Goal: Information Seeking & Learning: Learn about a topic

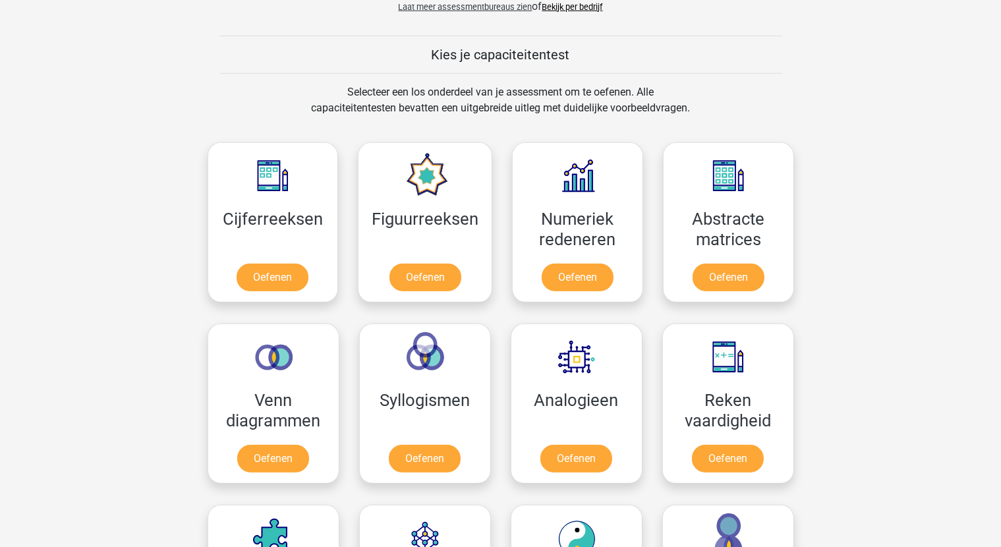
scroll to position [593, 0]
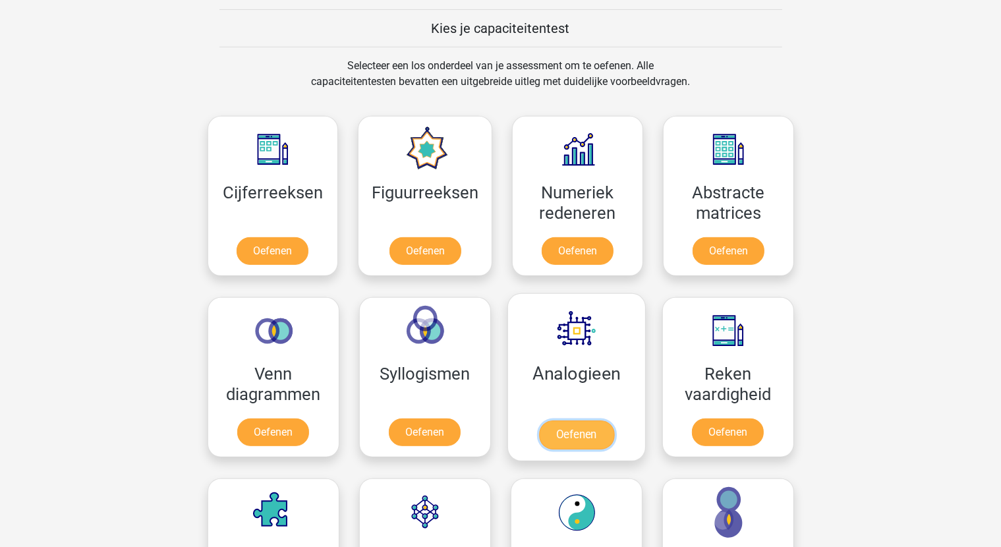
click at [569, 428] on link "Oefenen" at bounding box center [575, 434] width 75 height 29
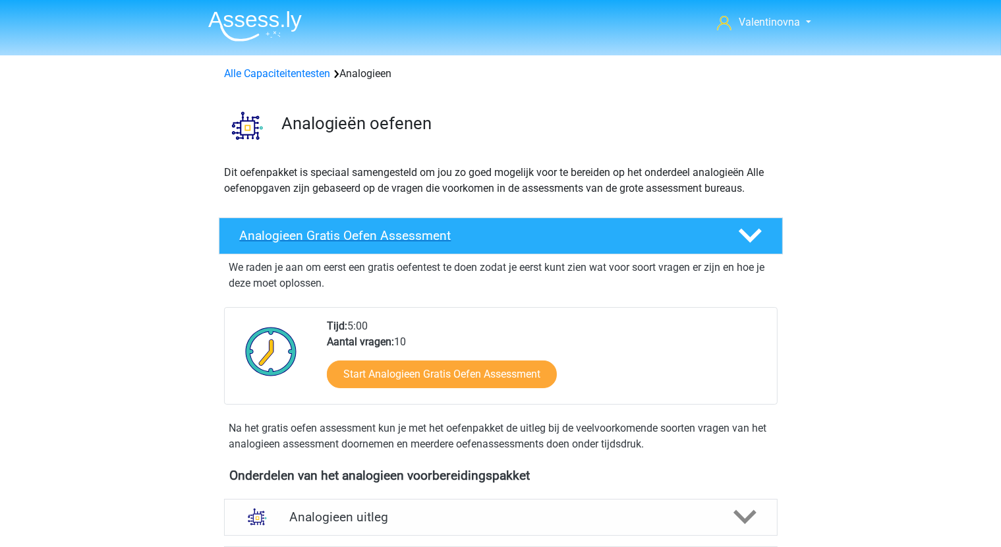
click at [755, 241] on icon at bounding box center [750, 235] width 23 height 23
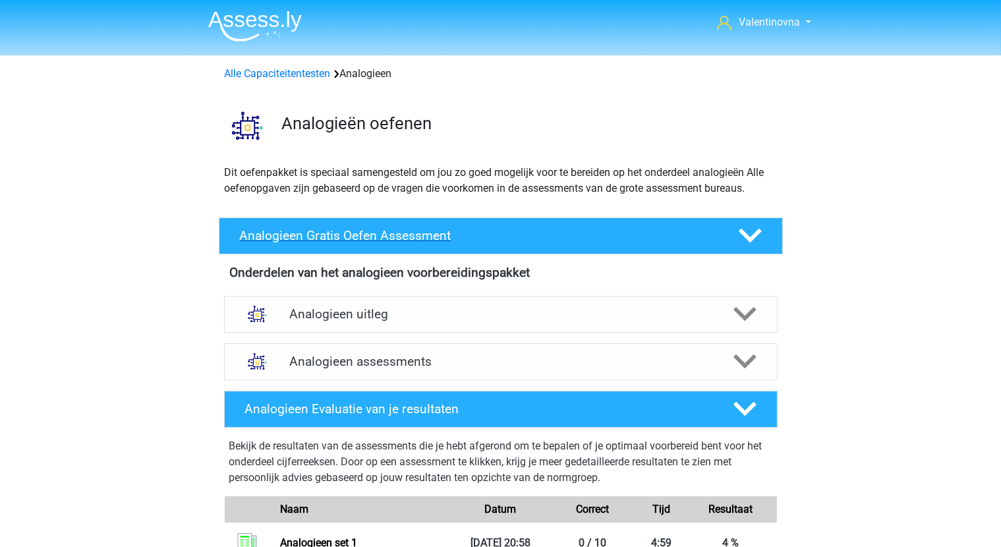
click at [755, 241] on icon at bounding box center [750, 235] width 23 height 23
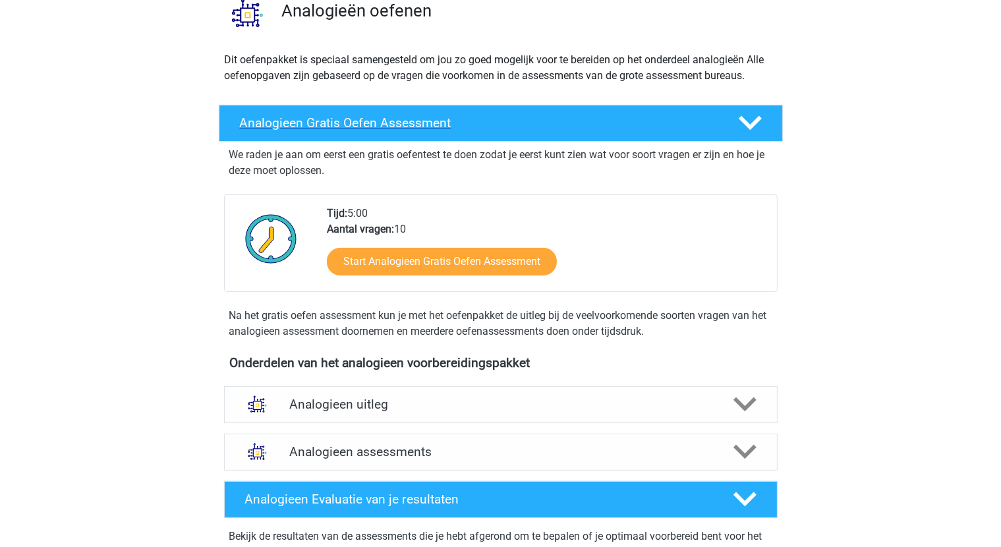
scroll to position [132, 0]
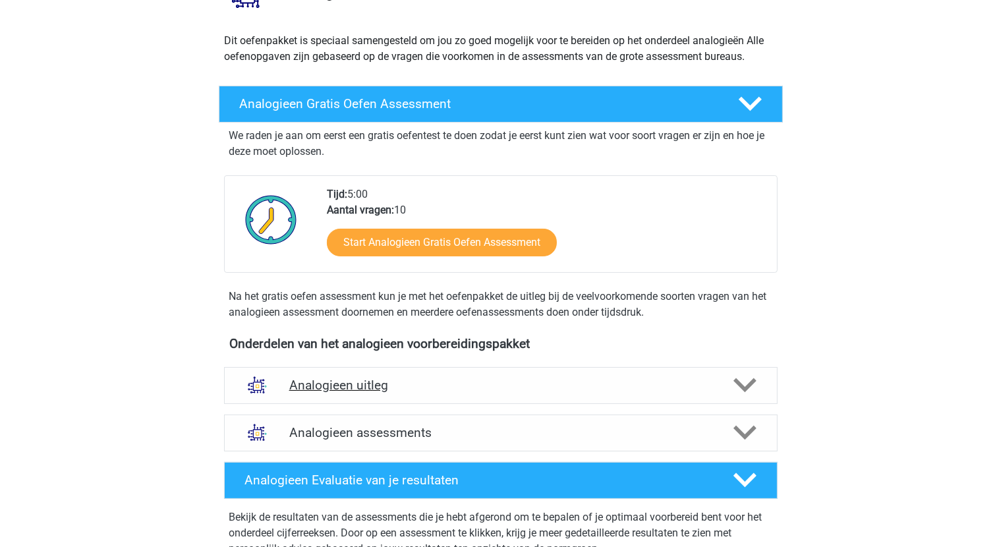
click at [382, 384] on h4 "Analogieen uitleg" at bounding box center [500, 385] width 423 height 15
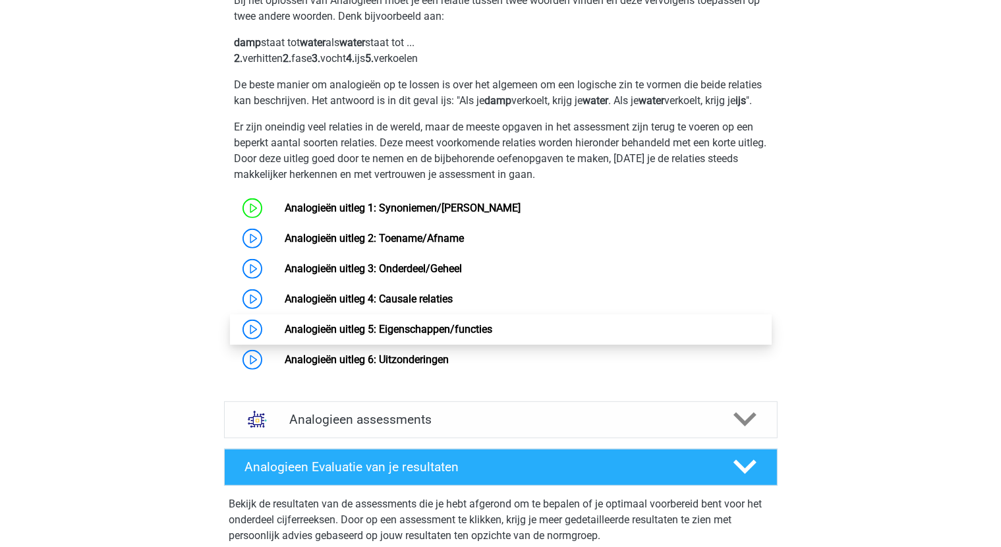
scroll to position [593, 0]
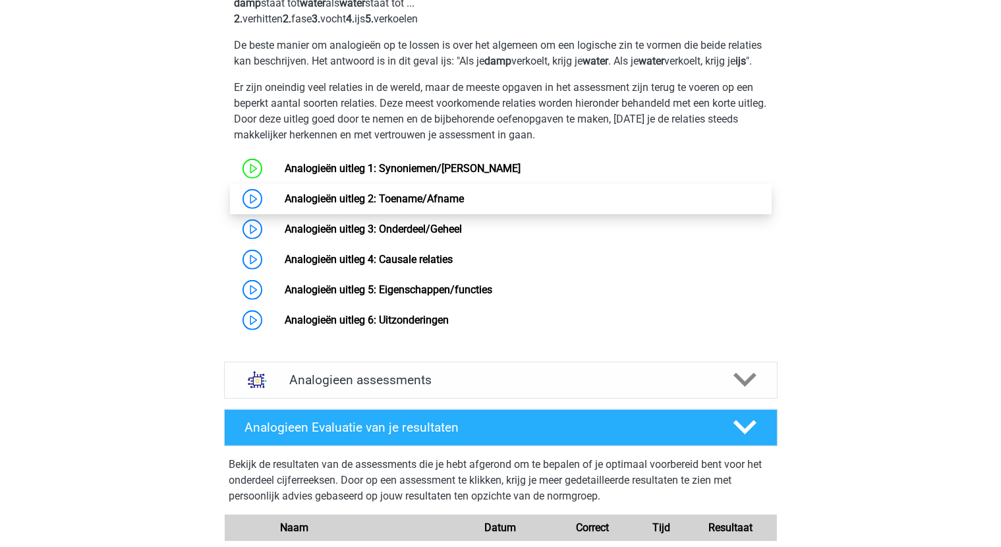
click at [358, 205] on link "Analogieën uitleg 2: Toename/Afname" at bounding box center [374, 198] width 179 height 13
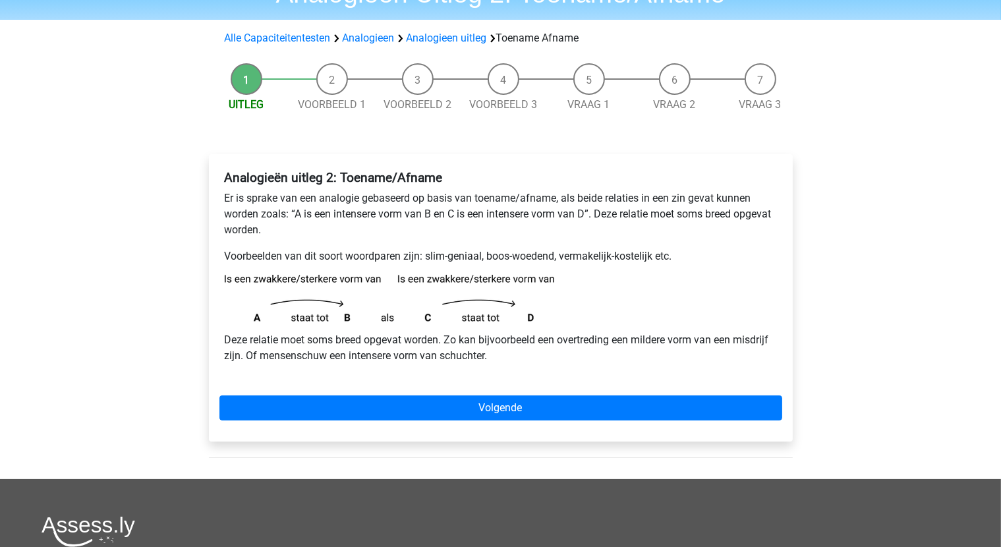
scroll to position [66, 0]
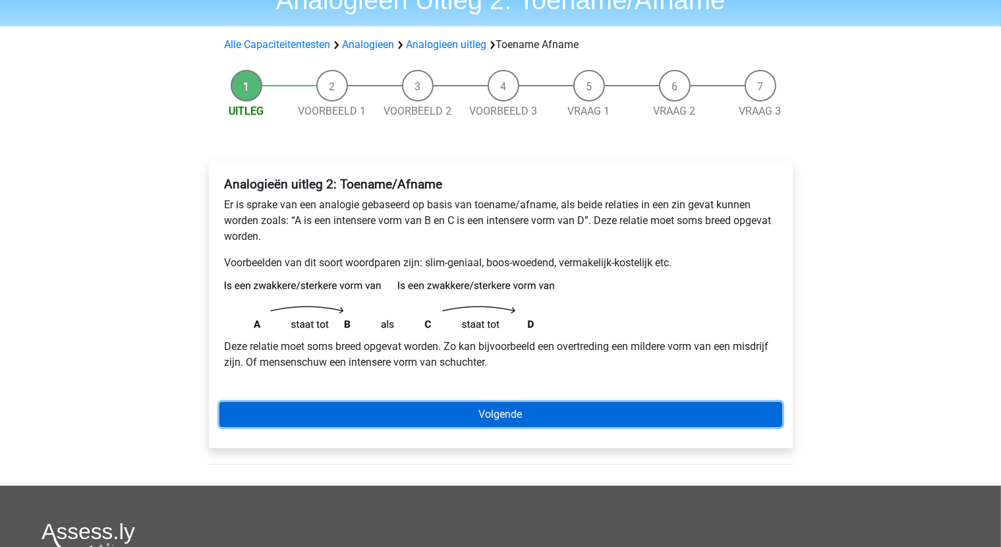
click at [497, 416] on link "Volgende" at bounding box center [500, 414] width 563 height 25
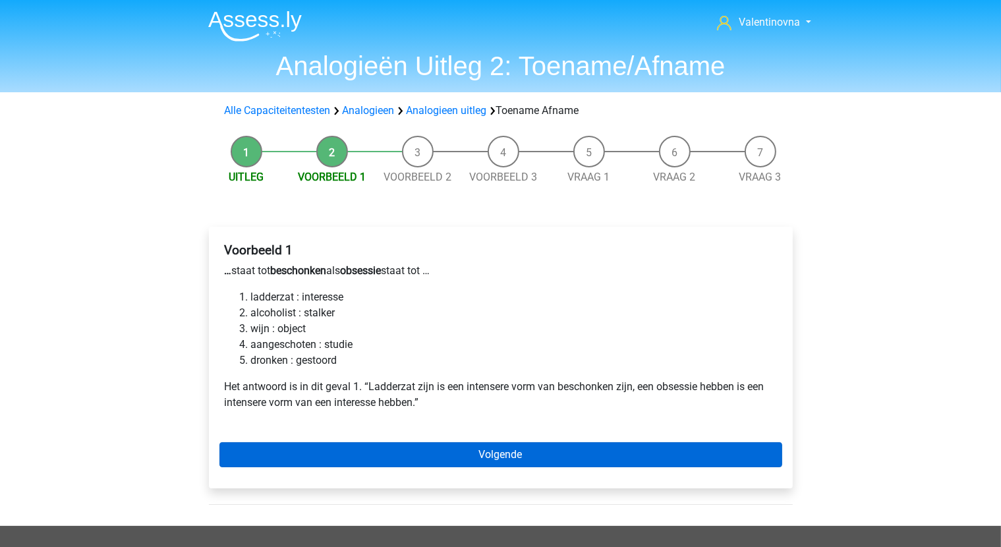
click at [513, 449] on div "Voorbeeld 1 … staat tot beschonken als obsessie staat tot … ladderzat : interes…" at bounding box center [501, 358] width 584 height 262
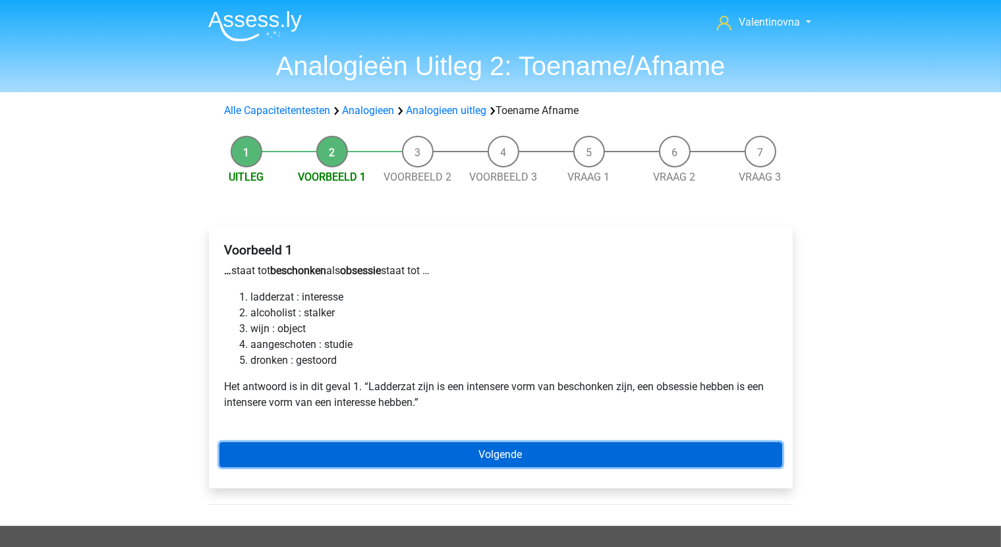
click at [515, 457] on link "Volgende" at bounding box center [500, 454] width 563 height 25
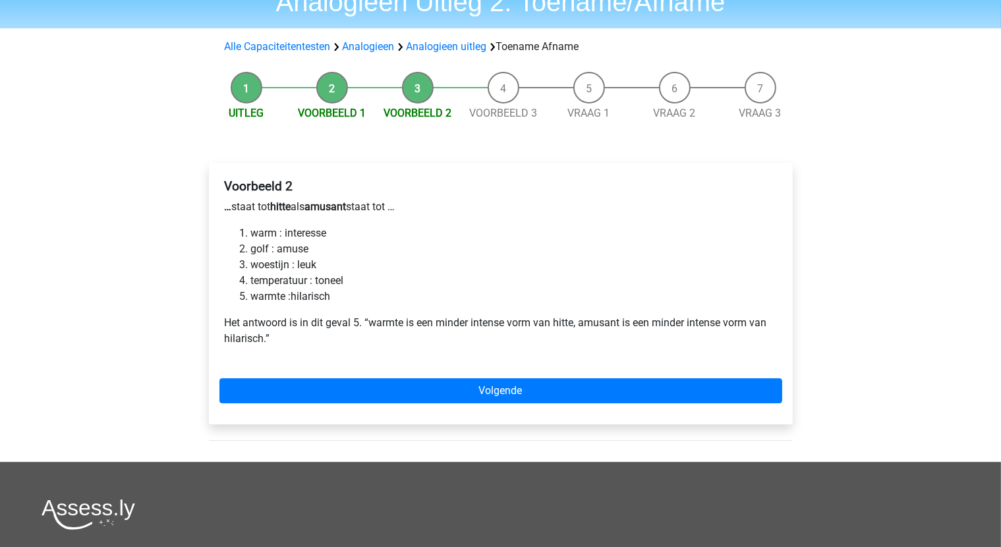
scroll to position [66, 0]
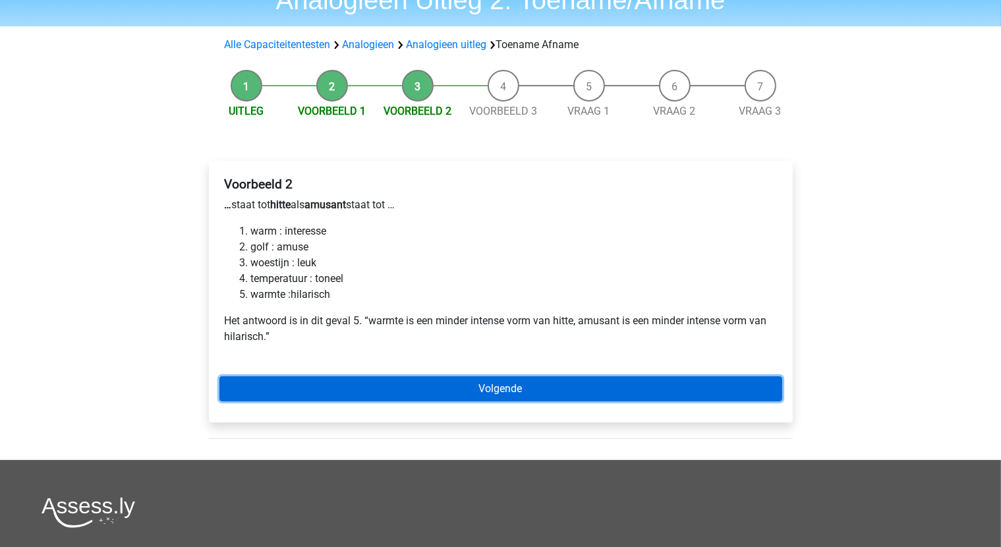
click at [525, 393] on link "Volgende" at bounding box center [500, 388] width 563 height 25
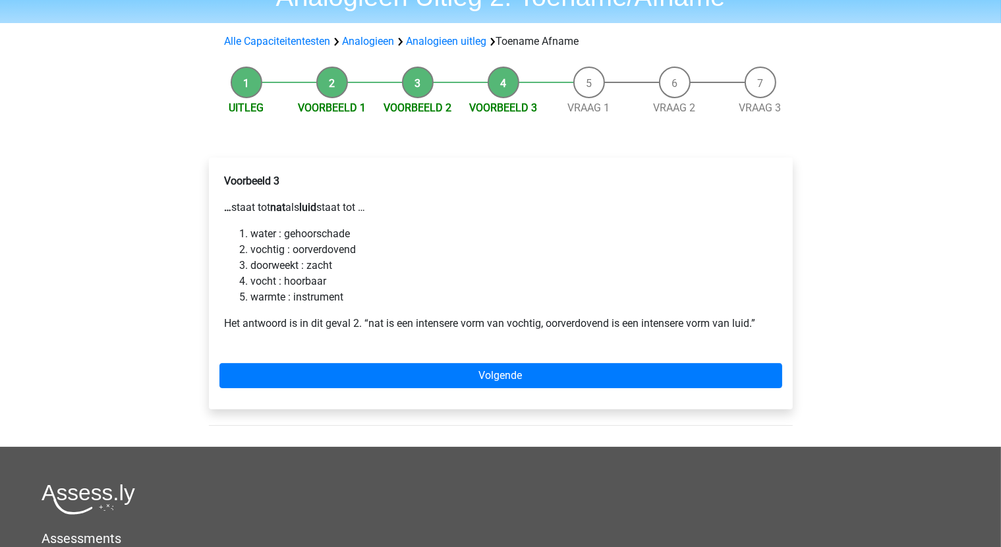
scroll to position [66, 0]
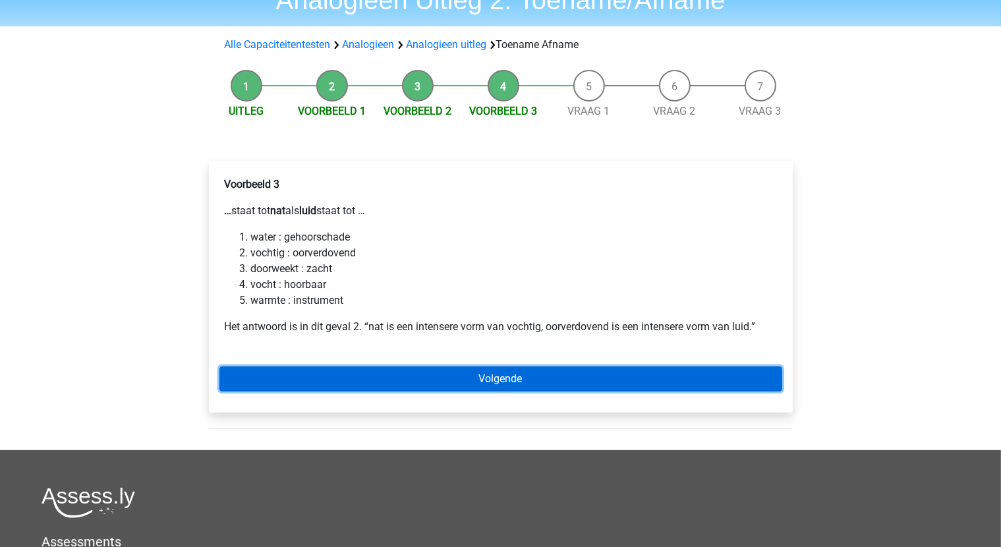
click at [505, 375] on link "Volgende" at bounding box center [500, 378] width 563 height 25
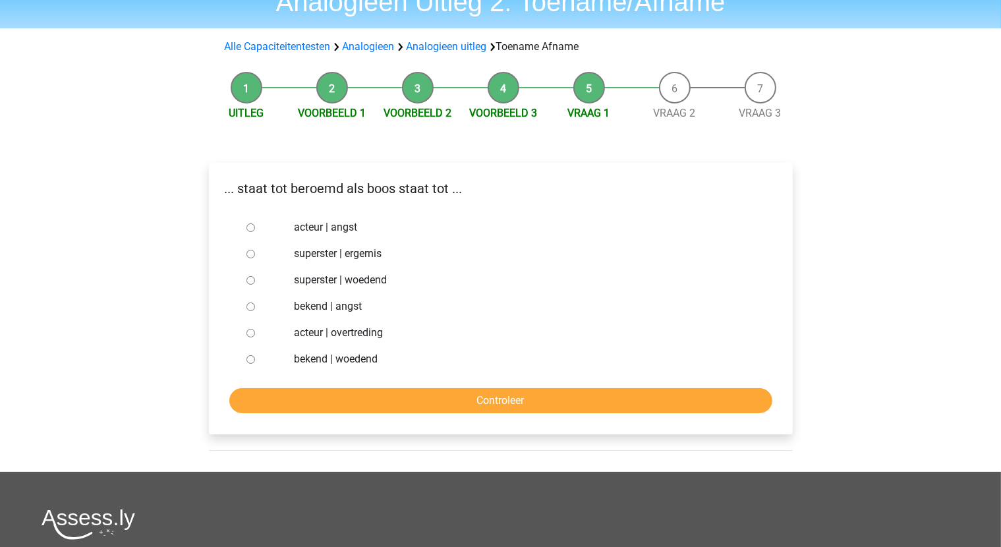
scroll to position [66, 0]
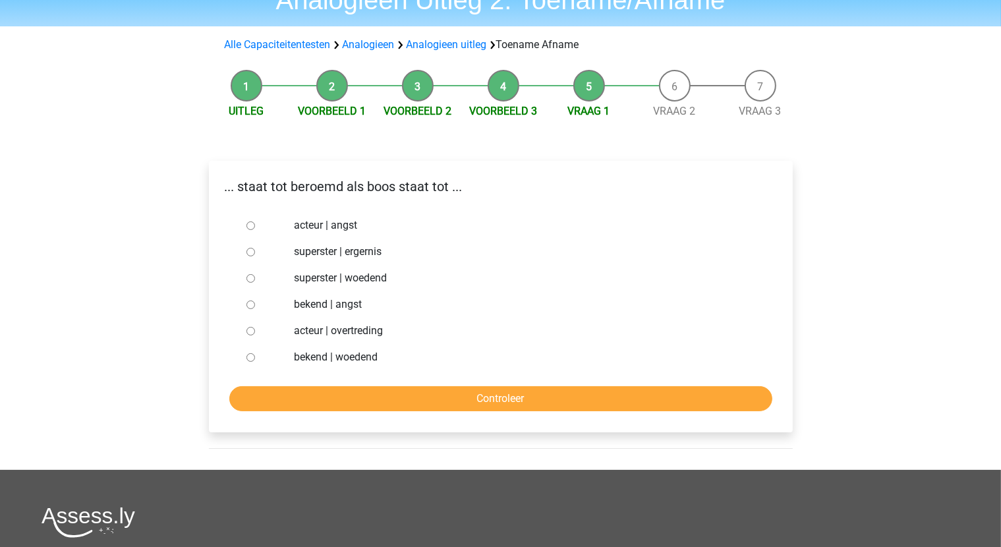
click at [248, 278] on input "superster | woedend" at bounding box center [250, 278] width 9 height 9
radio input "true"
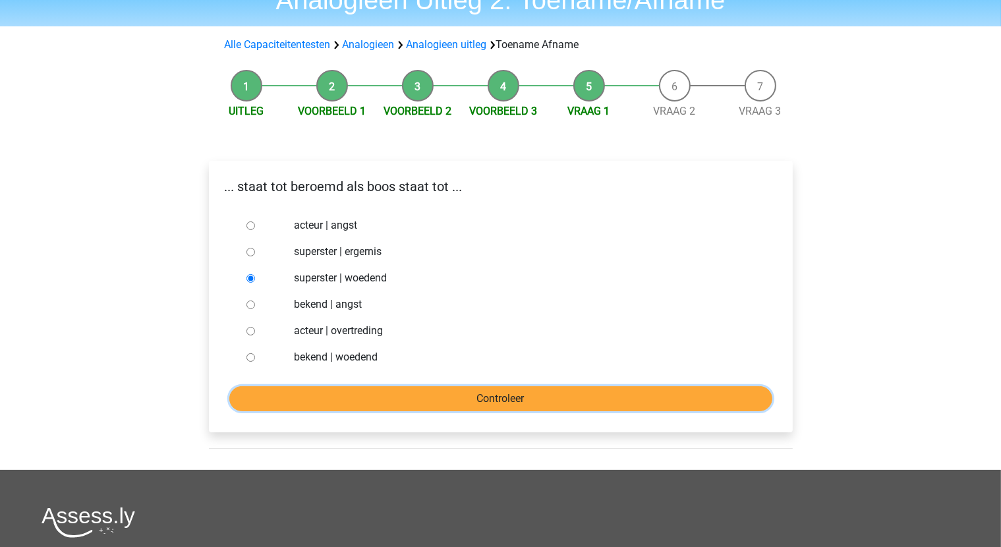
click at [452, 399] on input "Controleer" at bounding box center [500, 398] width 543 height 25
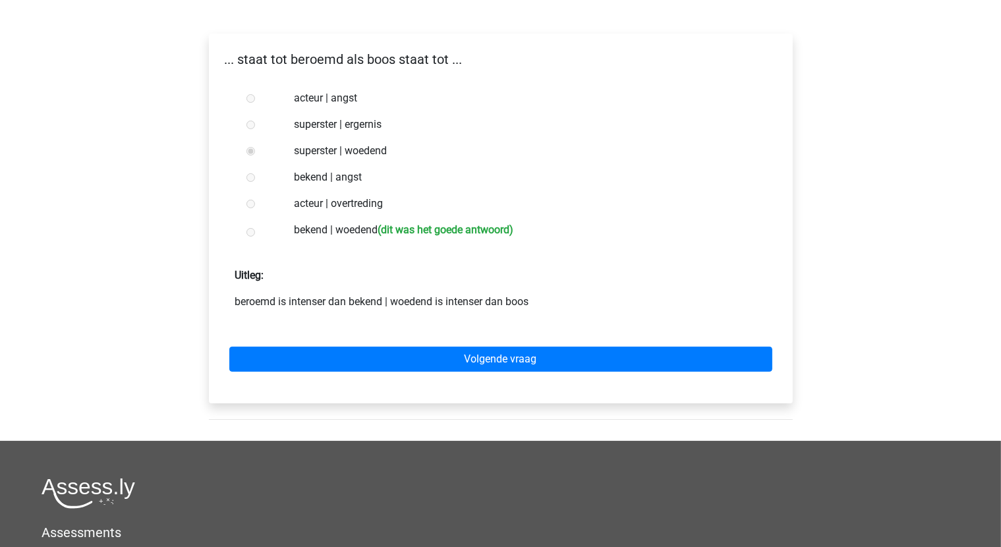
scroll to position [198, 0]
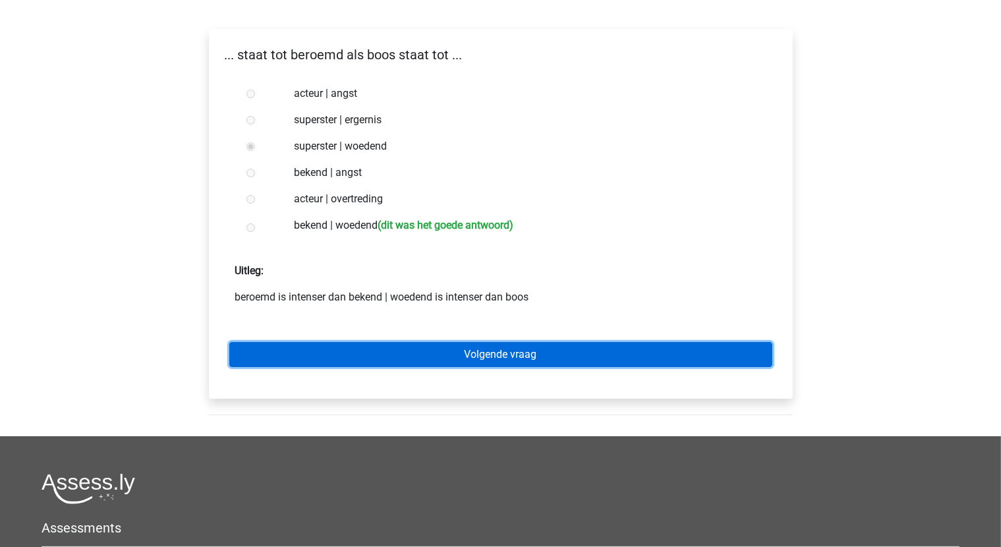
click at [502, 354] on link "Volgende vraag" at bounding box center [500, 354] width 543 height 25
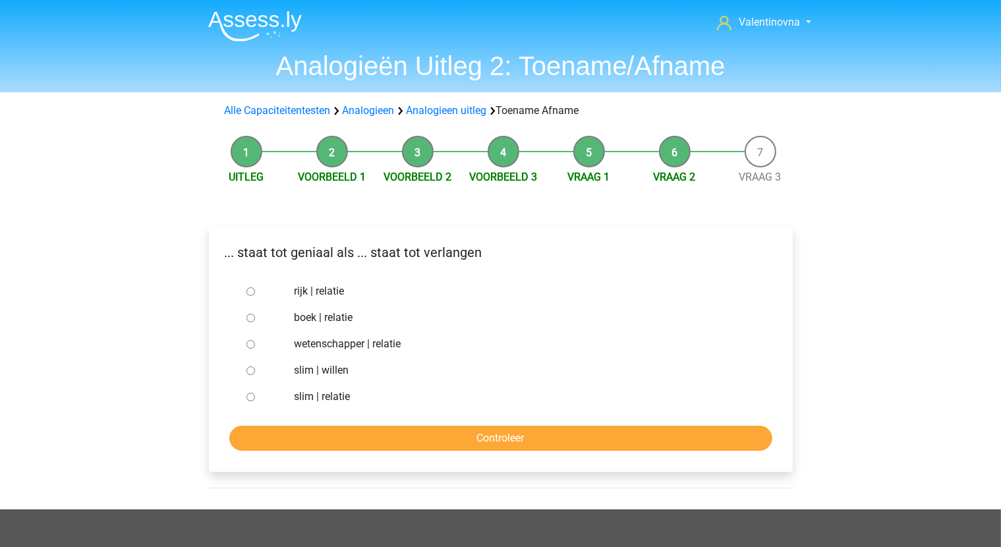
click at [252, 396] on input "slim | relatie" at bounding box center [250, 397] width 9 height 9
radio input "true"
click at [422, 438] on input "Controleer" at bounding box center [500, 438] width 543 height 25
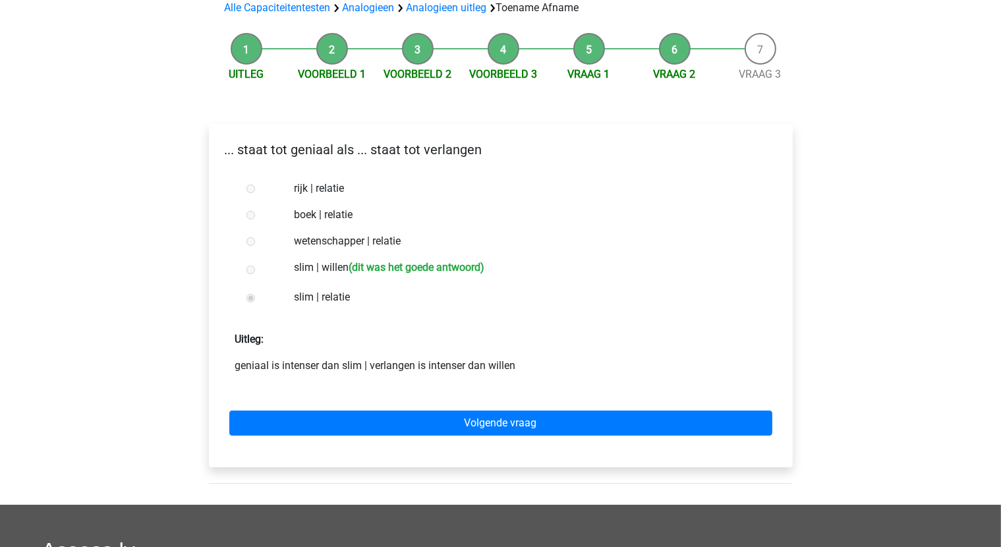
scroll to position [132, 0]
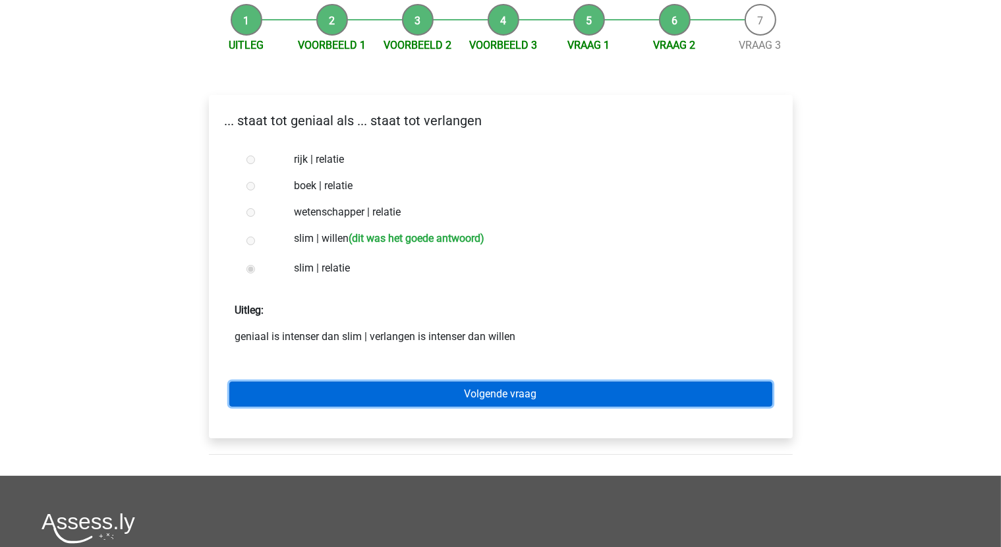
click at [501, 390] on link "Volgende vraag" at bounding box center [500, 394] width 543 height 25
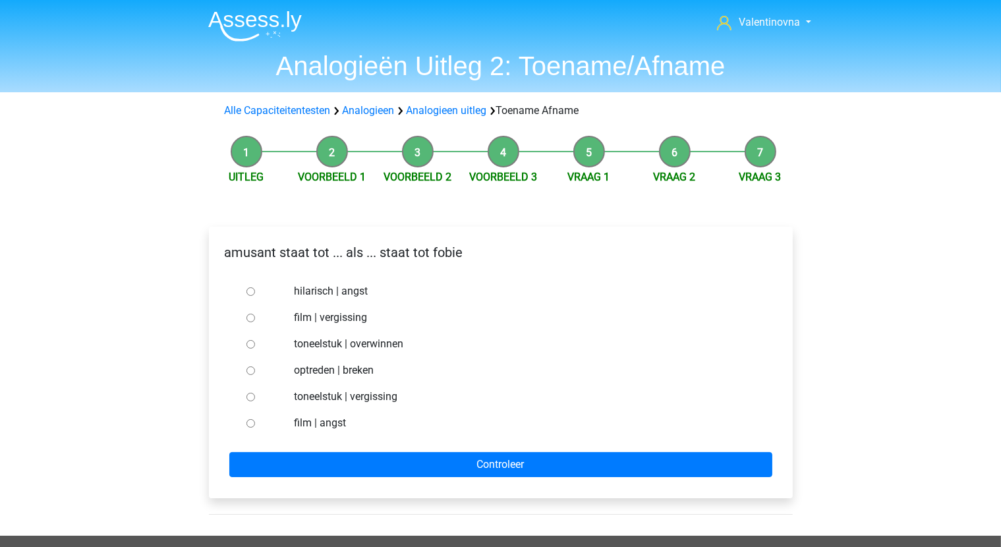
scroll to position [66, 0]
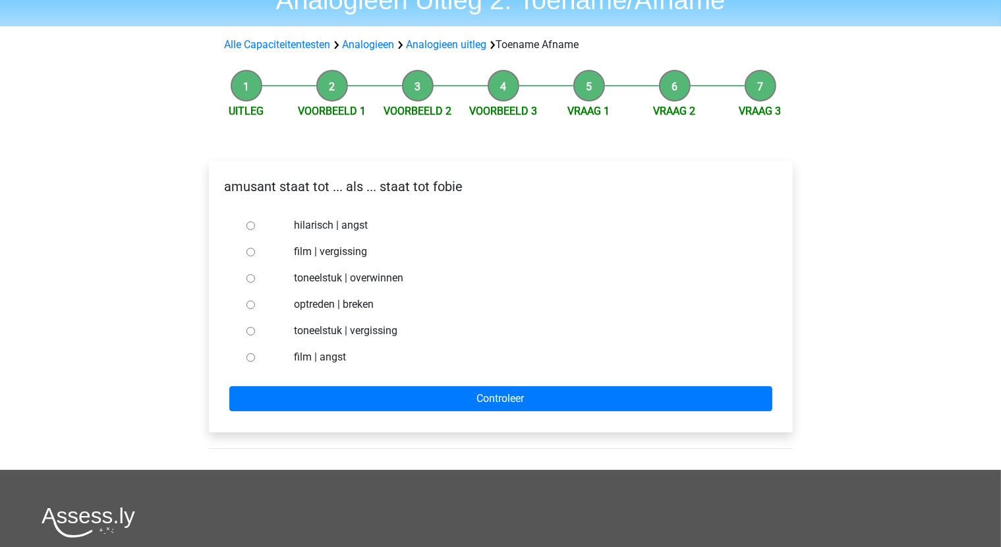
click at [250, 228] on input "hilarisch | angst" at bounding box center [250, 225] width 9 height 9
radio input "true"
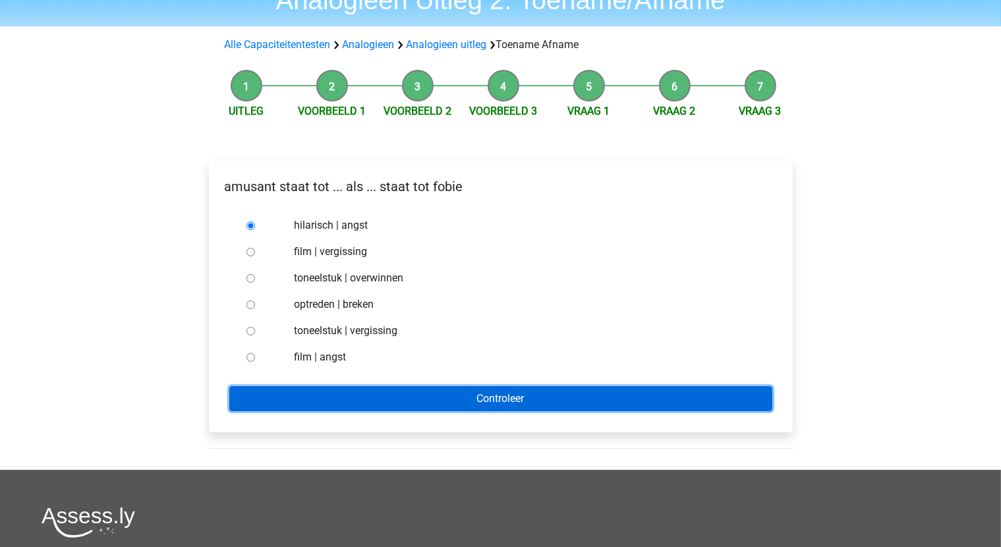
click at [480, 402] on input "Controleer" at bounding box center [500, 398] width 543 height 25
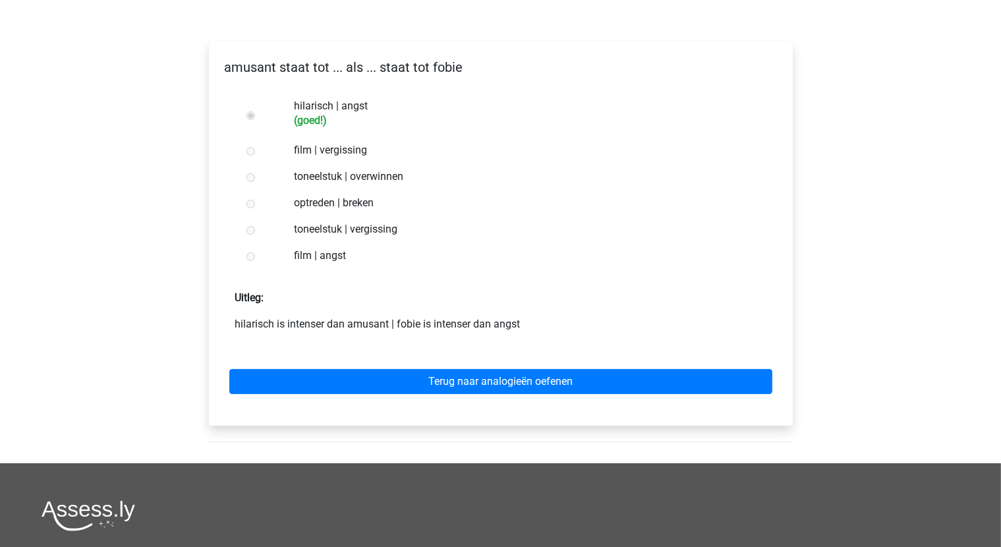
scroll to position [264, 0]
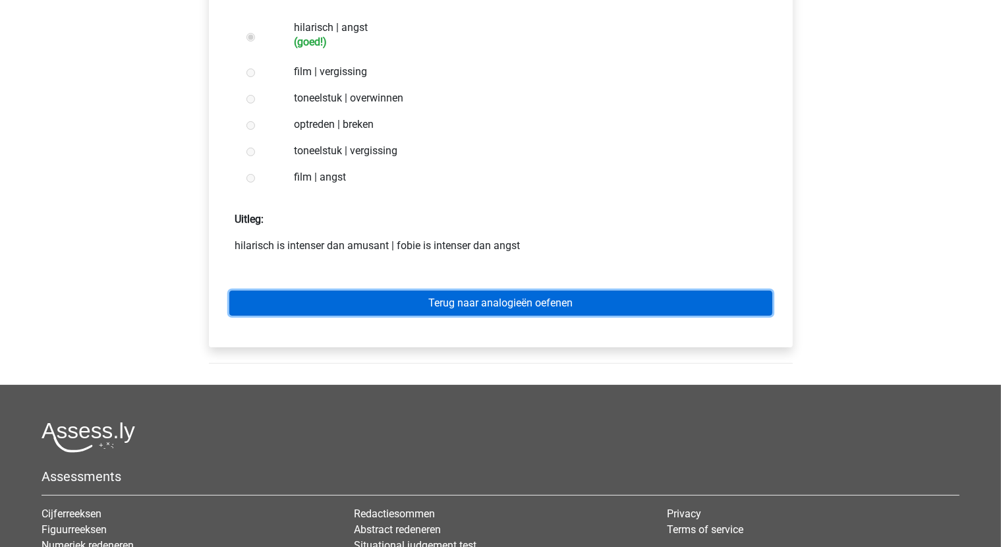
click at [519, 303] on link "Terug naar analogieën oefenen" at bounding box center [500, 303] width 543 height 25
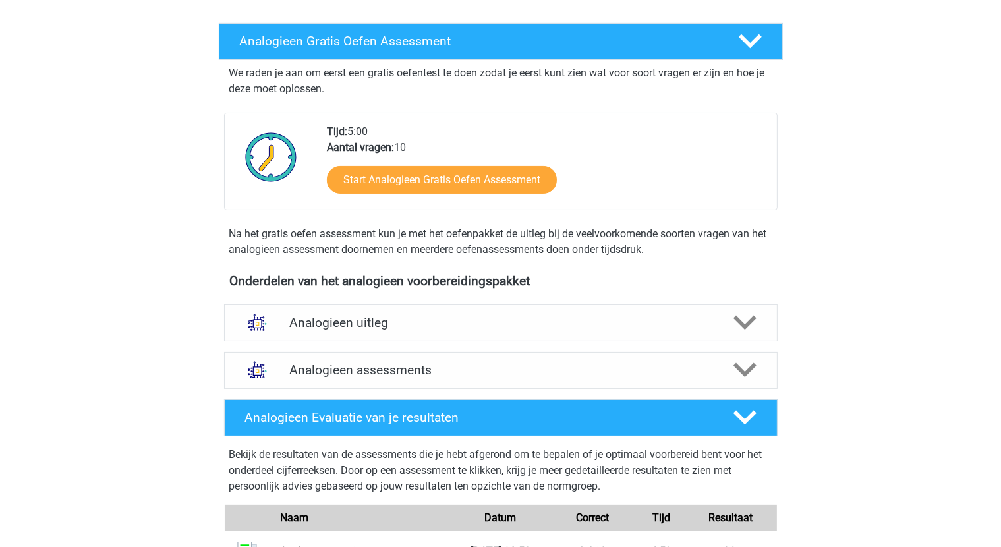
scroll to position [198, 0]
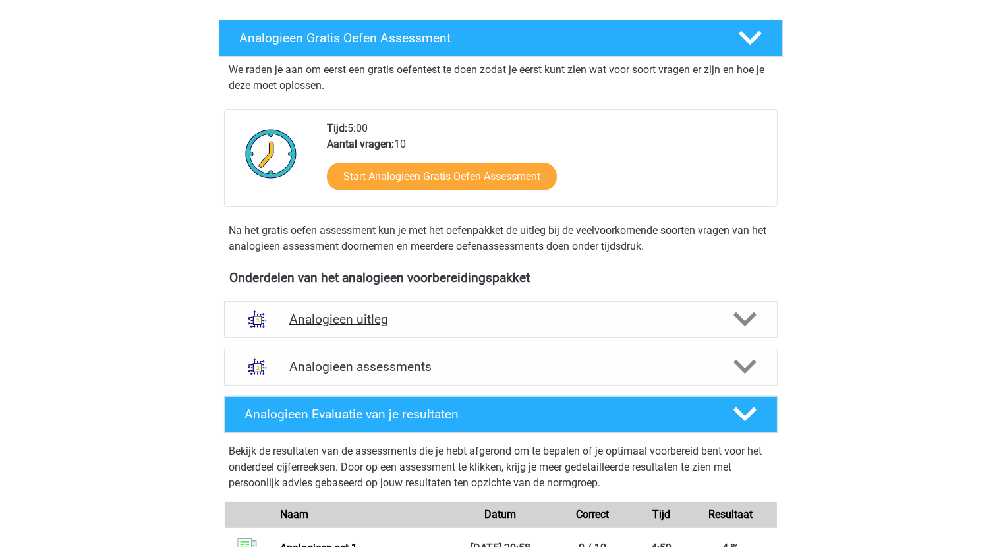
click at [522, 313] on h4 "Analogieen uitleg" at bounding box center [500, 319] width 423 height 15
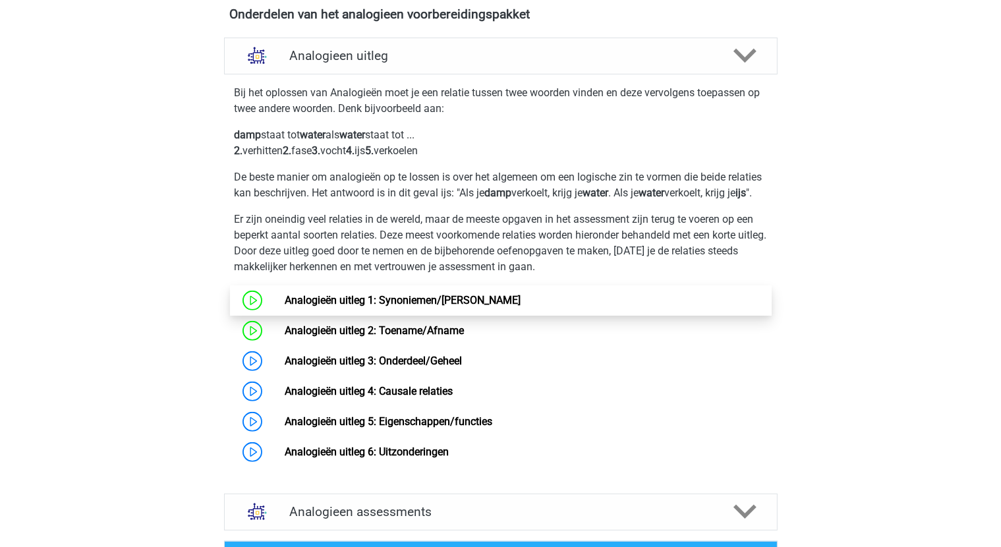
scroll to position [725, 0]
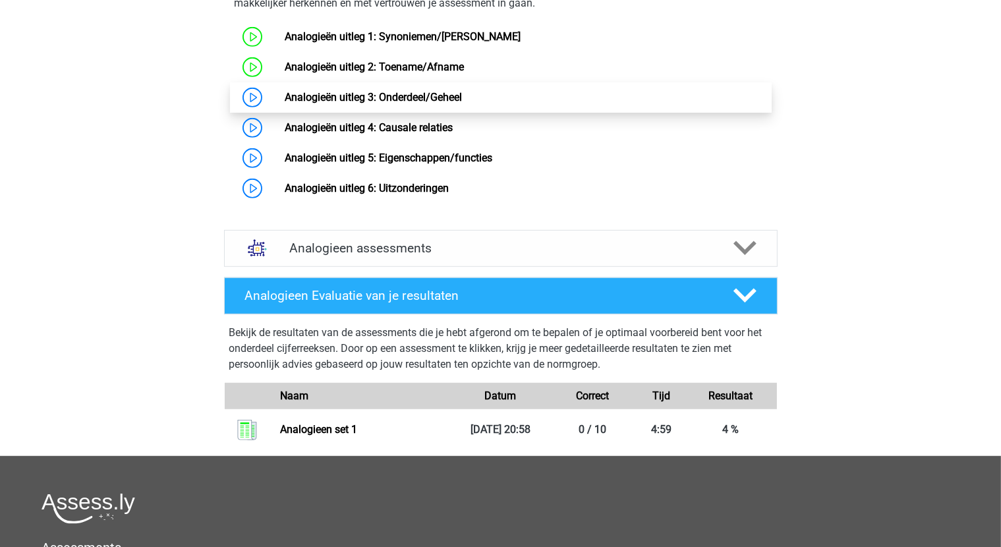
click at [313, 103] on link "Analogieën uitleg 3: Onderdeel/Geheel" at bounding box center [373, 97] width 177 height 13
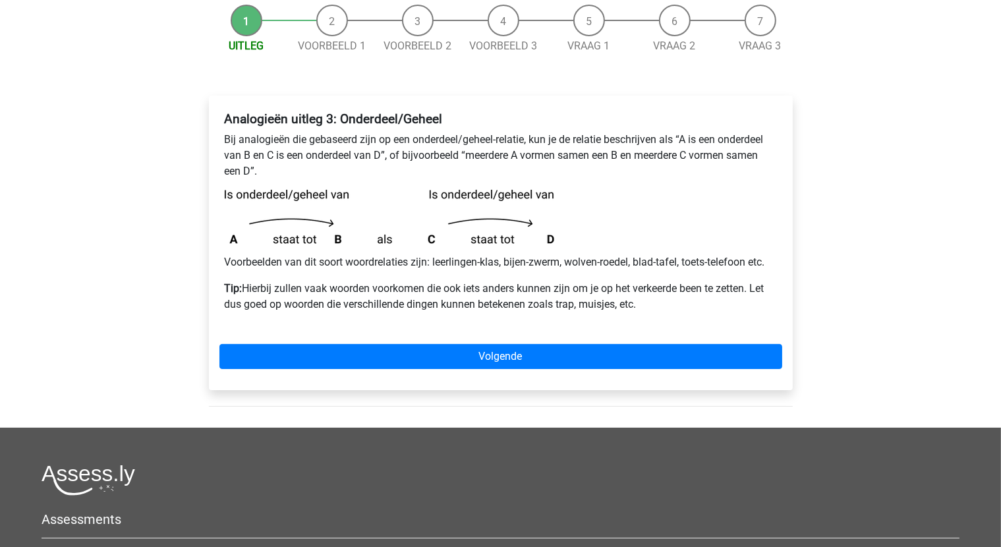
scroll to position [132, 0]
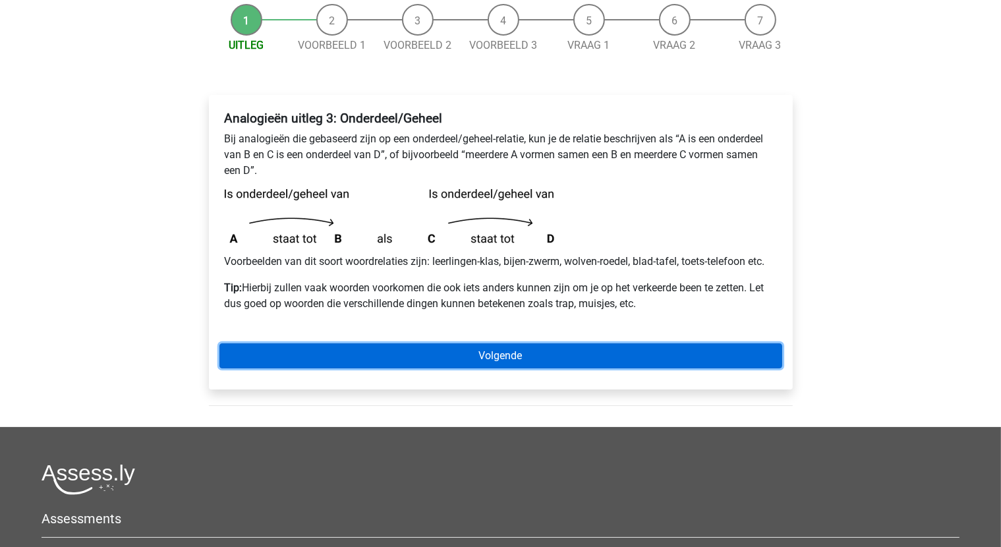
click at [544, 363] on link "Volgende" at bounding box center [500, 355] width 563 height 25
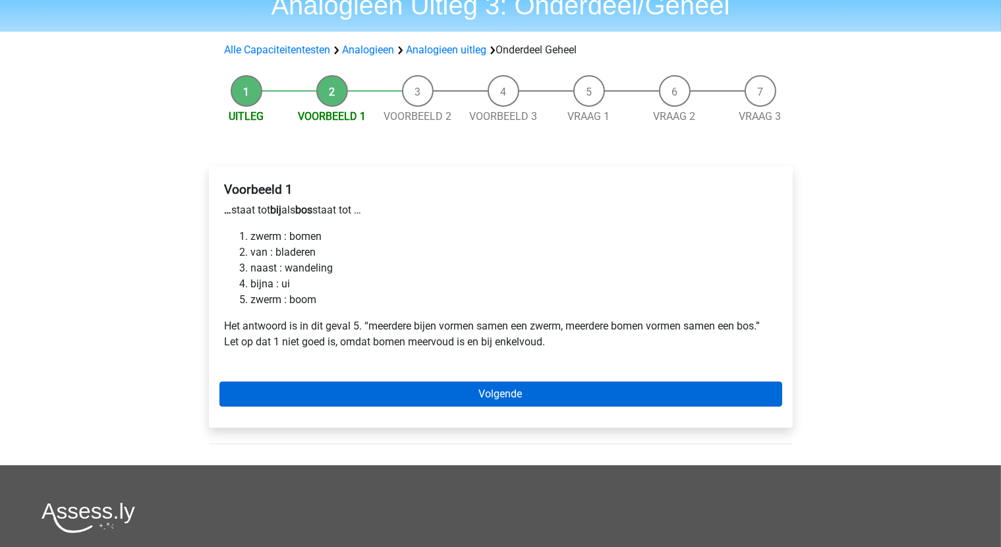
scroll to position [66, 0]
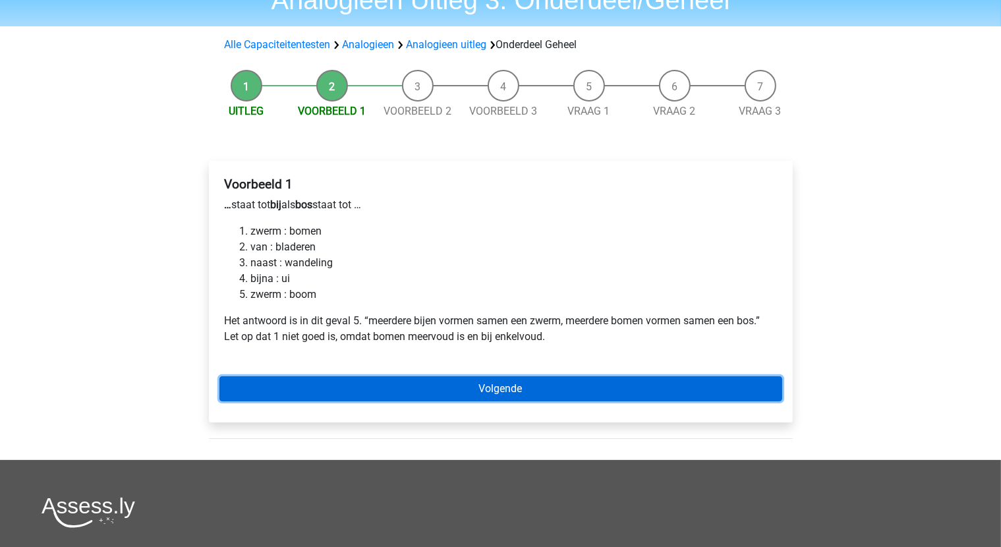
click at [534, 386] on link "Volgende" at bounding box center [500, 388] width 563 height 25
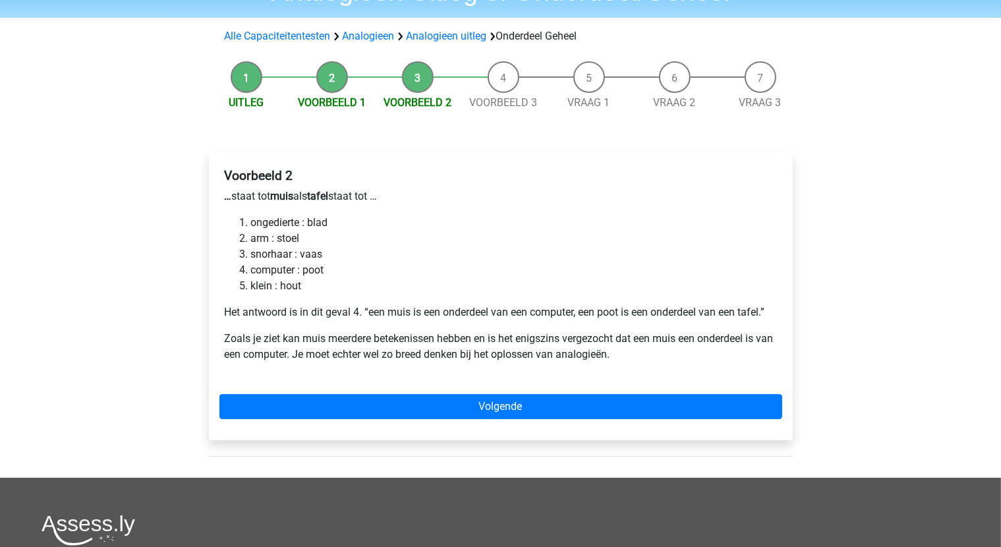
scroll to position [132, 0]
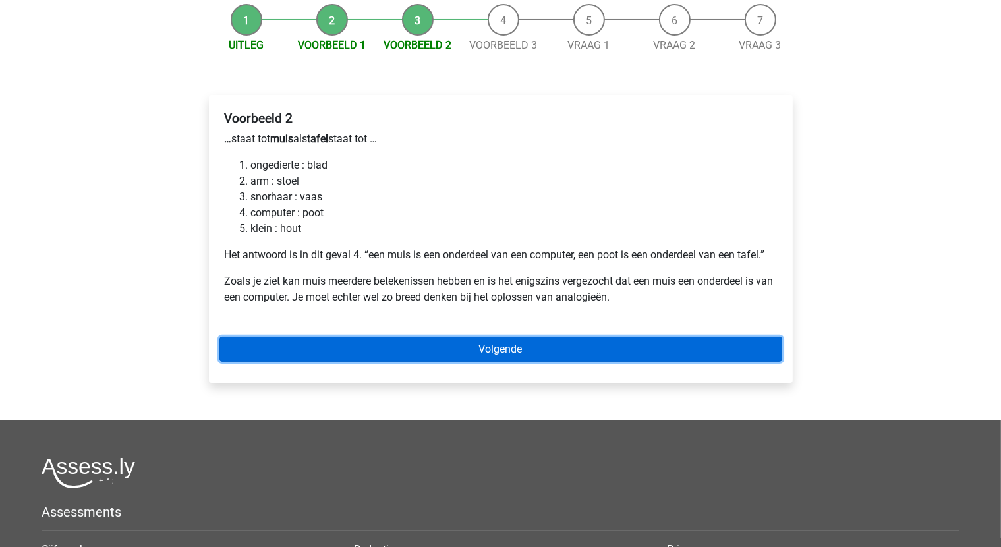
click at [535, 345] on link "Volgende" at bounding box center [500, 349] width 563 height 25
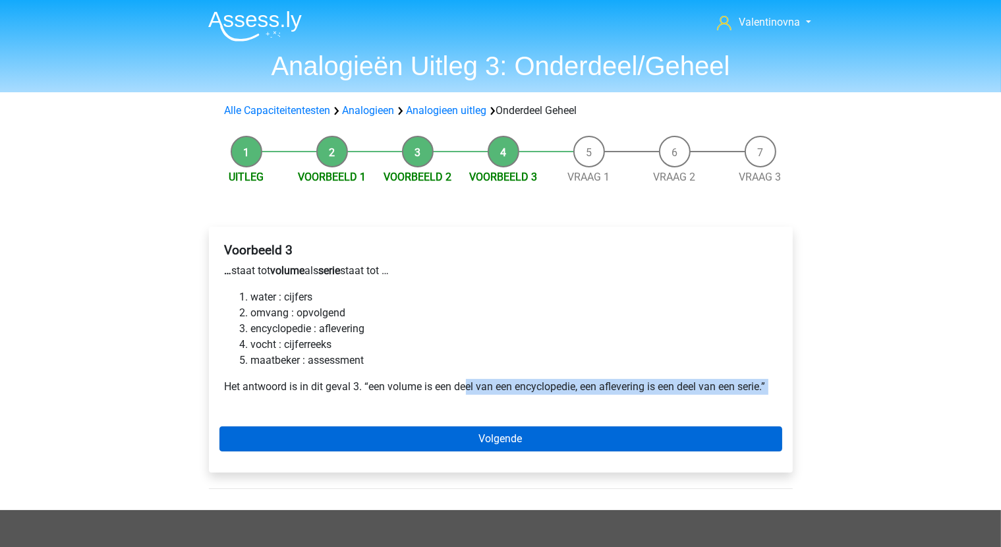
click at [467, 441] on div "Voorbeeld 3 … staat tot volume als serie staat tot … water : cijfers omvang : o…" at bounding box center [501, 350] width 584 height 246
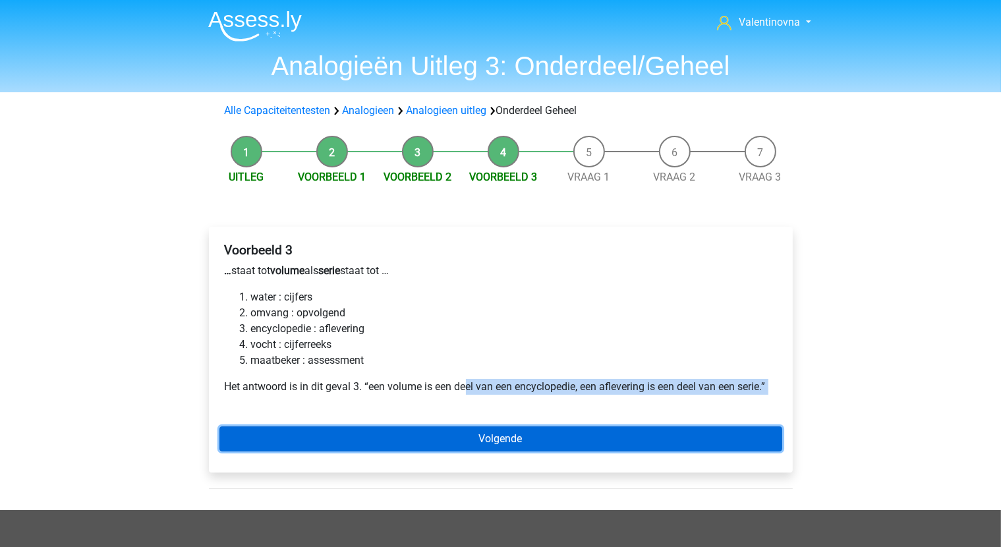
click at [497, 446] on link "Volgende" at bounding box center [500, 438] width 563 height 25
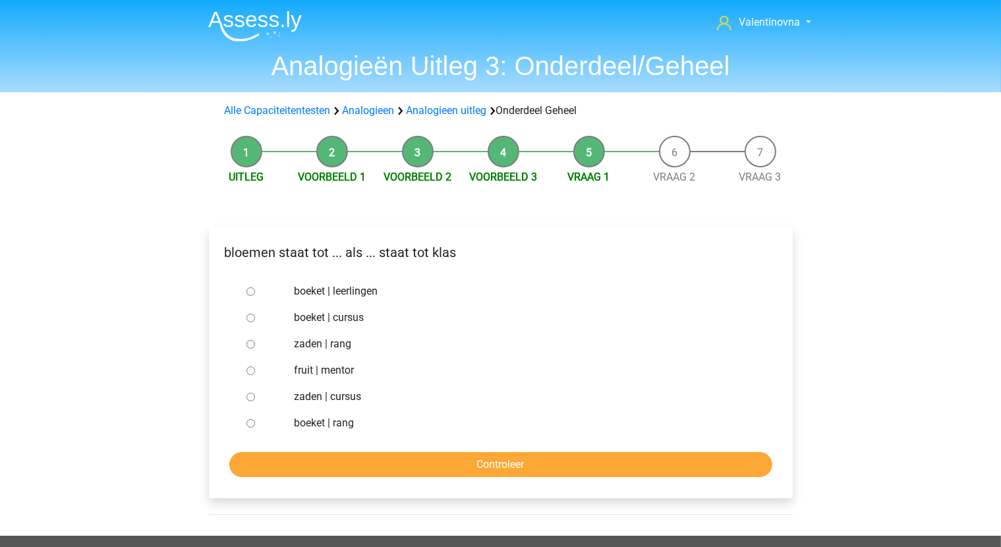
click at [252, 293] on input "boeket | leerlingen" at bounding box center [250, 291] width 9 height 9
radio input "true"
click at [256, 375] on div at bounding box center [262, 370] width 43 height 26
click at [250, 373] on input "fruit | mentor" at bounding box center [250, 370] width 9 height 9
radio input "true"
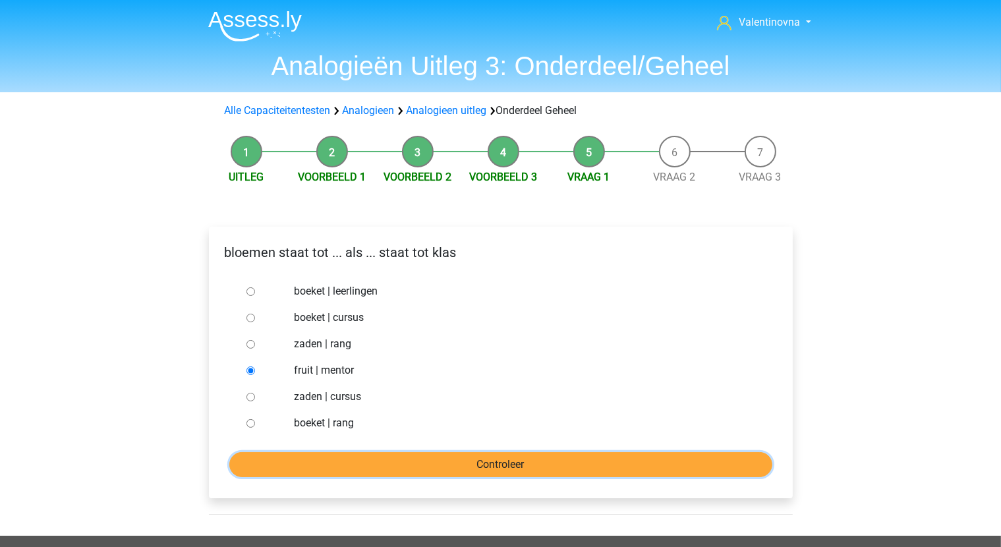
click at [411, 462] on input "Controleer" at bounding box center [500, 464] width 543 height 25
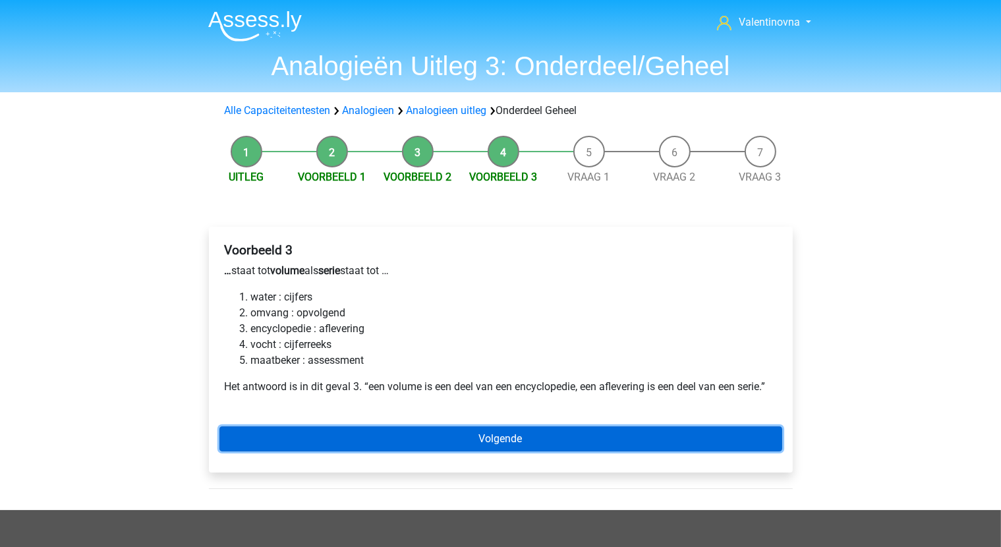
click at [482, 439] on link "Volgende" at bounding box center [500, 438] width 563 height 25
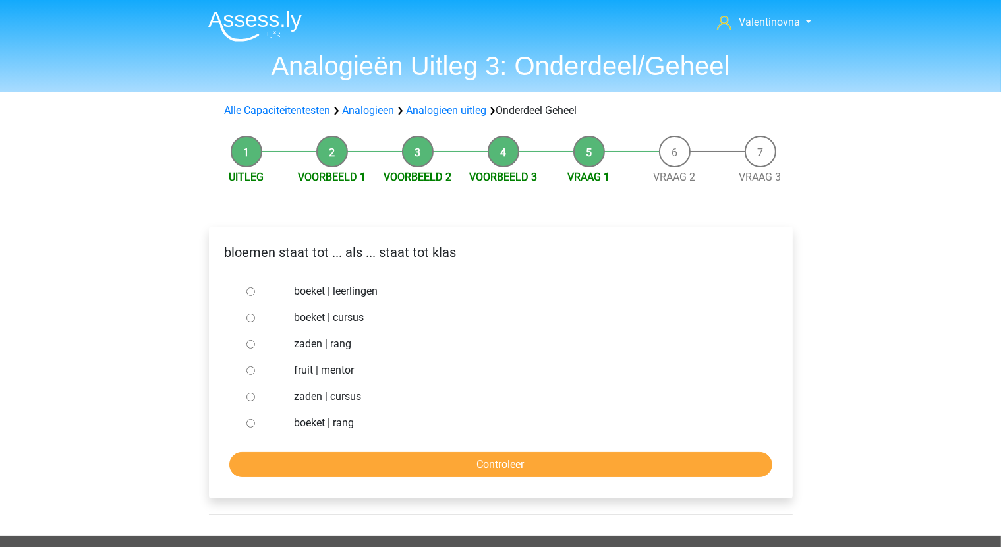
click at [251, 291] on input "boeket | leerlingen" at bounding box center [250, 291] width 9 height 9
radio input "true"
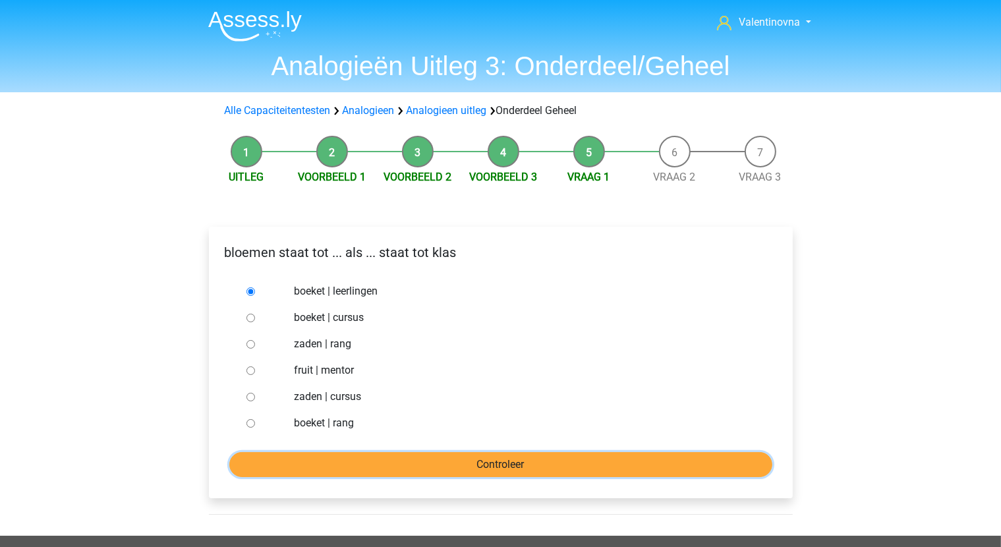
click at [482, 462] on input "Controleer" at bounding box center [500, 464] width 543 height 25
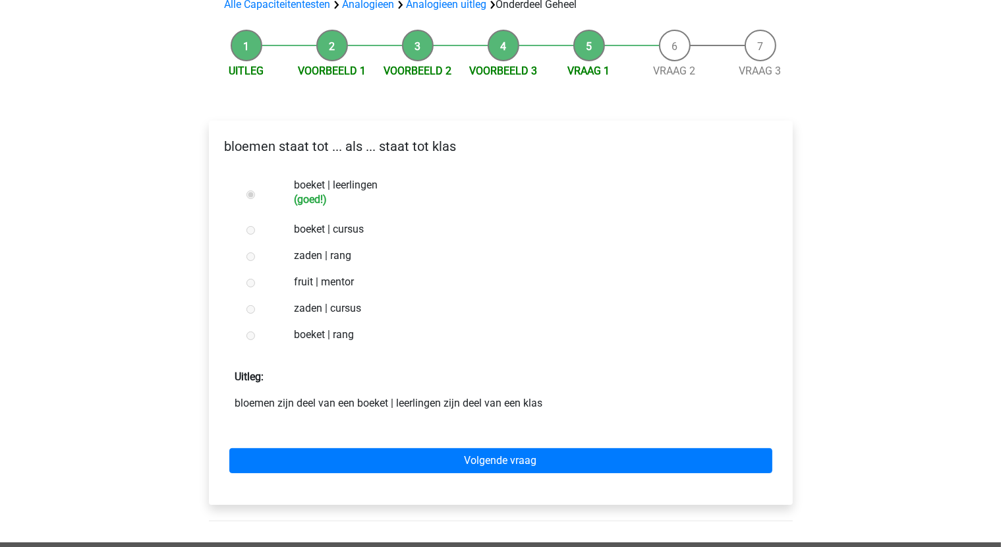
scroll to position [330, 0]
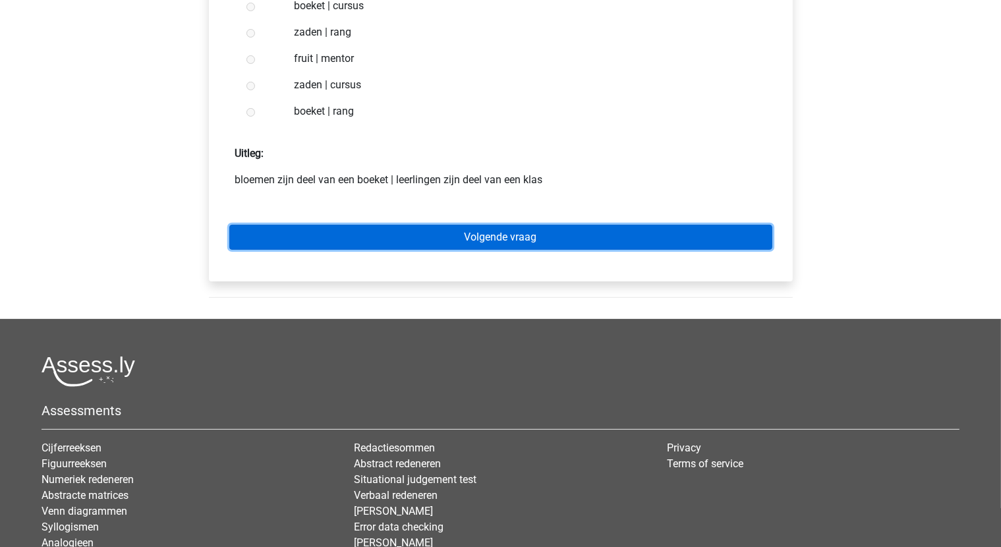
click at [472, 235] on link "Volgende vraag" at bounding box center [500, 237] width 543 height 25
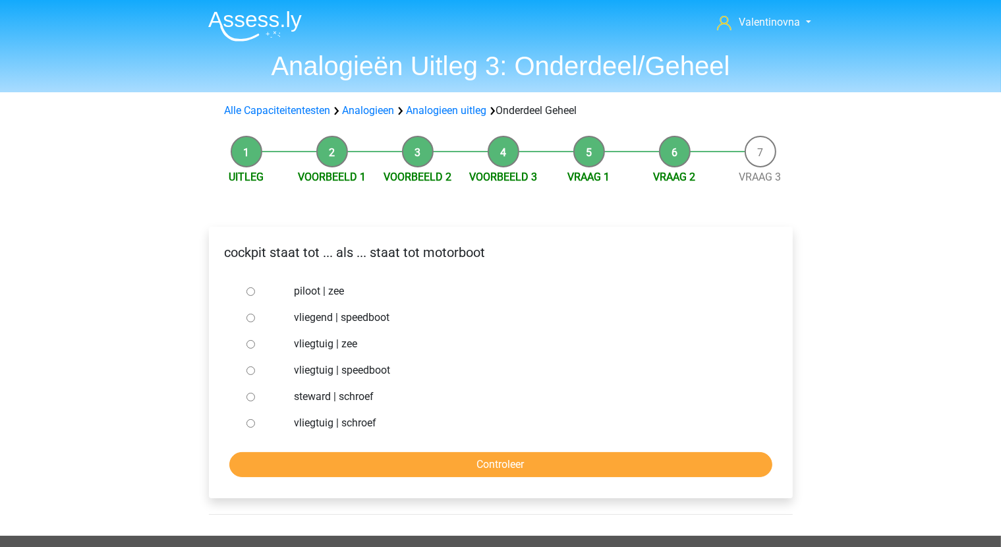
click at [248, 422] on input "vliegtuig | schroef" at bounding box center [250, 423] width 9 height 9
radio input "true"
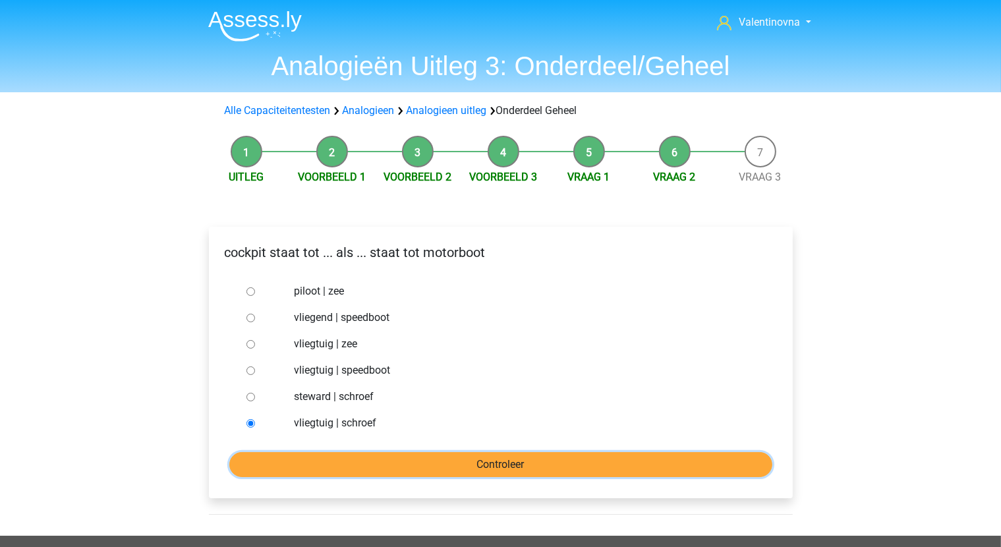
click at [375, 454] on input "Controleer" at bounding box center [500, 464] width 543 height 25
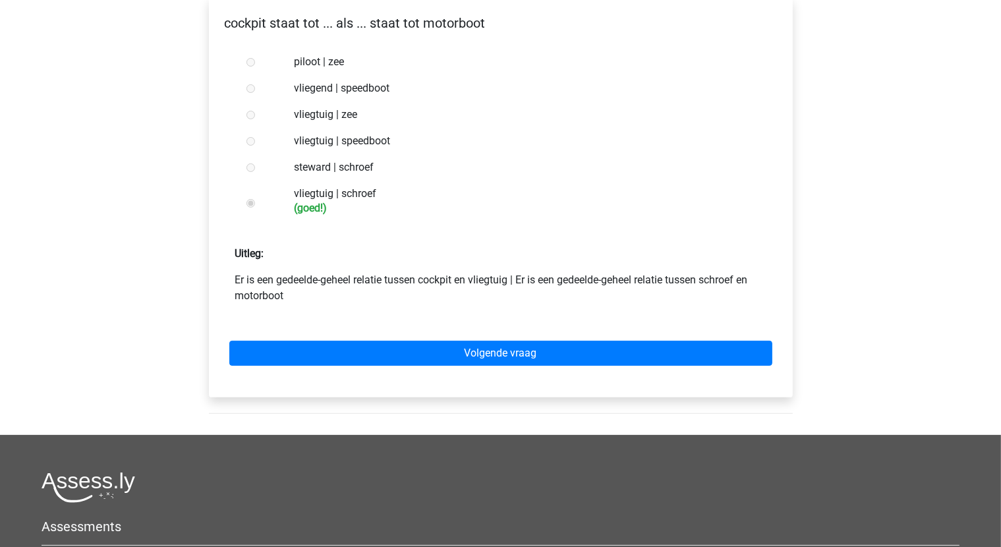
scroll to position [264, 0]
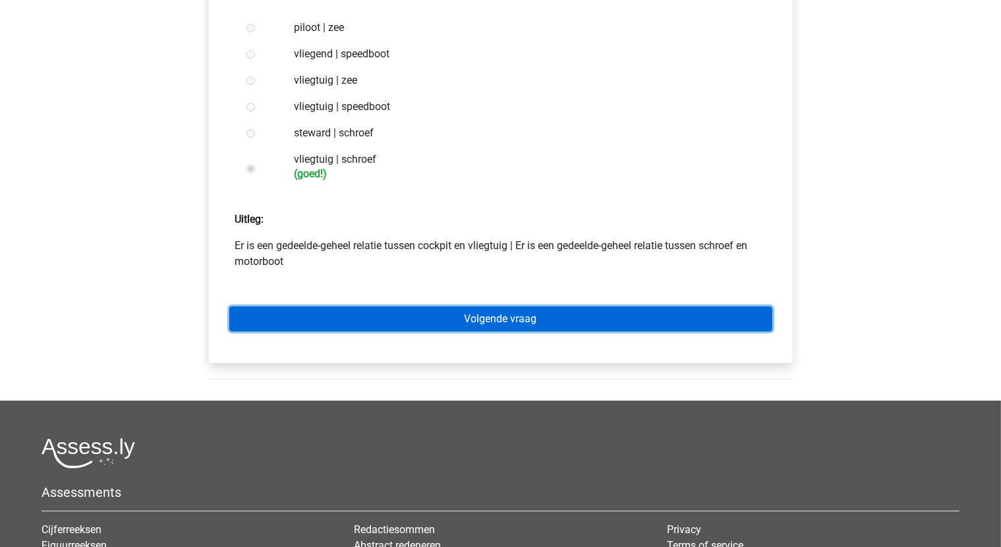
click at [534, 323] on link "Volgende vraag" at bounding box center [500, 318] width 543 height 25
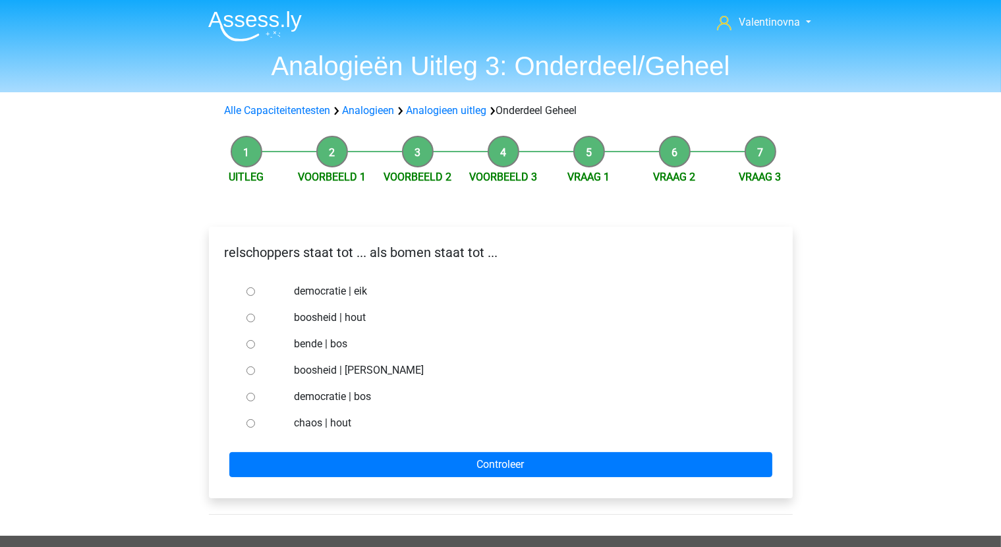
click at [261, 422] on div at bounding box center [262, 423] width 43 height 26
click at [248, 425] on input "chaos | hout" at bounding box center [250, 423] width 9 height 9
radio input "true"
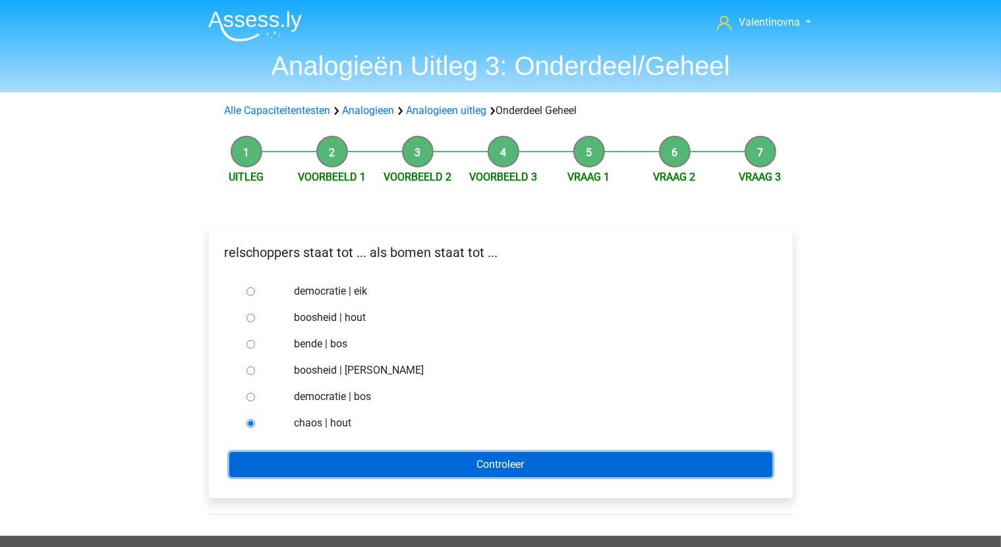
click at [453, 463] on input "Controleer" at bounding box center [500, 464] width 543 height 25
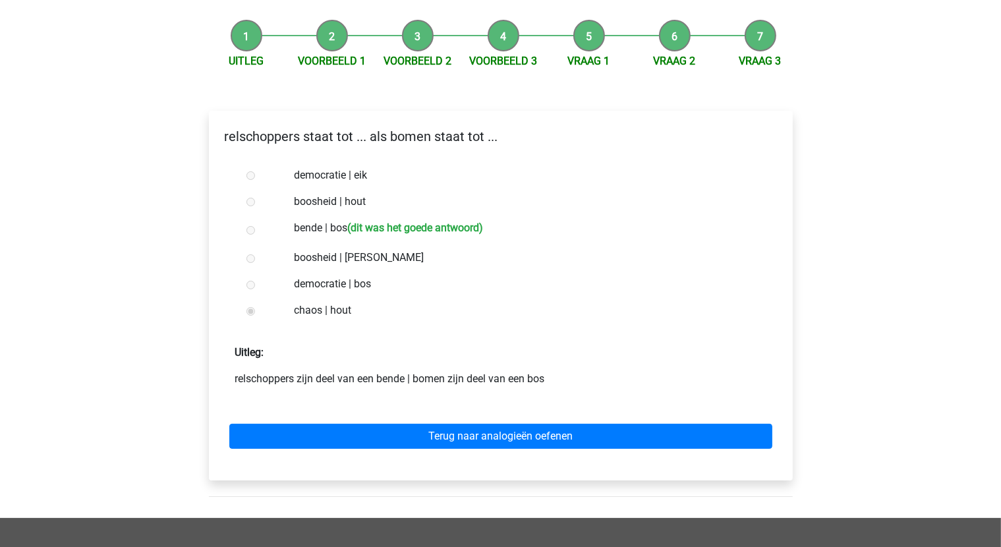
scroll to position [132, 0]
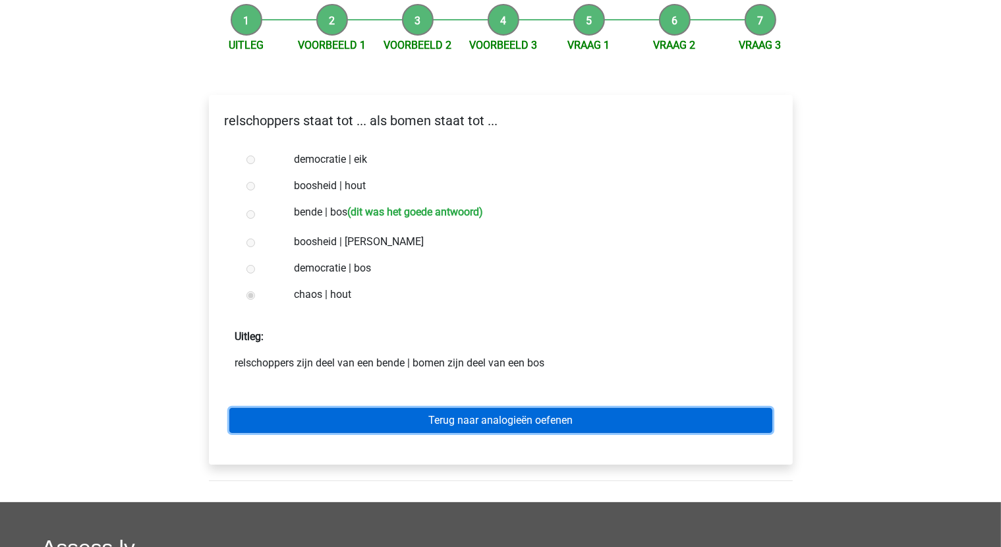
click at [491, 428] on link "Terug naar analogieën oefenen" at bounding box center [500, 420] width 543 height 25
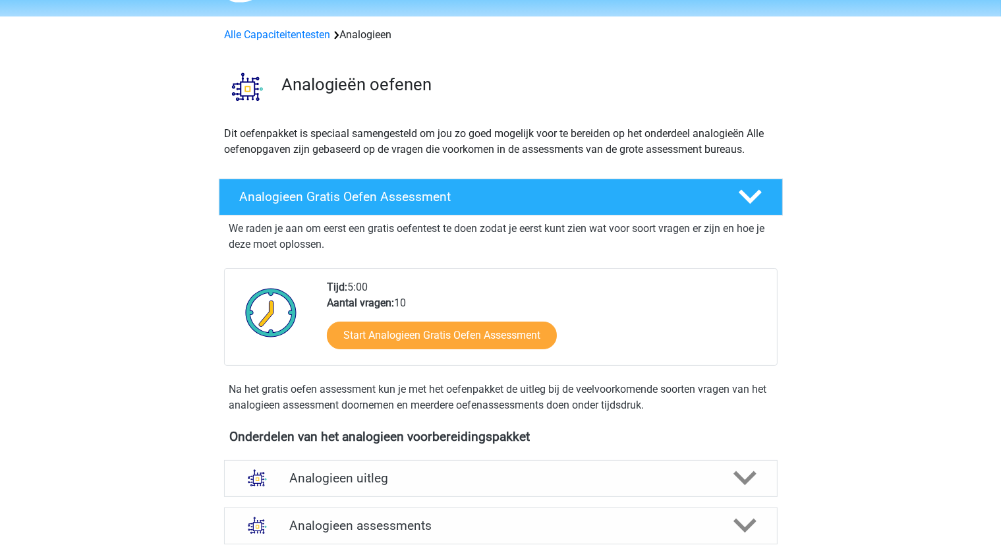
scroll to position [132, 0]
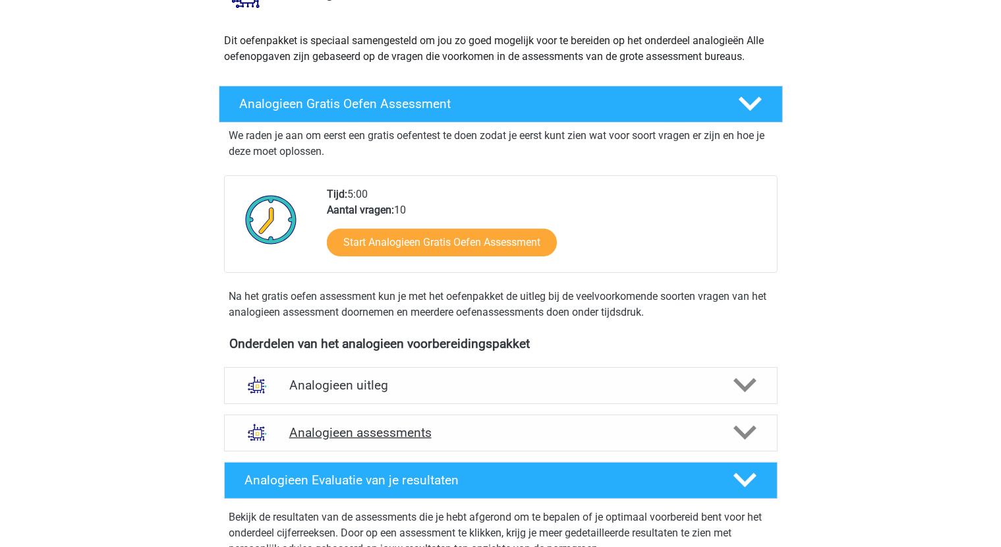
click at [757, 424] on div at bounding box center [744, 432] width 44 height 23
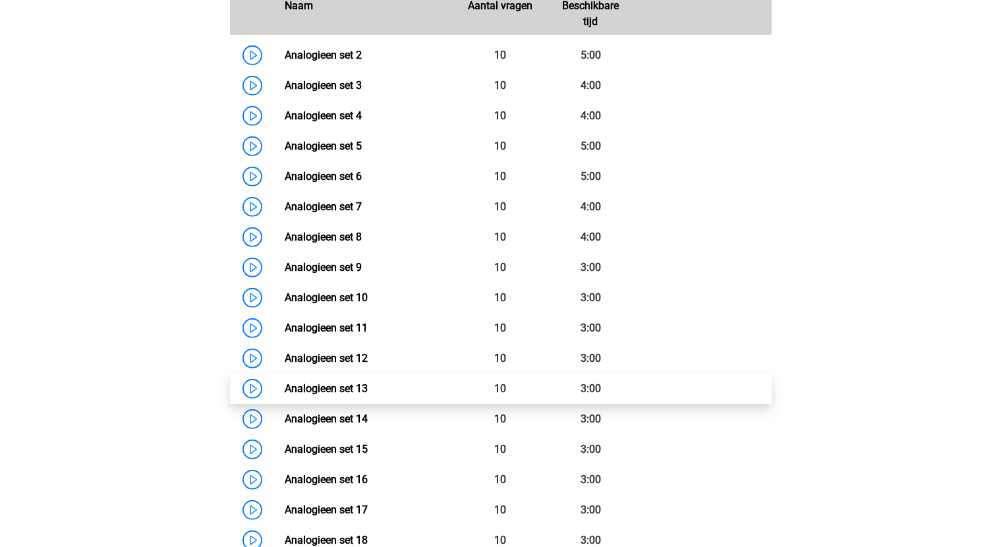
scroll to position [330, 0]
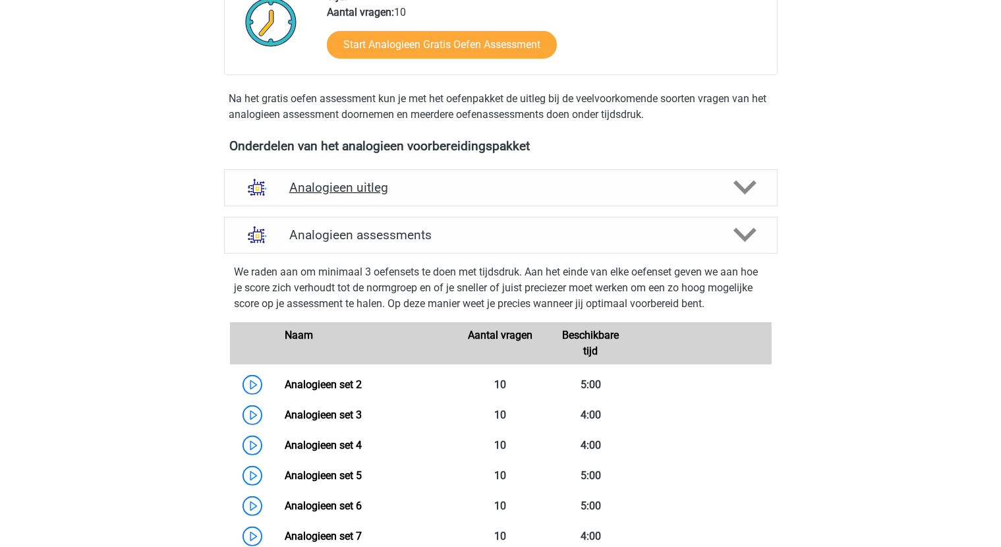
click at [753, 187] on icon at bounding box center [745, 187] width 23 height 23
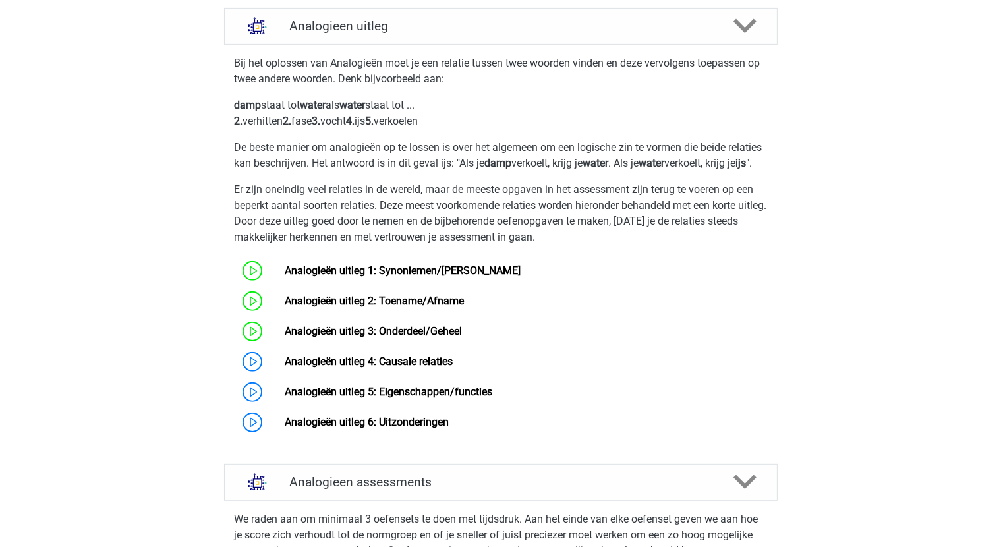
scroll to position [659, 0]
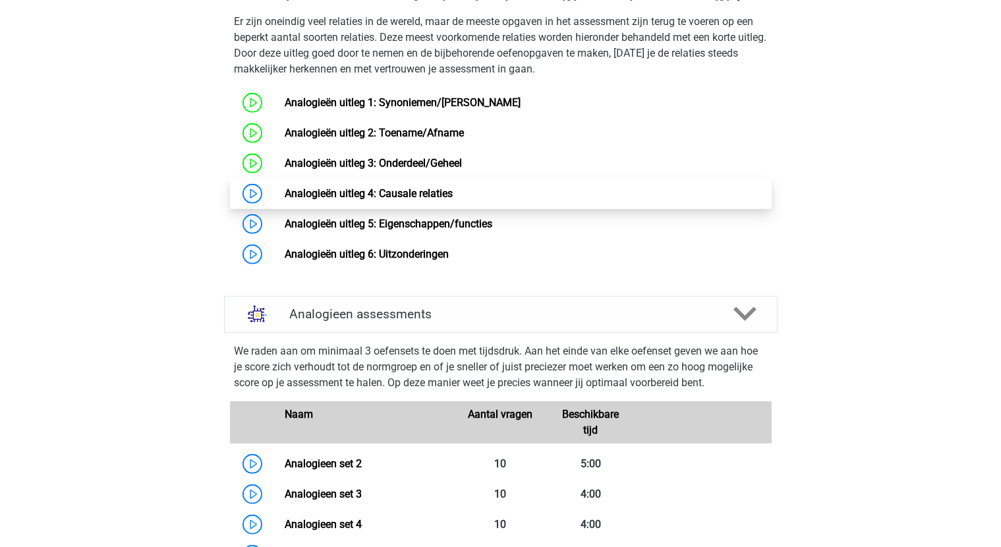
click at [453, 200] on link "Analogieën uitleg 4: Causale relaties" at bounding box center [369, 193] width 168 height 13
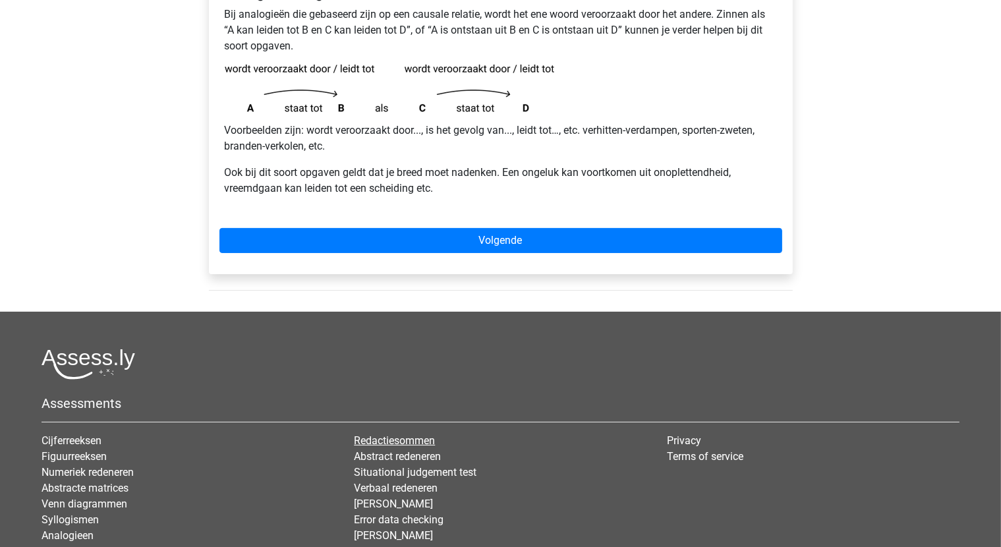
scroll to position [264, 0]
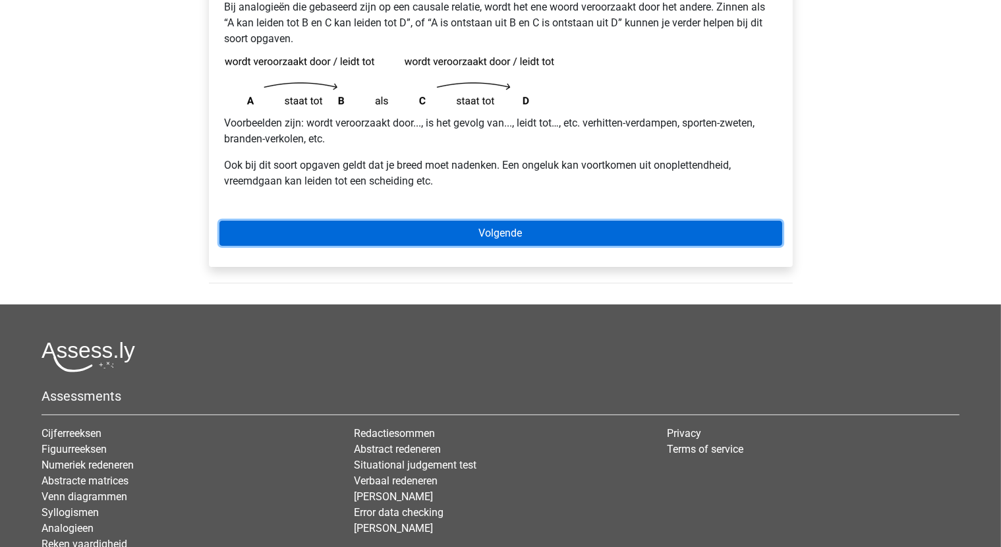
click at [523, 233] on link "Volgende" at bounding box center [500, 233] width 563 height 25
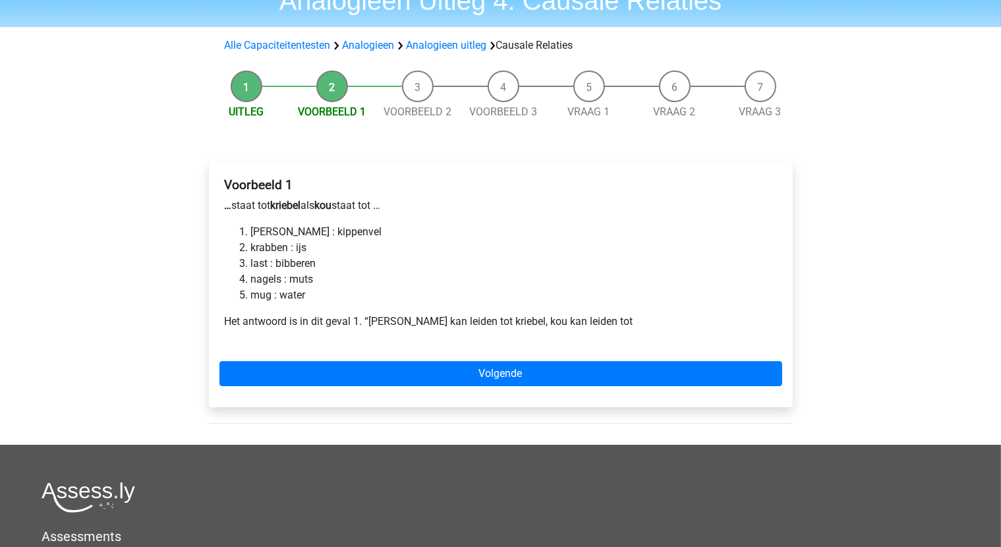
scroll to position [66, 0]
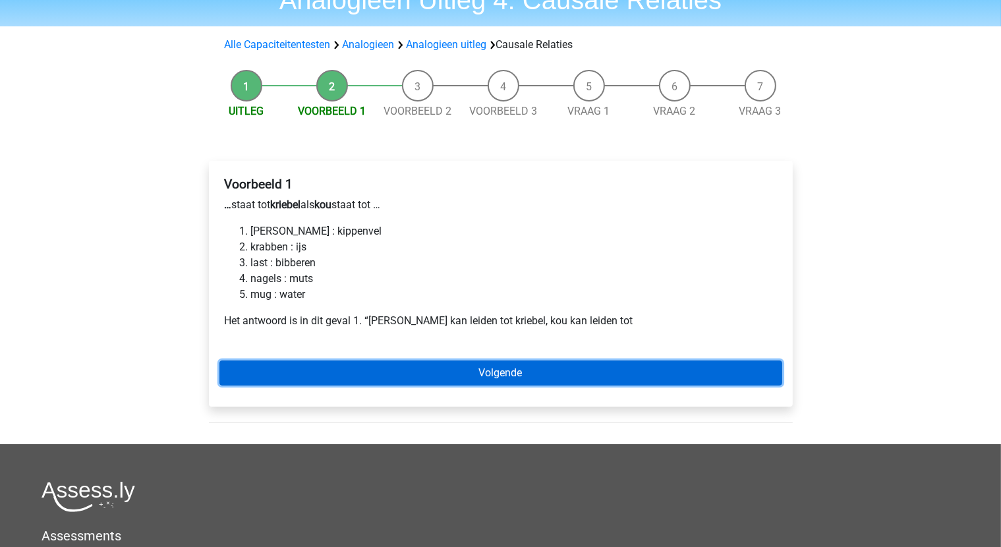
click at [441, 370] on link "Volgende" at bounding box center [500, 373] width 563 height 25
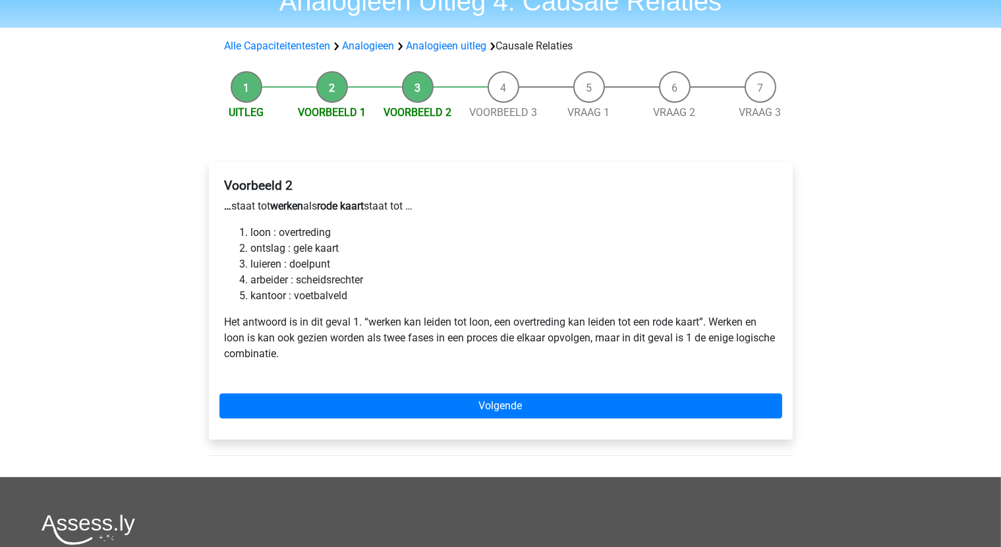
scroll to position [66, 0]
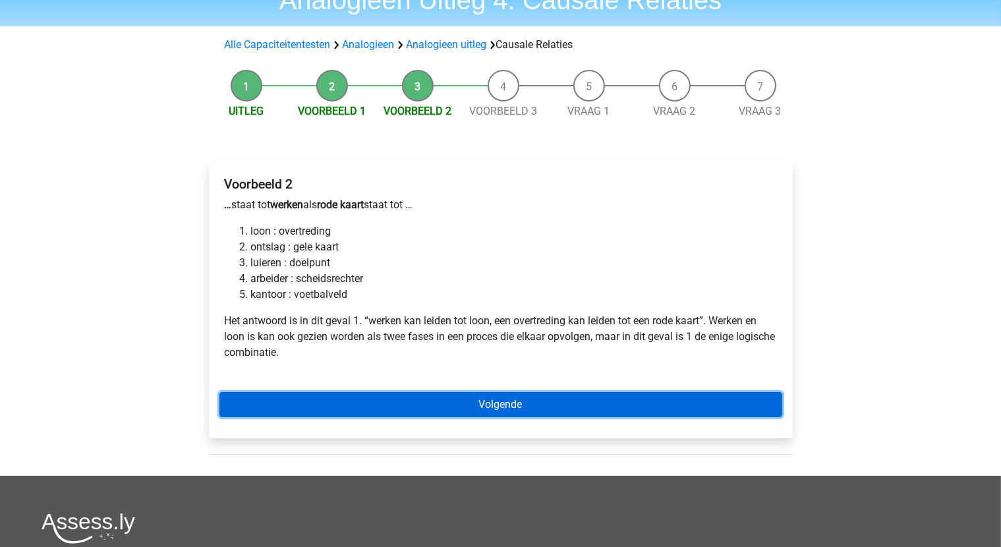
click at [482, 406] on link "Volgende" at bounding box center [500, 404] width 563 height 25
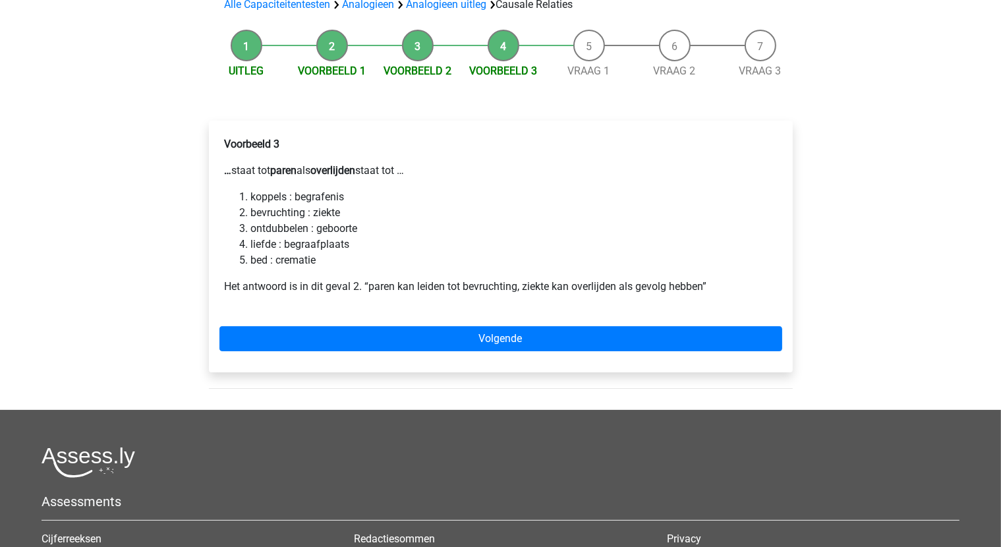
scroll to position [132, 0]
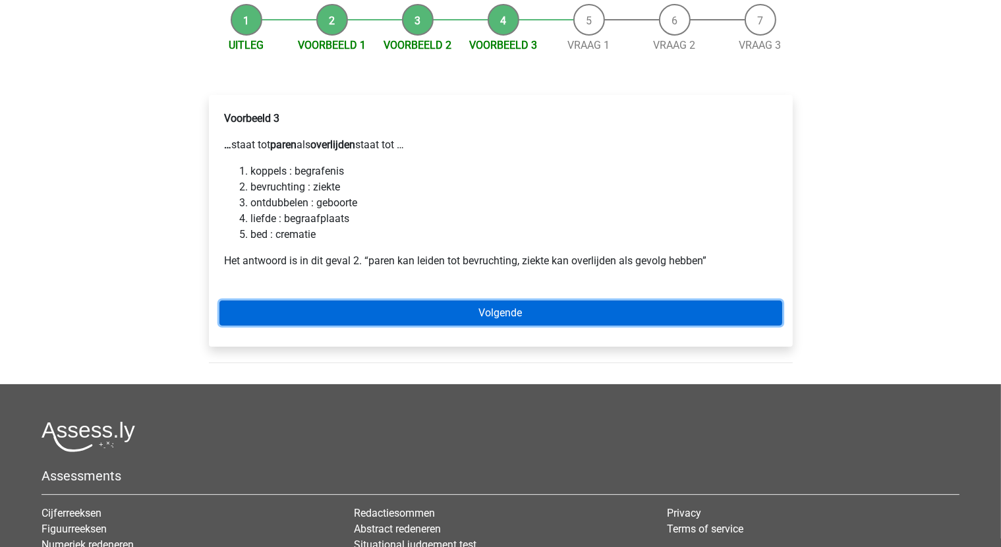
click at [569, 314] on link "Volgende" at bounding box center [500, 313] width 563 height 25
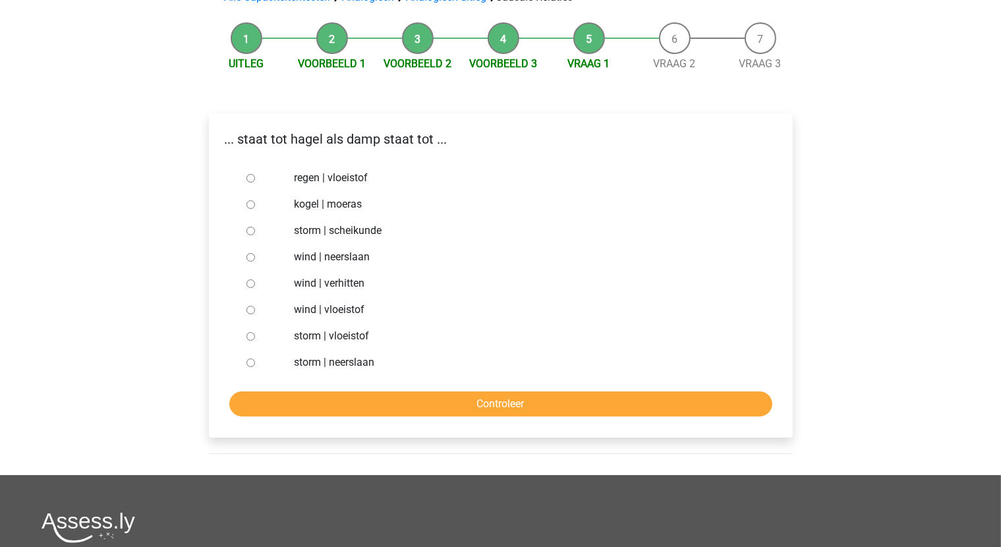
scroll to position [132, 0]
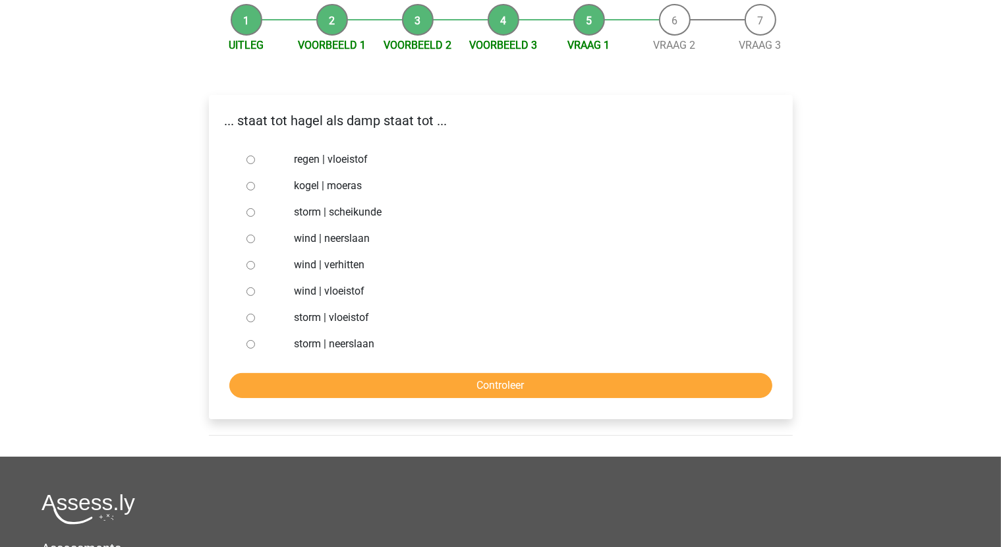
click at [250, 270] on input "wind | verhitten" at bounding box center [250, 265] width 9 height 9
radio input "true"
click at [451, 385] on input "Controleer" at bounding box center [500, 385] width 543 height 25
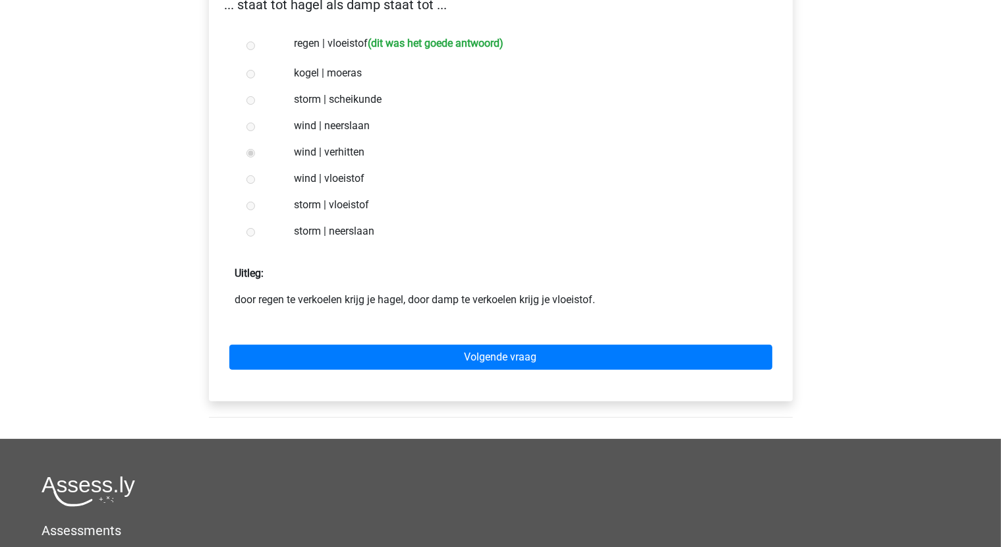
scroll to position [264, 0]
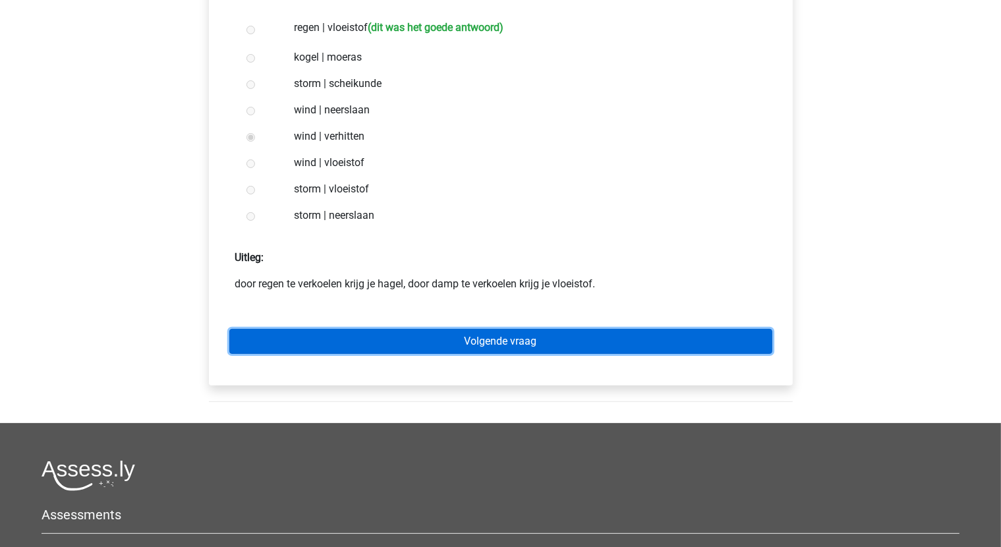
click at [517, 348] on link "Volgende vraag" at bounding box center [500, 341] width 543 height 25
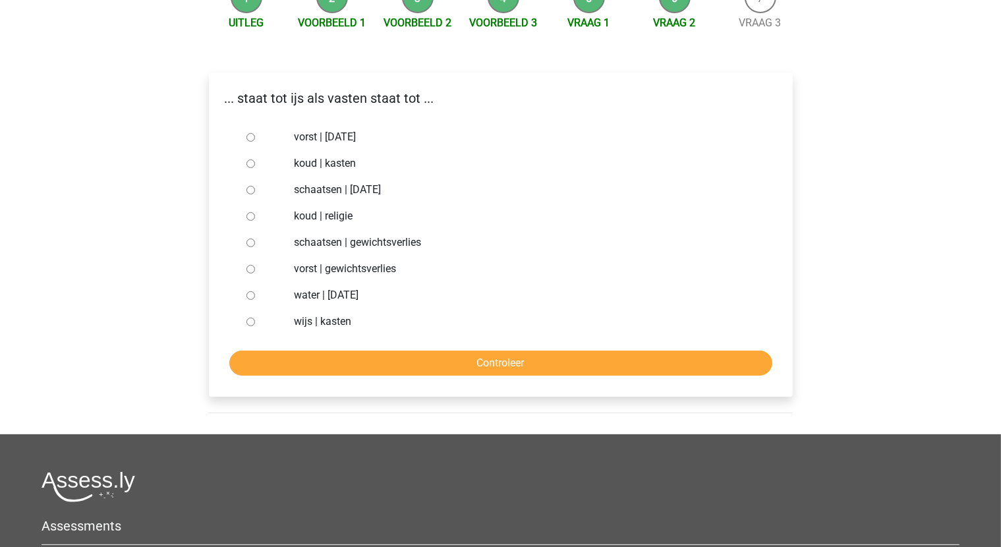
scroll to position [198, 0]
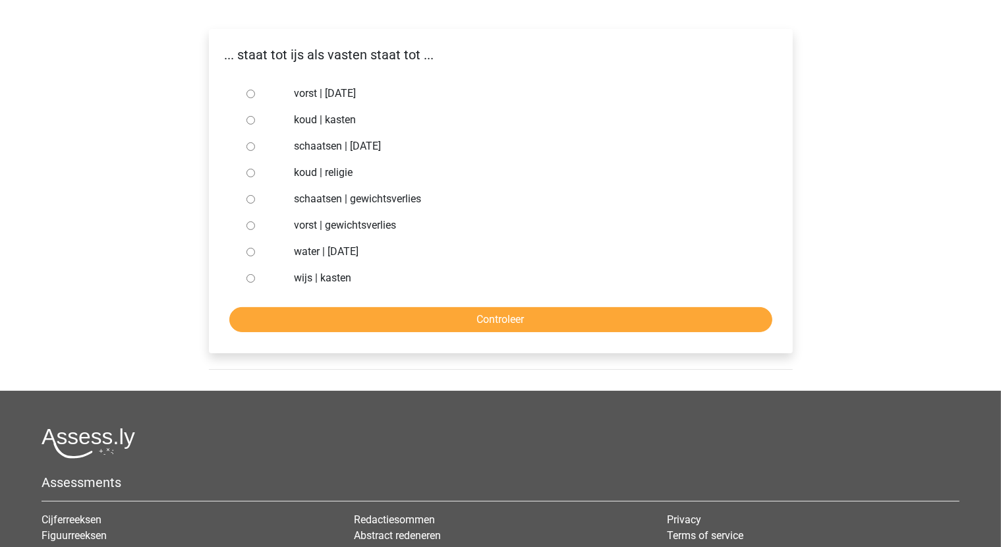
click at [248, 250] on input "water | suikerfeest" at bounding box center [250, 252] width 9 height 9
radio input "true"
click at [479, 322] on input "Controleer" at bounding box center [500, 319] width 543 height 25
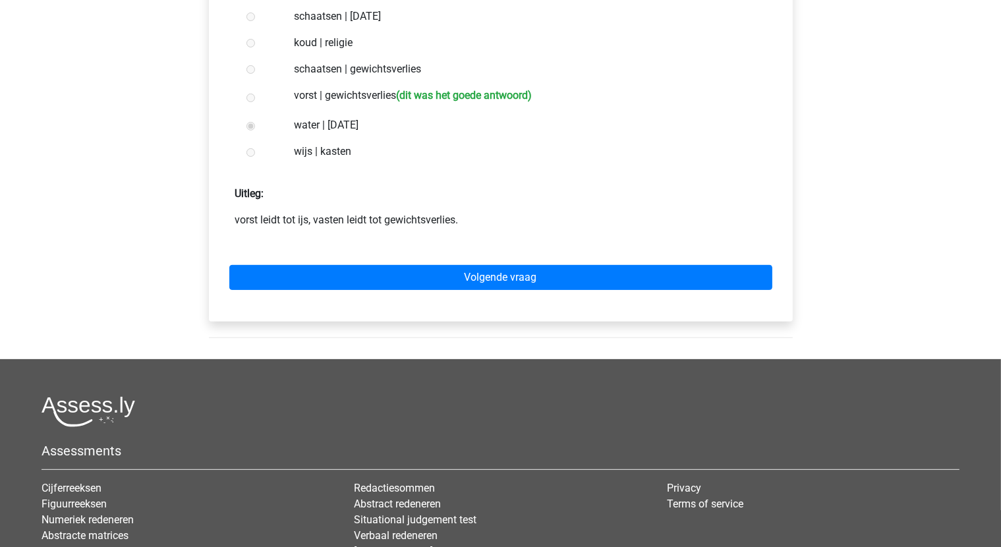
scroll to position [330, 0]
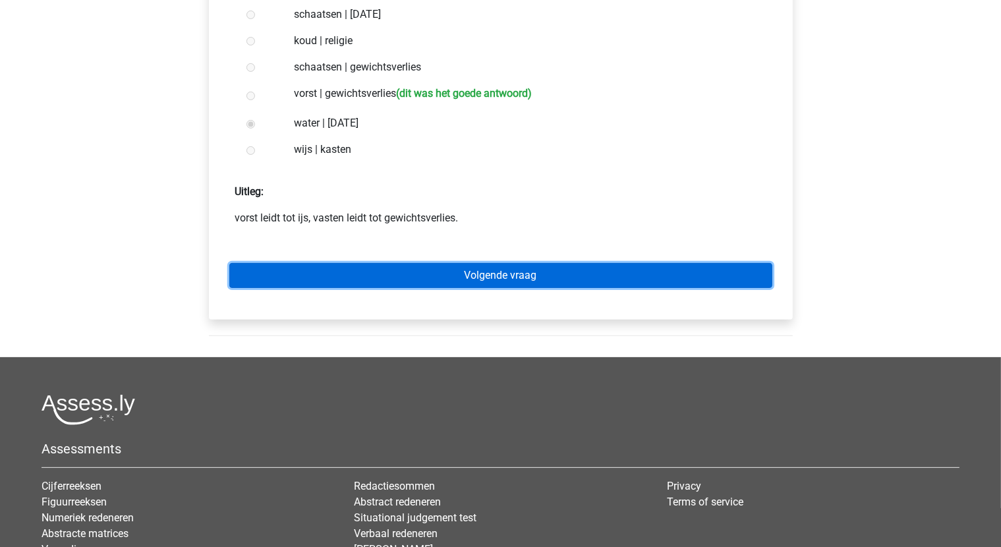
click at [485, 277] on link "Volgende vraag" at bounding box center [500, 275] width 543 height 25
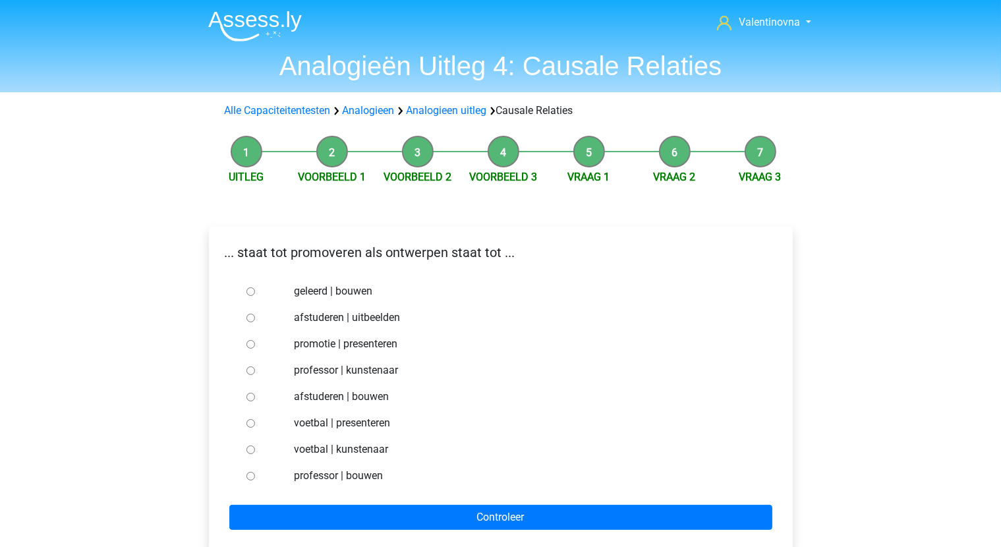
click at [253, 476] on input "professor | bouwen" at bounding box center [250, 476] width 9 height 9
radio input "true"
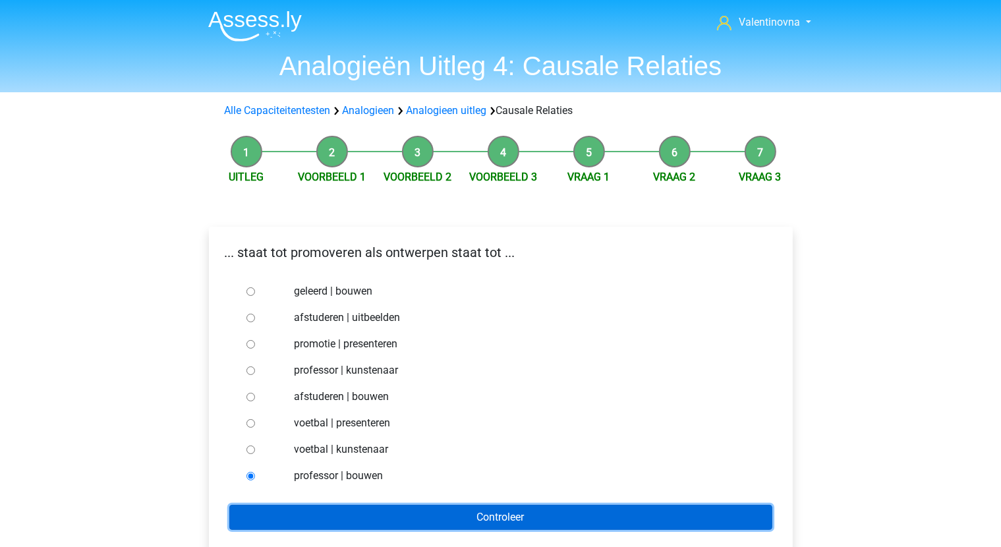
click at [428, 518] on input "Controleer" at bounding box center [500, 517] width 543 height 25
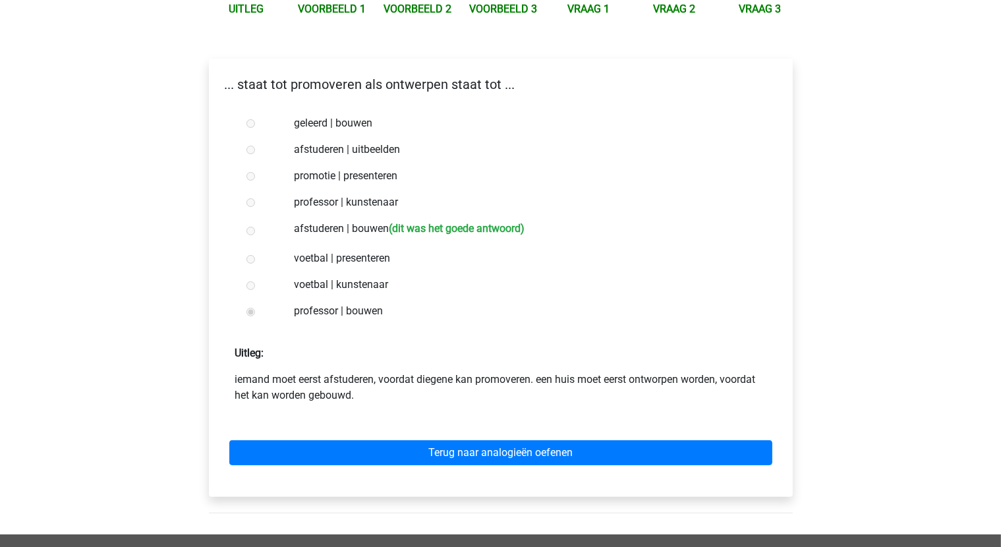
scroll to position [395, 0]
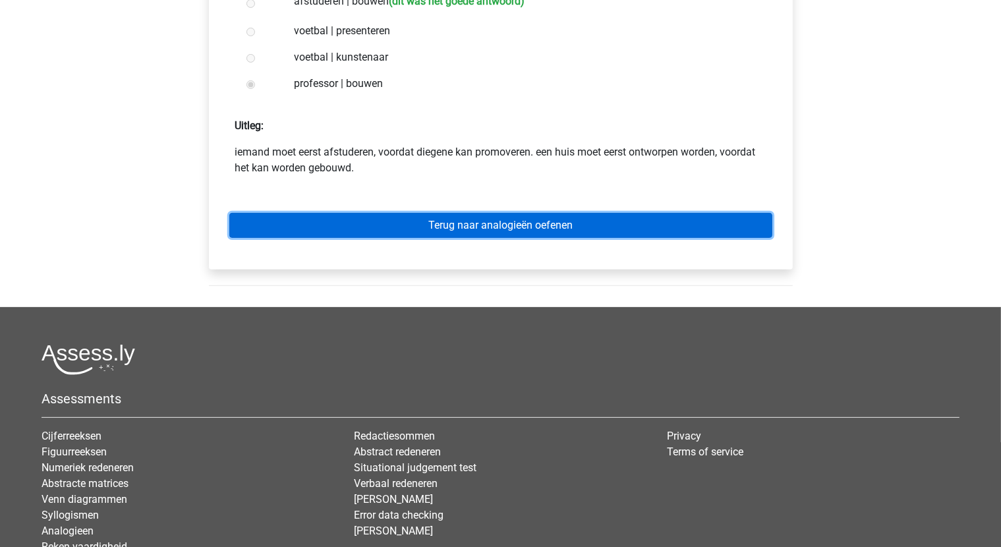
click at [526, 229] on link "Terug naar analogieën oefenen" at bounding box center [500, 225] width 543 height 25
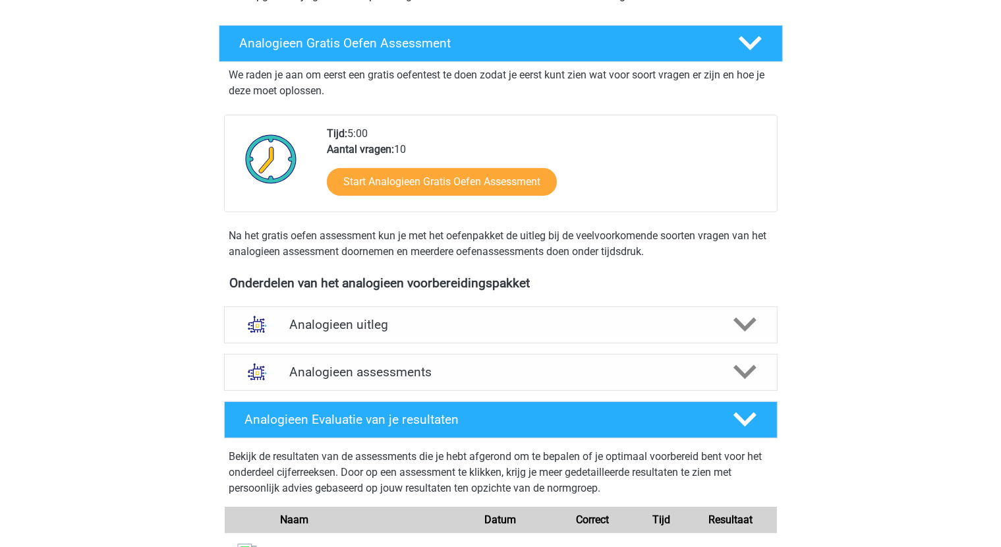
scroll to position [198, 0]
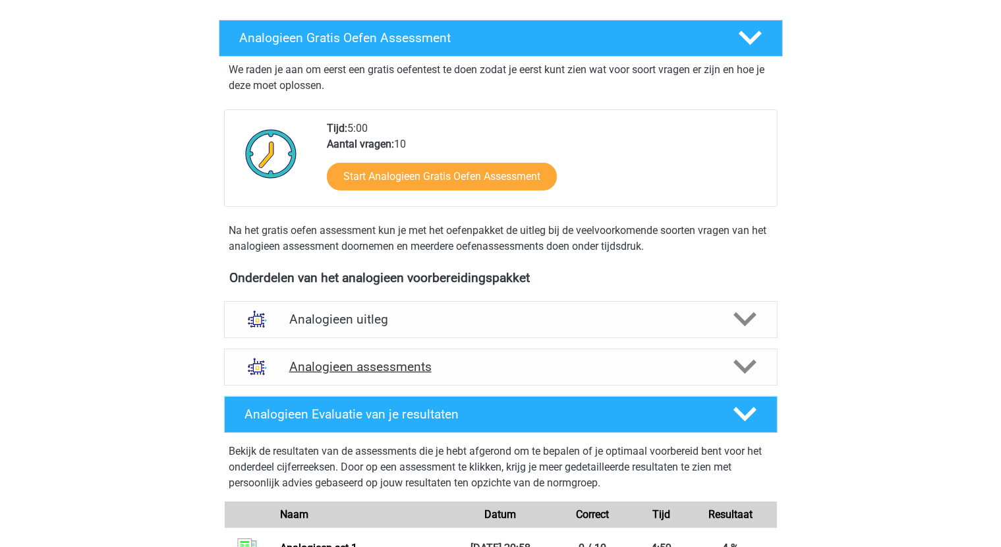
click at [745, 372] on polygon at bounding box center [745, 367] width 23 height 14
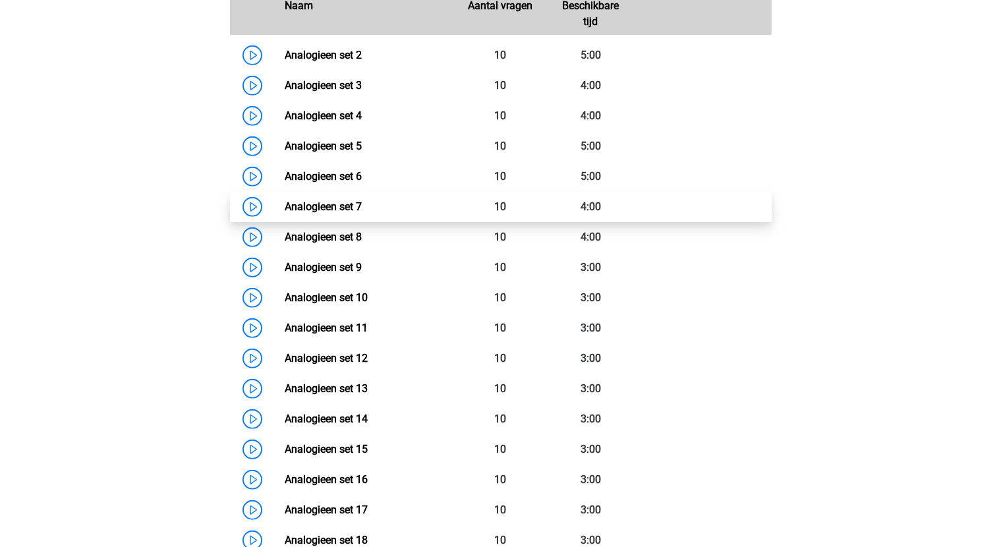
scroll to position [395, 0]
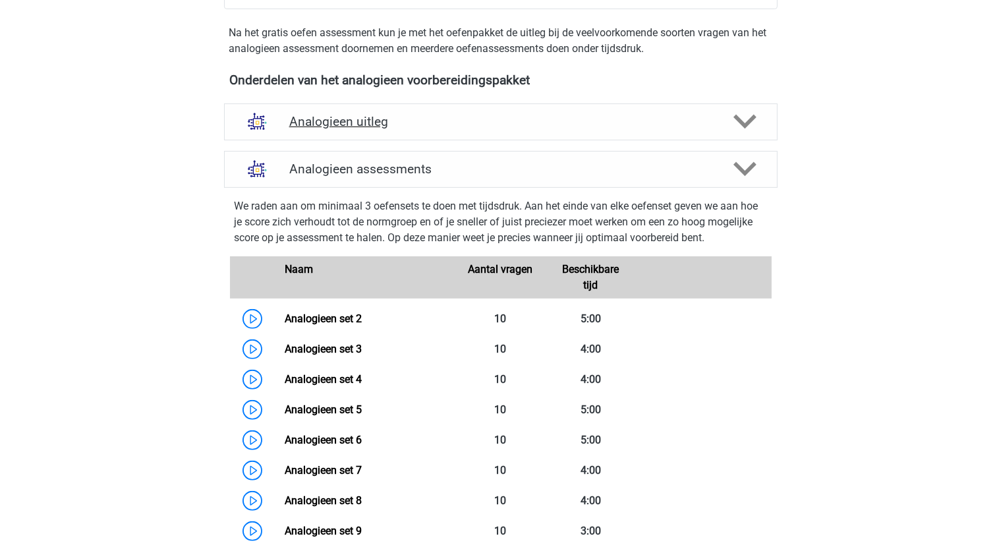
click at [754, 119] on icon at bounding box center [745, 121] width 23 height 23
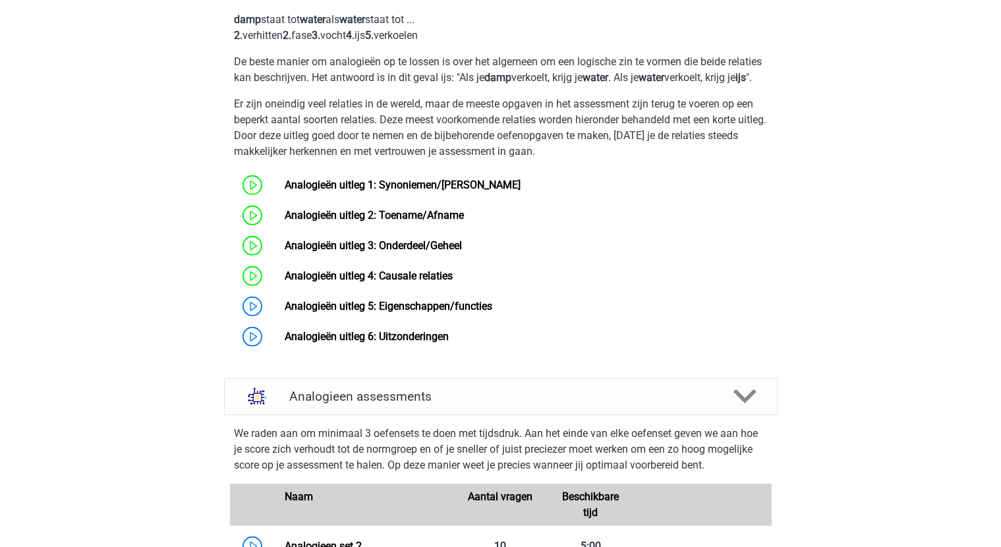
scroll to position [593, 0]
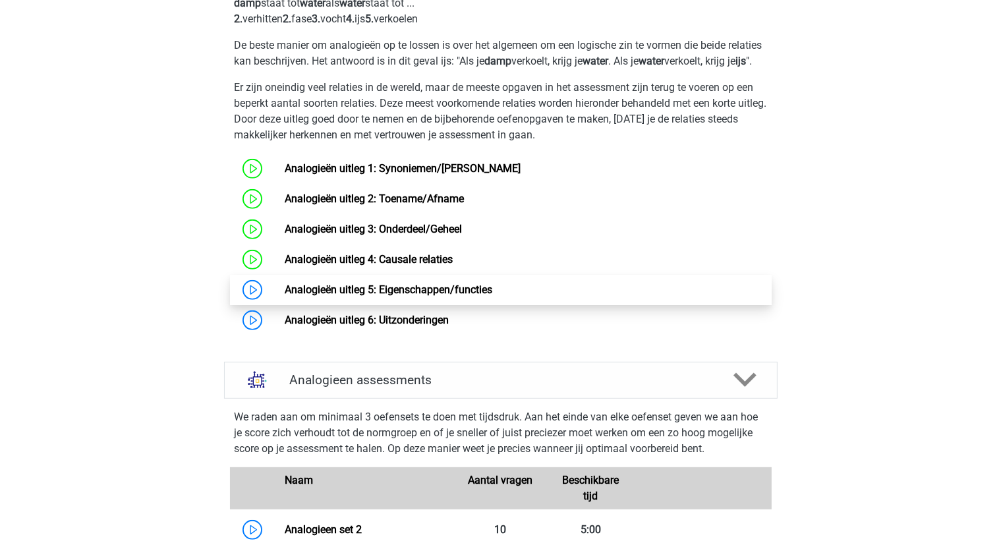
click at [303, 296] on link "Analogieën uitleg 5: Eigenschappen/functies" at bounding box center [389, 289] width 208 height 13
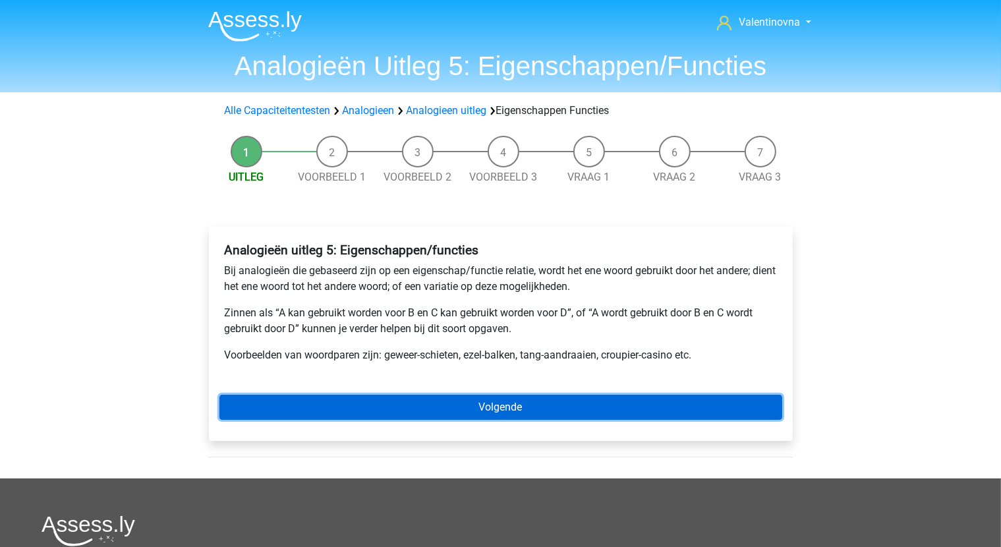
click at [492, 407] on link "Volgende" at bounding box center [500, 407] width 563 height 25
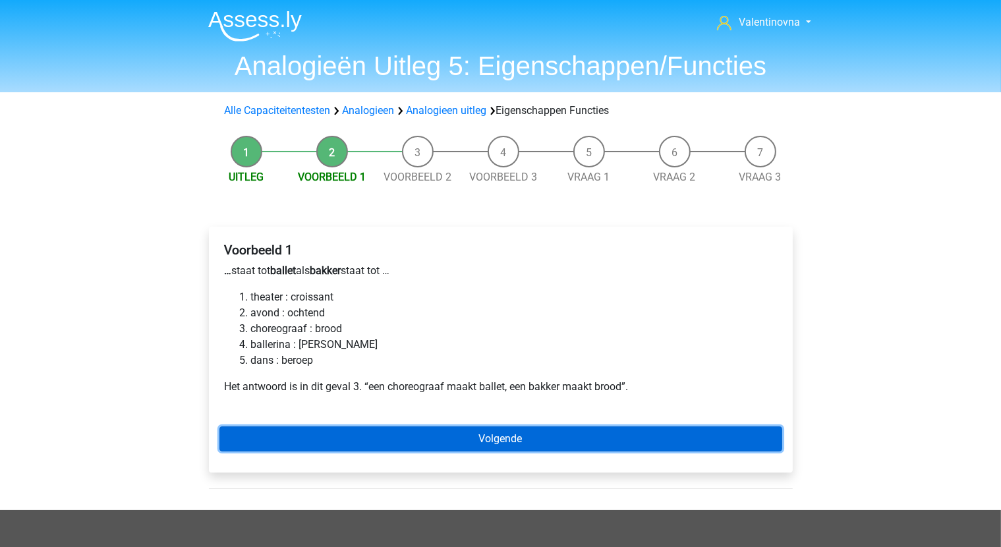
click at [506, 444] on link "Volgende" at bounding box center [500, 438] width 563 height 25
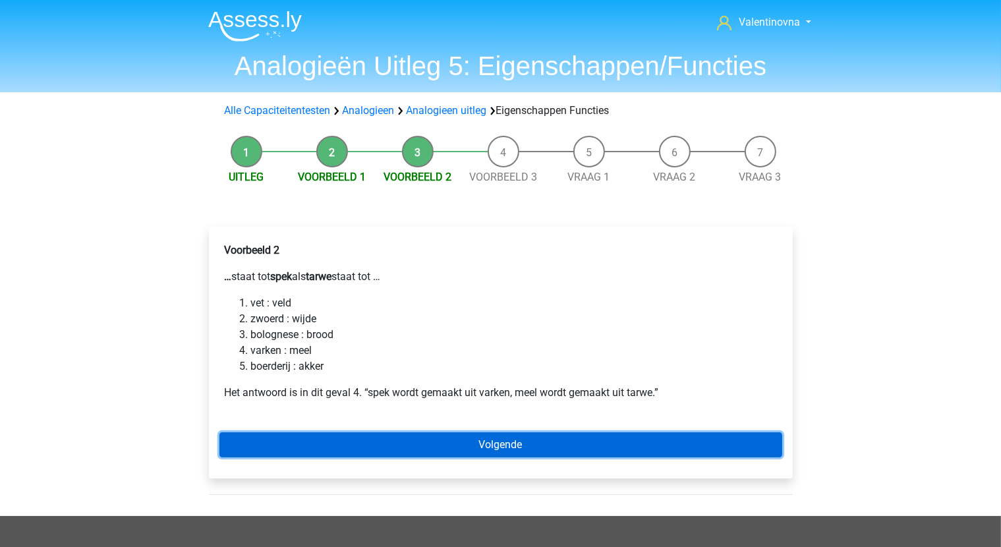
click at [521, 446] on link "Volgende" at bounding box center [500, 444] width 563 height 25
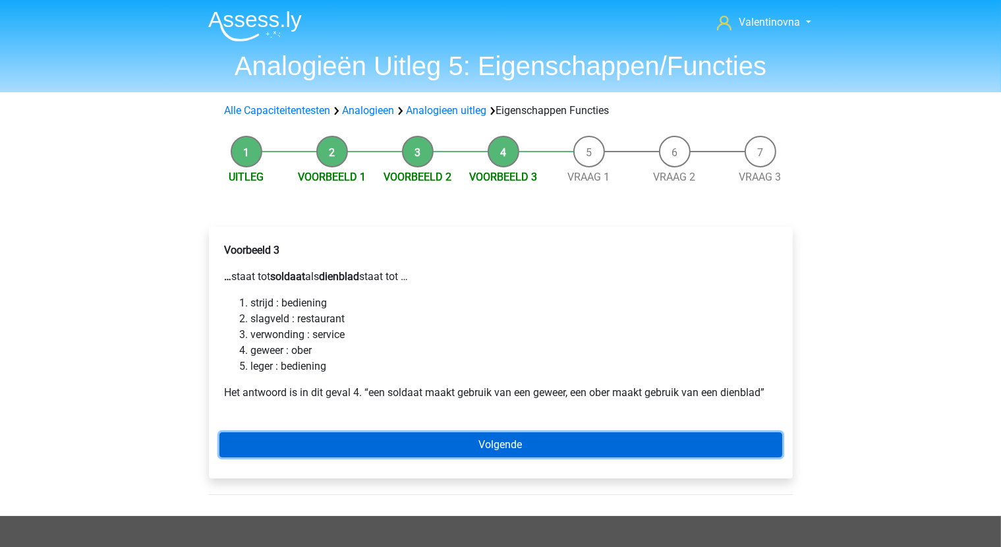
click at [505, 444] on link "Volgende" at bounding box center [500, 444] width 563 height 25
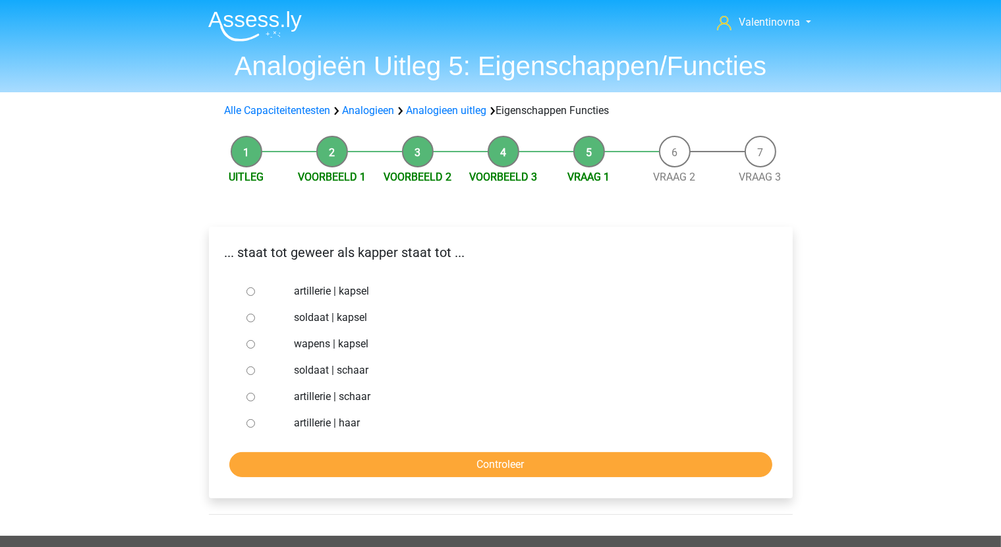
click at [250, 349] on input "wapens | kapsel" at bounding box center [250, 344] width 9 height 9
radio input "true"
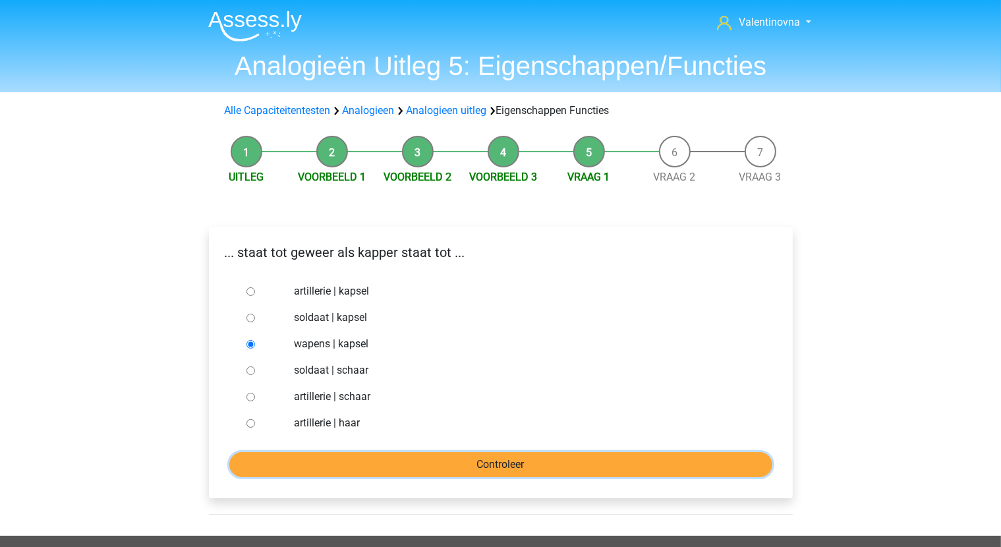
click at [476, 469] on input "Controleer" at bounding box center [500, 464] width 543 height 25
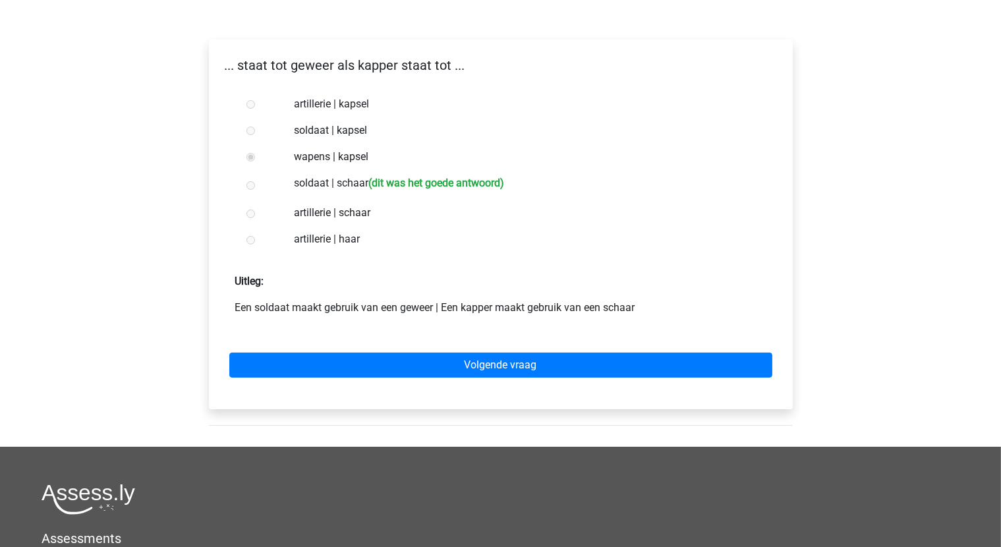
scroll to position [198, 0]
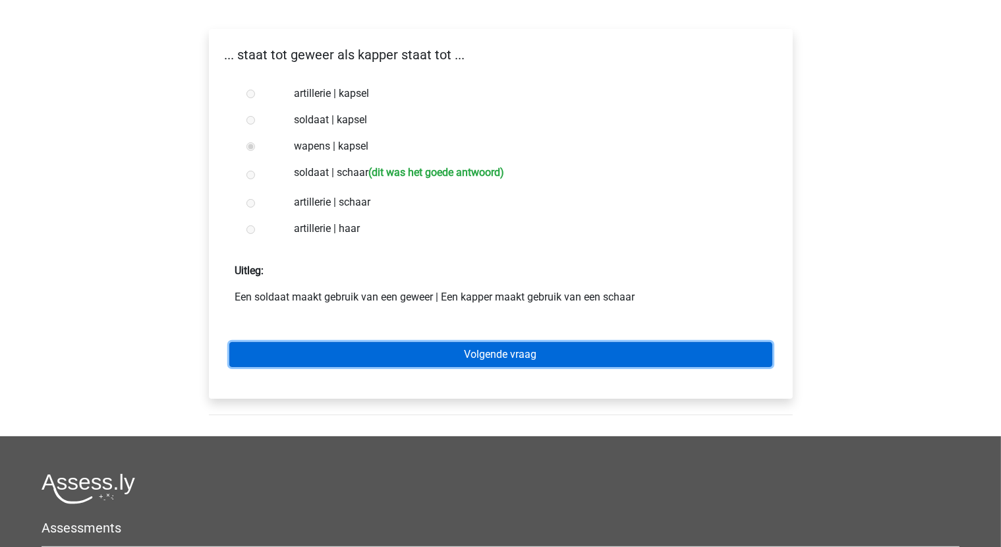
click at [452, 361] on link "Volgende vraag" at bounding box center [500, 354] width 543 height 25
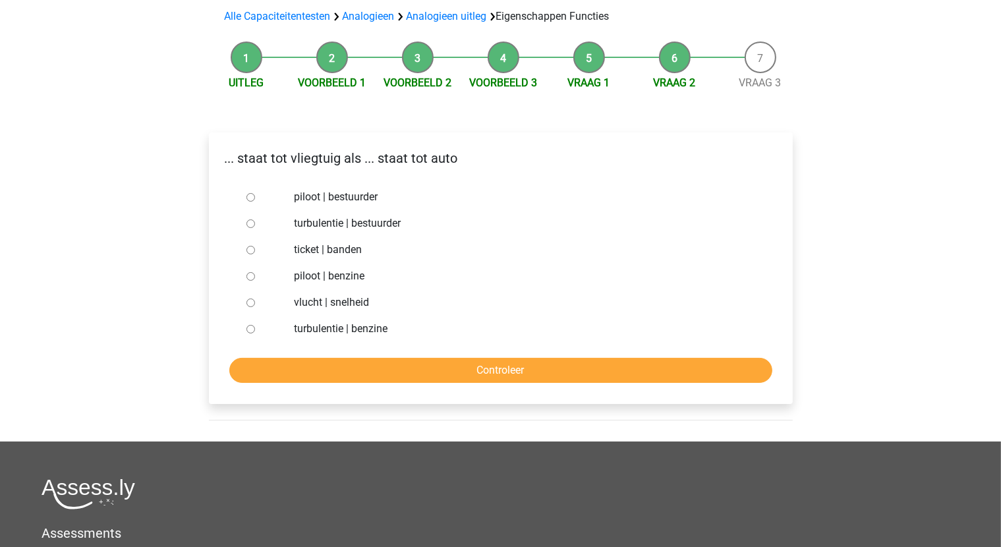
scroll to position [132, 0]
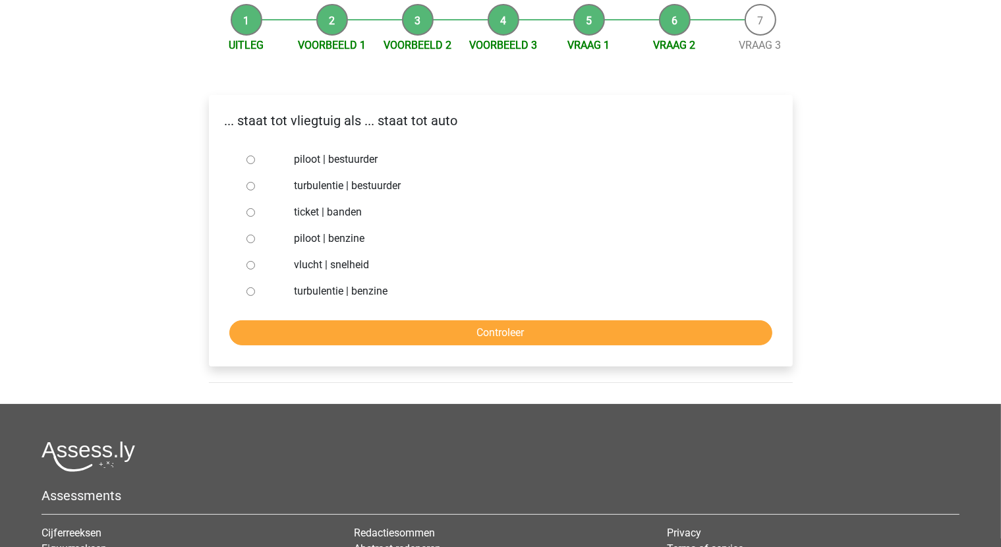
click at [253, 287] on div at bounding box center [262, 291] width 43 height 26
click at [248, 295] on input "turbulentie | benzine" at bounding box center [250, 291] width 9 height 9
radio input "true"
click at [463, 339] on input "Controleer" at bounding box center [500, 332] width 543 height 25
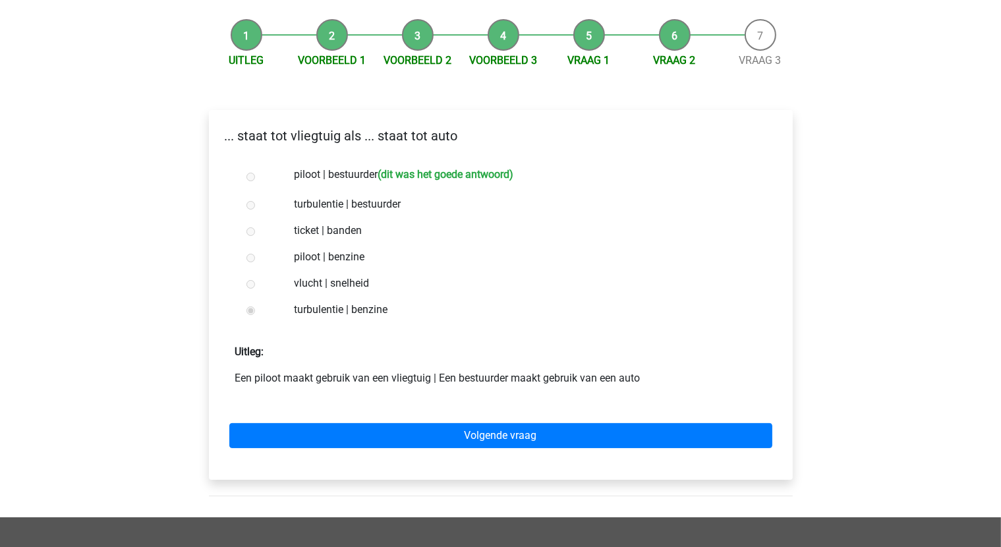
scroll to position [132, 0]
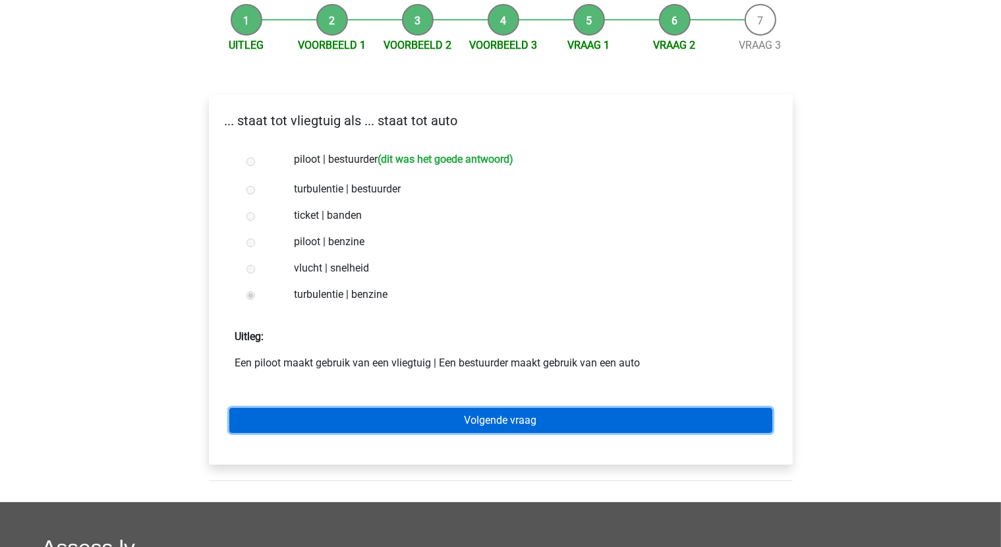
click at [550, 421] on link "Volgende vraag" at bounding box center [500, 420] width 543 height 25
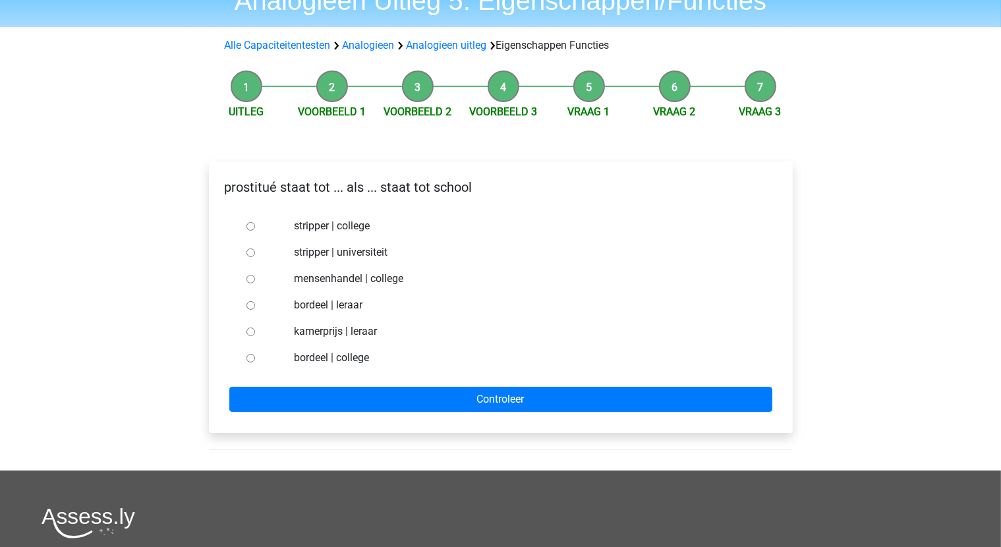
scroll to position [66, 0]
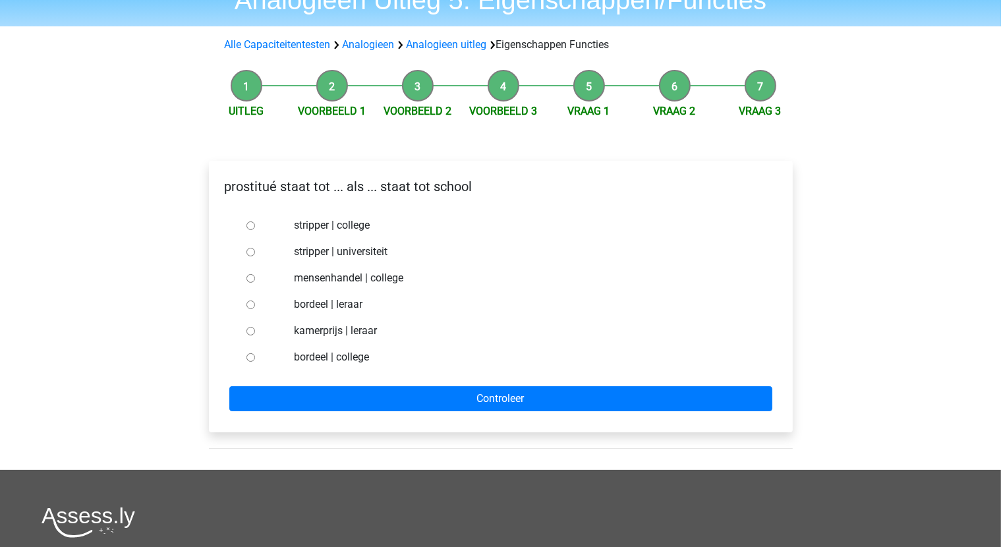
click at [250, 304] on input "bordeel | leraar" at bounding box center [250, 305] width 9 height 9
radio input "true"
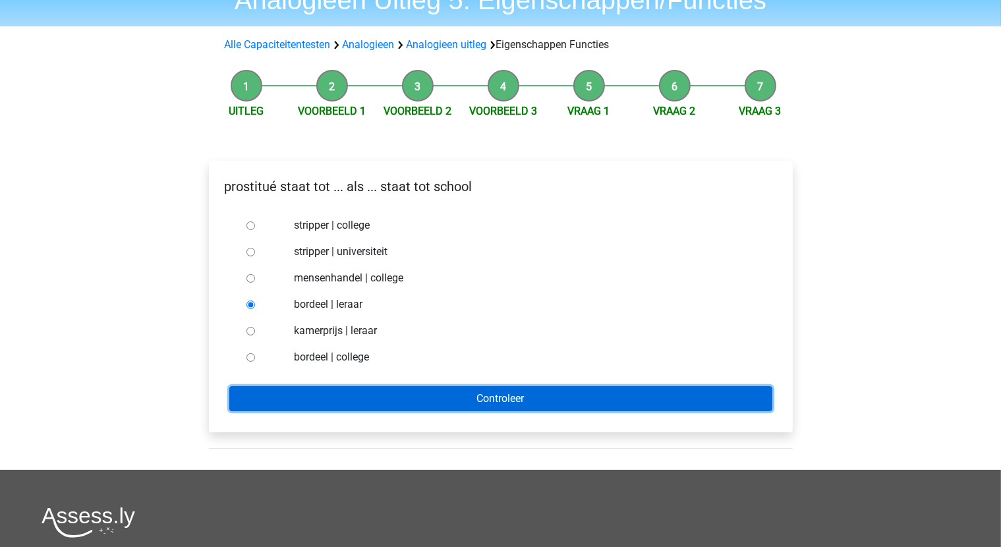
click at [420, 390] on input "Controleer" at bounding box center [500, 398] width 543 height 25
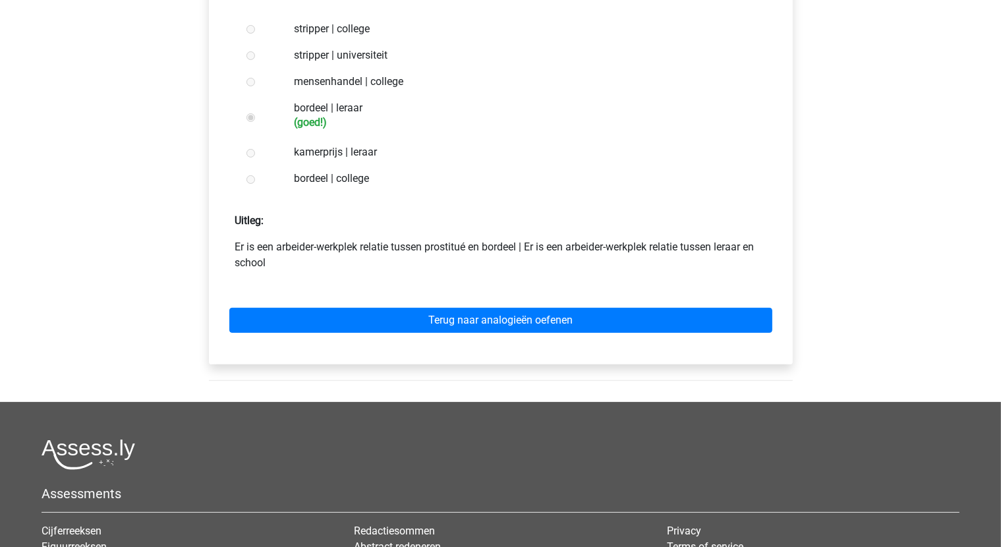
scroll to position [264, 0]
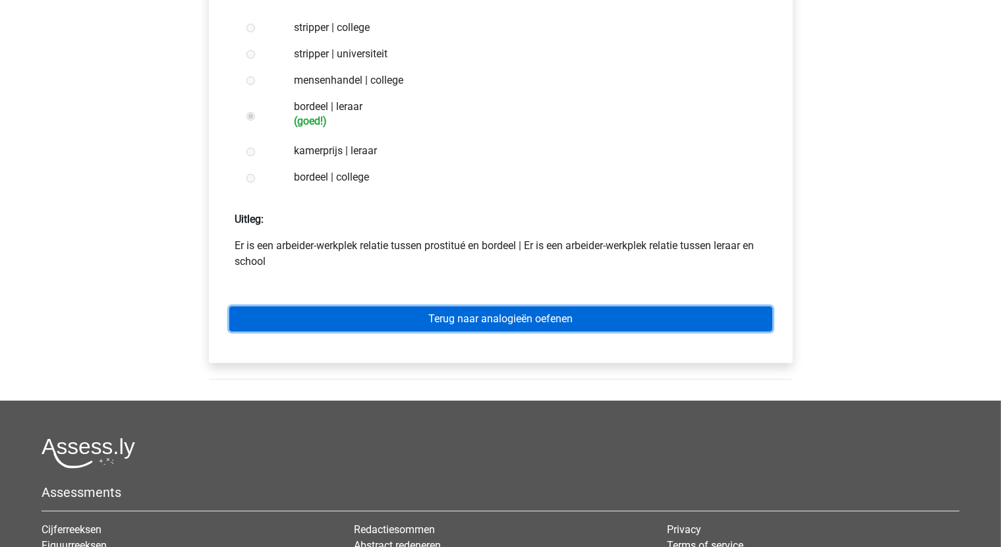
click at [487, 322] on link "Terug naar analogieën oefenen" at bounding box center [500, 318] width 543 height 25
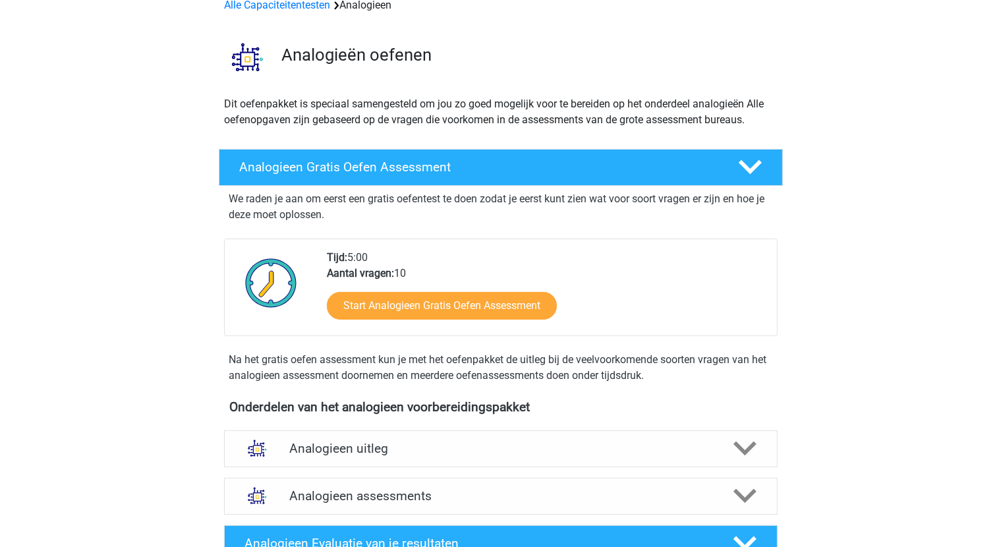
scroll to position [264, 0]
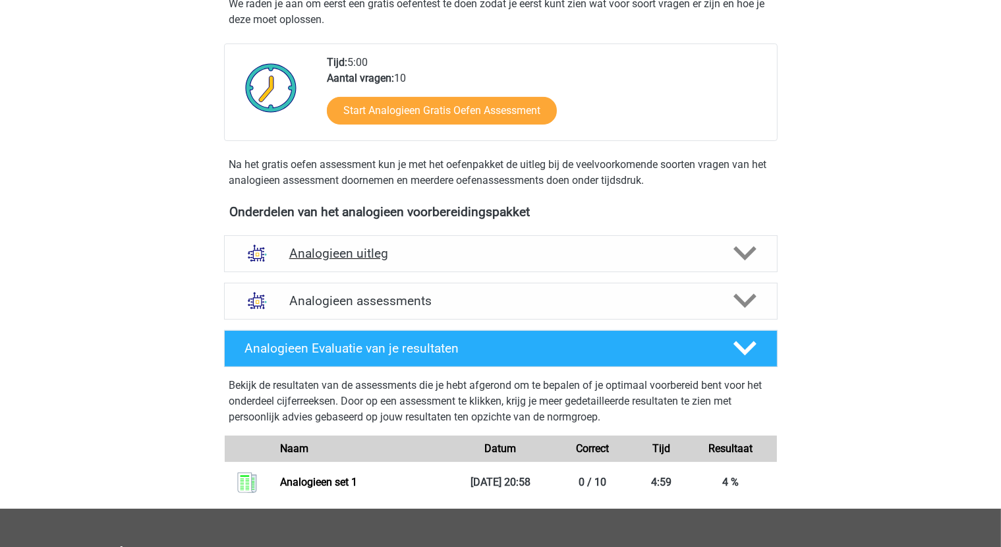
click at [730, 259] on div at bounding box center [744, 253] width 44 height 23
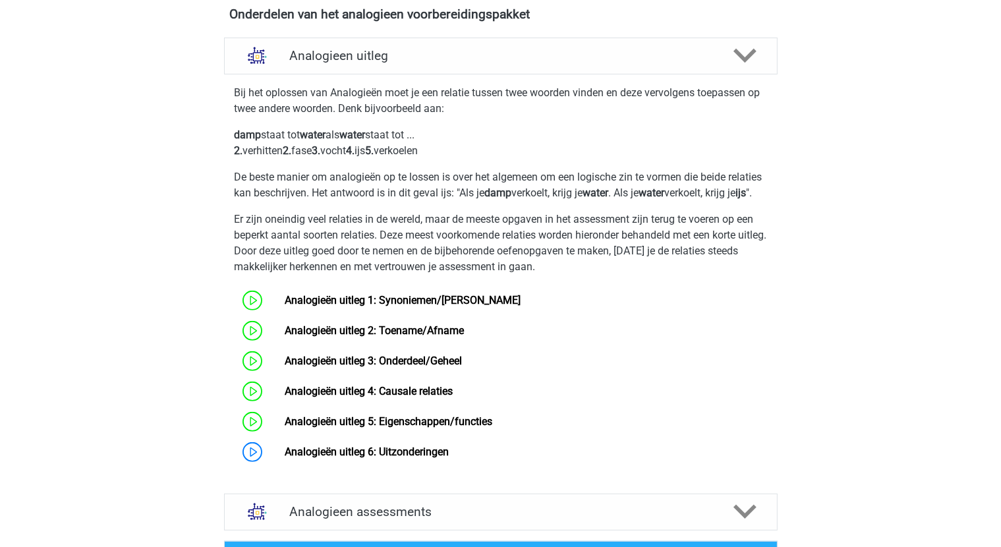
scroll to position [725, 0]
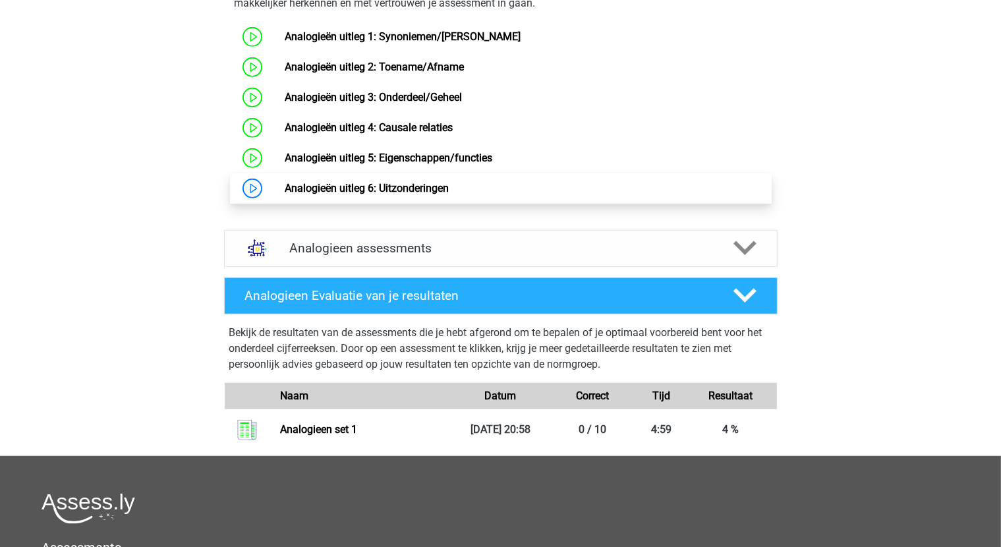
click at [335, 194] on link "Analogieën uitleg 6: Uitzonderingen" at bounding box center [367, 188] width 164 height 13
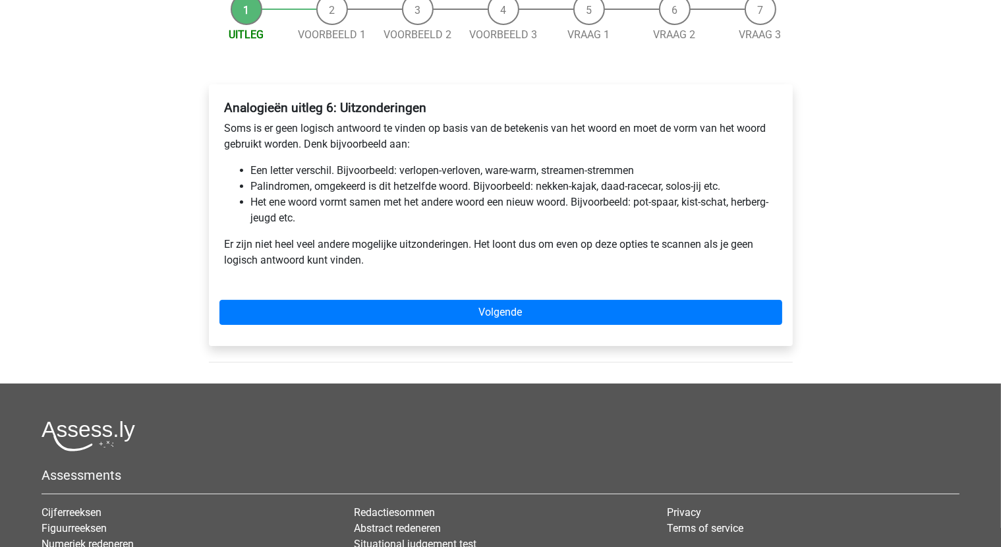
scroll to position [198, 0]
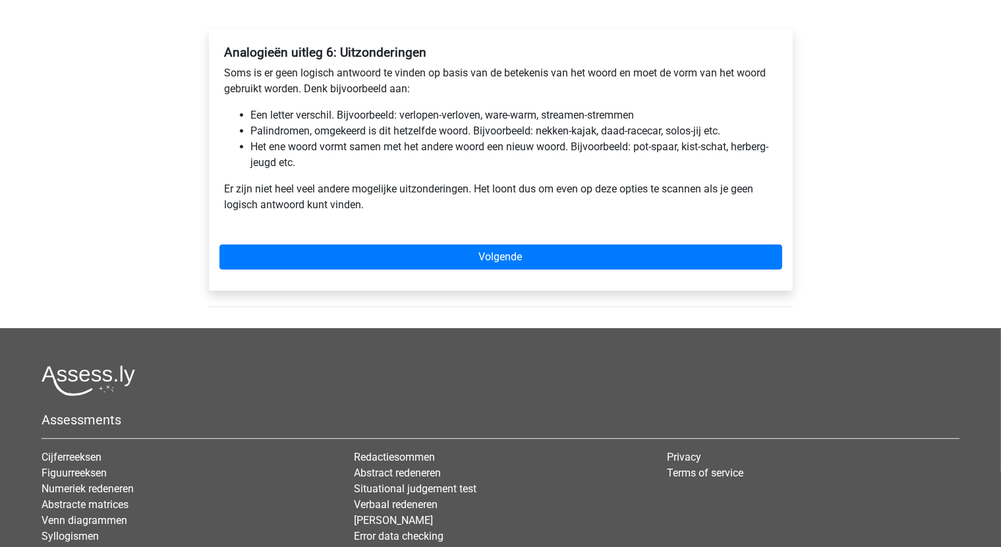
drag, startPoint x: 481, startPoint y: 256, endPoint x: 325, endPoint y: 393, distance: 208.3
click at [325, 393] on div at bounding box center [501, 380] width 918 height 31
click at [533, 243] on div "Analogieën uitleg 6: Uitzonderingen Soms is er geen logisch antwoord te vinden …" at bounding box center [501, 160] width 584 height 262
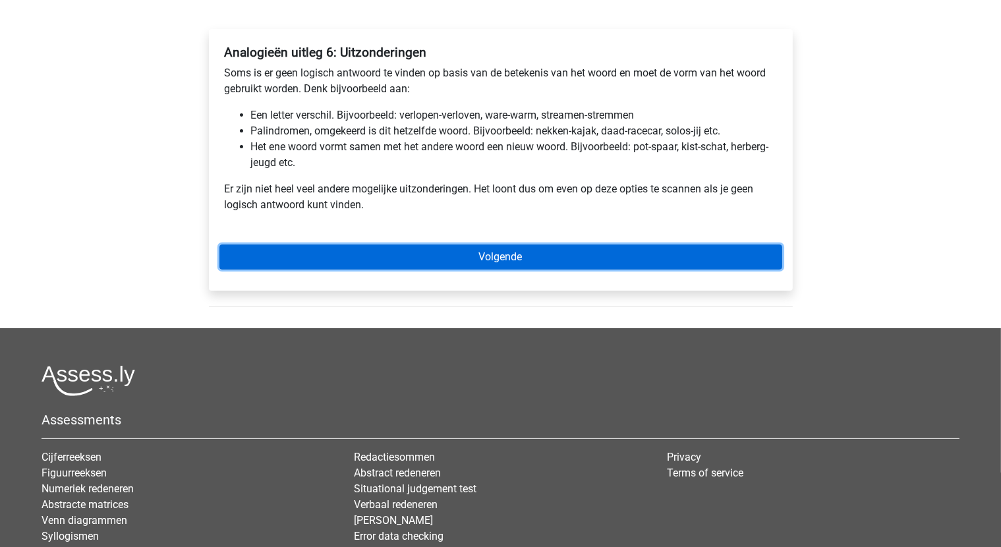
click at [538, 249] on link "Volgende" at bounding box center [500, 257] width 563 height 25
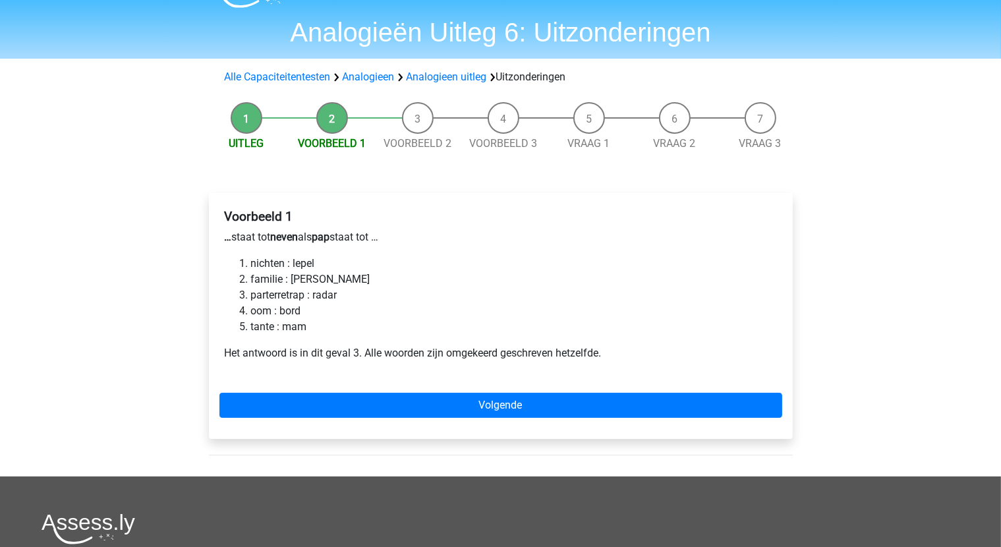
scroll to position [132, 0]
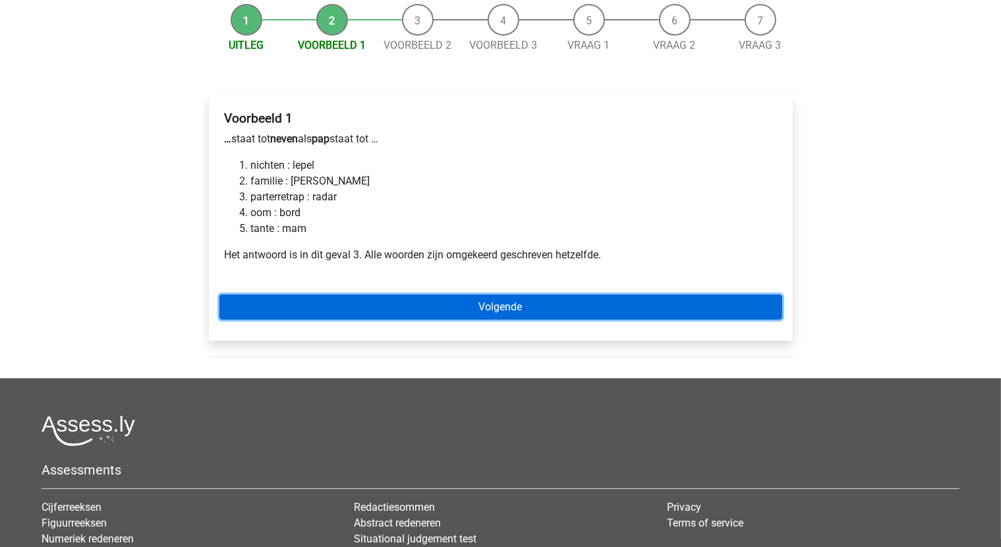
click at [533, 299] on link "Volgende" at bounding box center [500, 307] width 563 height 25
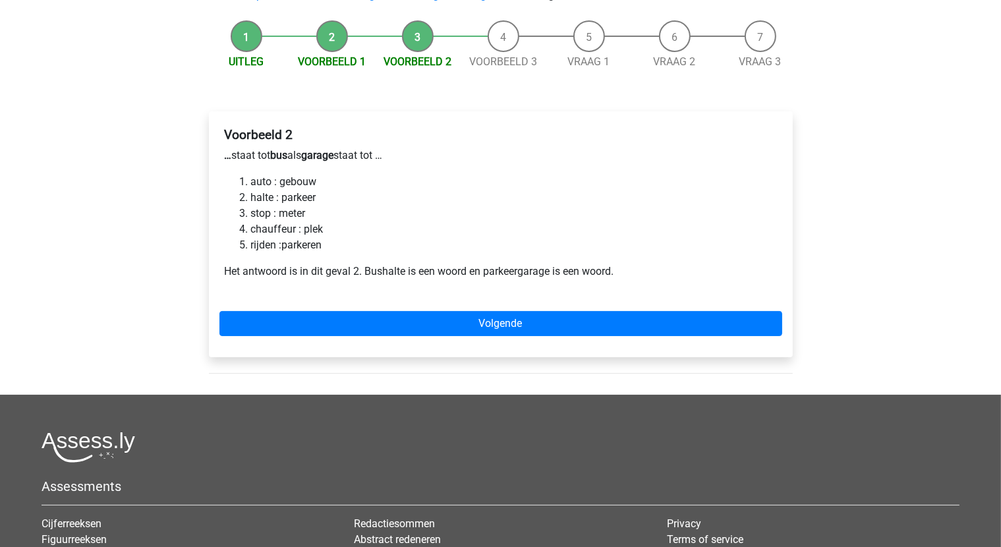
scroll to position [132, 0]
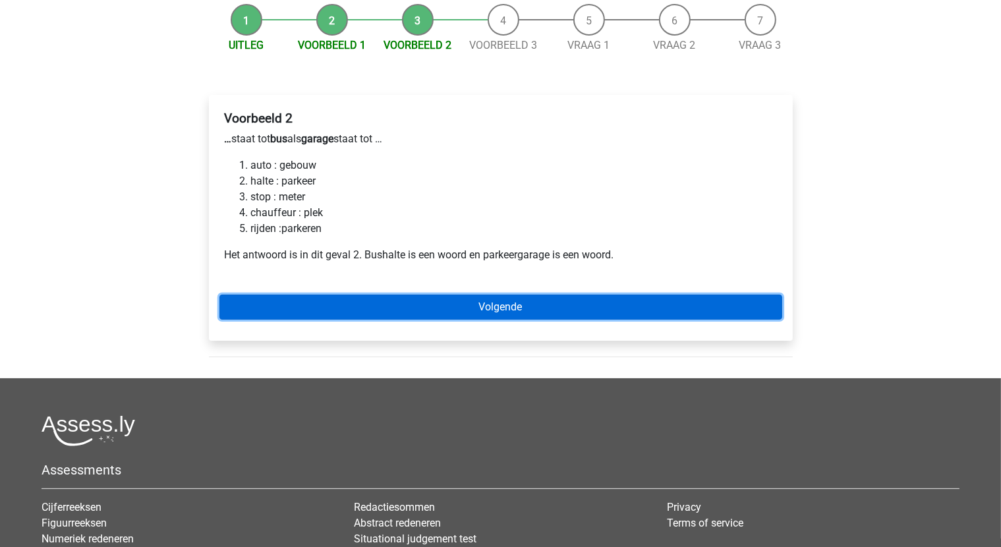
click at [511, 304] on link "Volgende" at bounding box center [500, 307] width 563 height 25
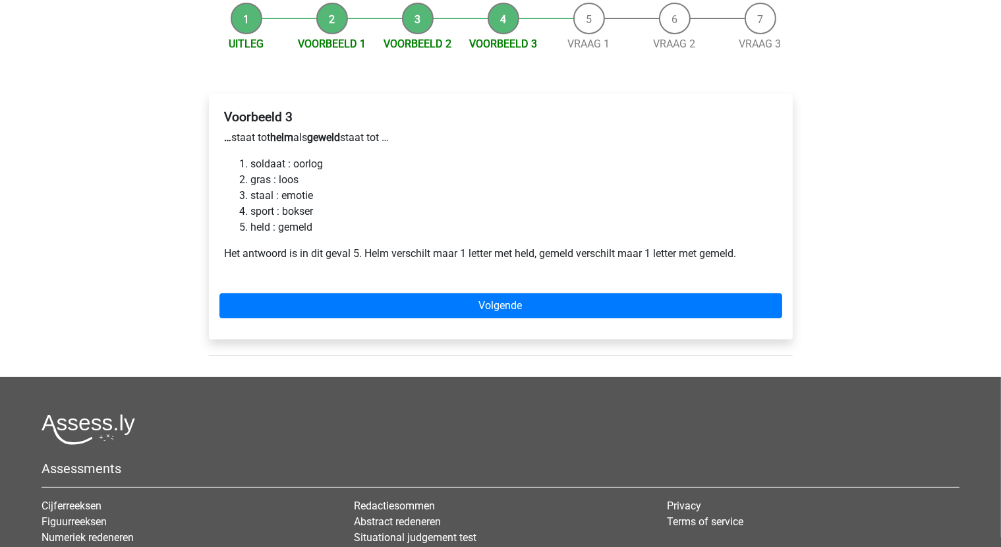
scroll to position [132, 0]
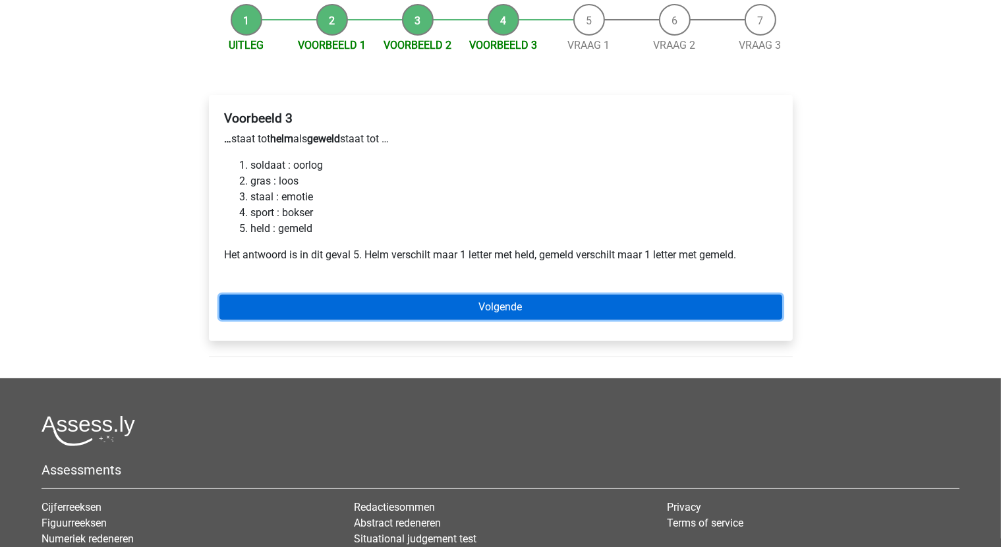
click at [520, 304] on link "Volgende" at bounding box center [500, 307] width 563 height 25
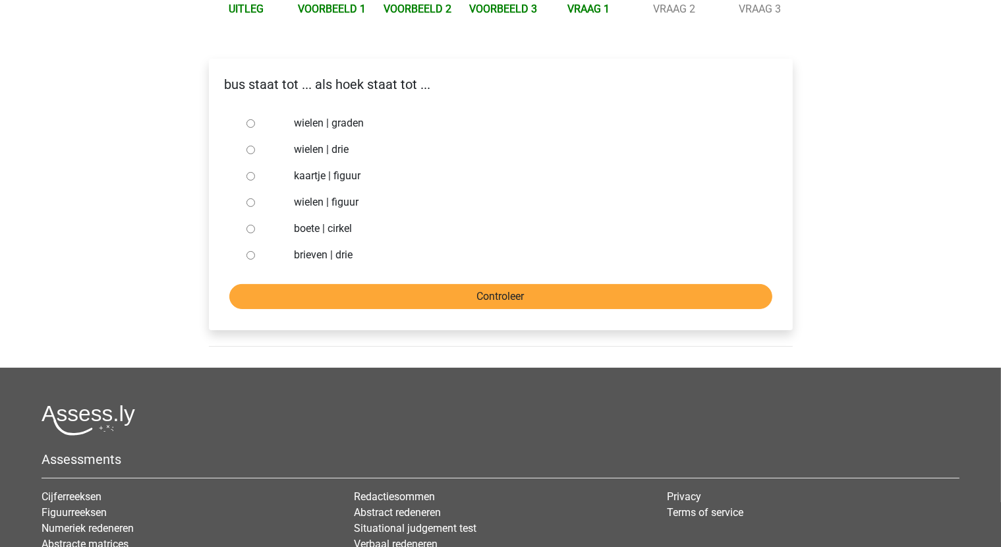
scroll to position [132, 0]
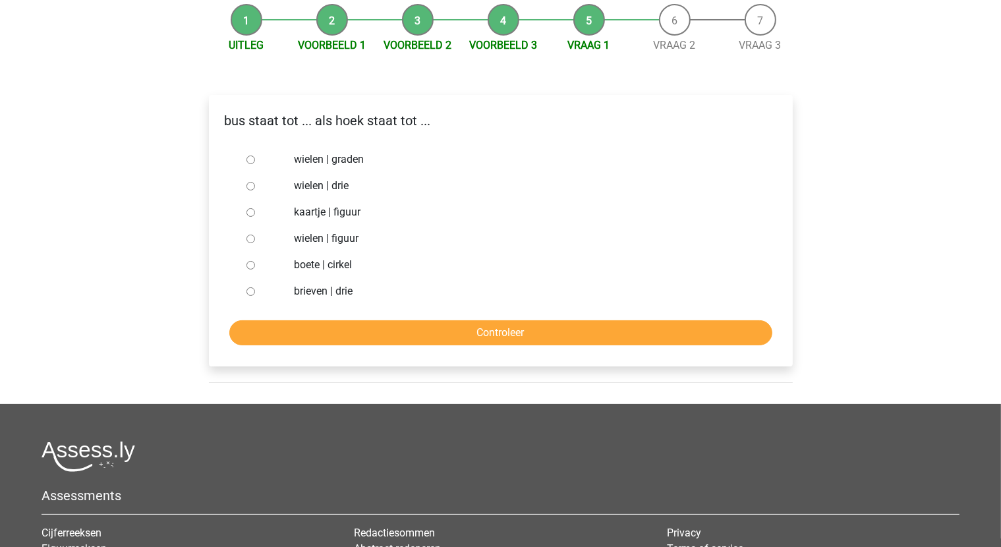
click at [252, 290] on input "brieven | drie" at bounding box center [250, 291] width 9 height 9
radio input "true"
click at [398, 335] on input "Controleer" at bounding box center [500, 332] width 543 height 25
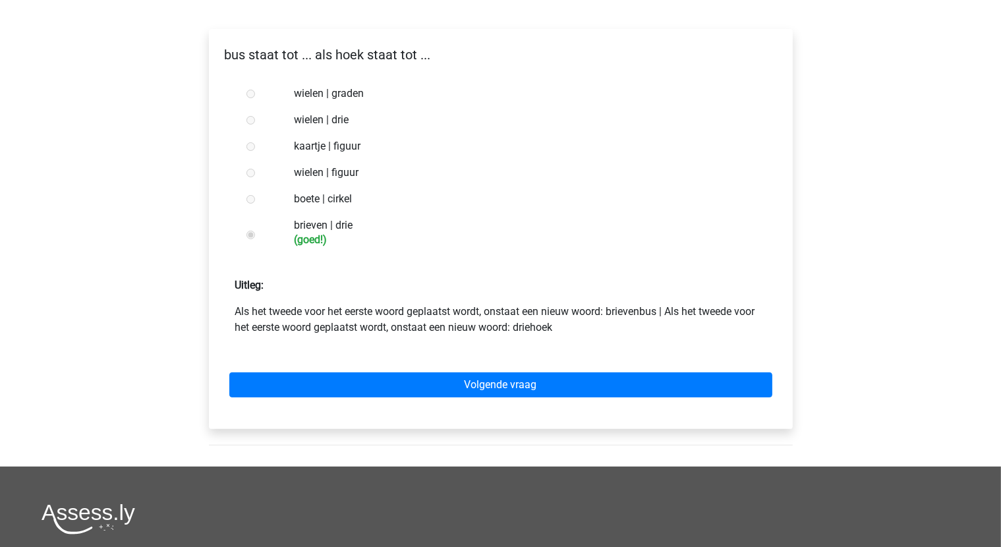
scroll to position [395, 0]
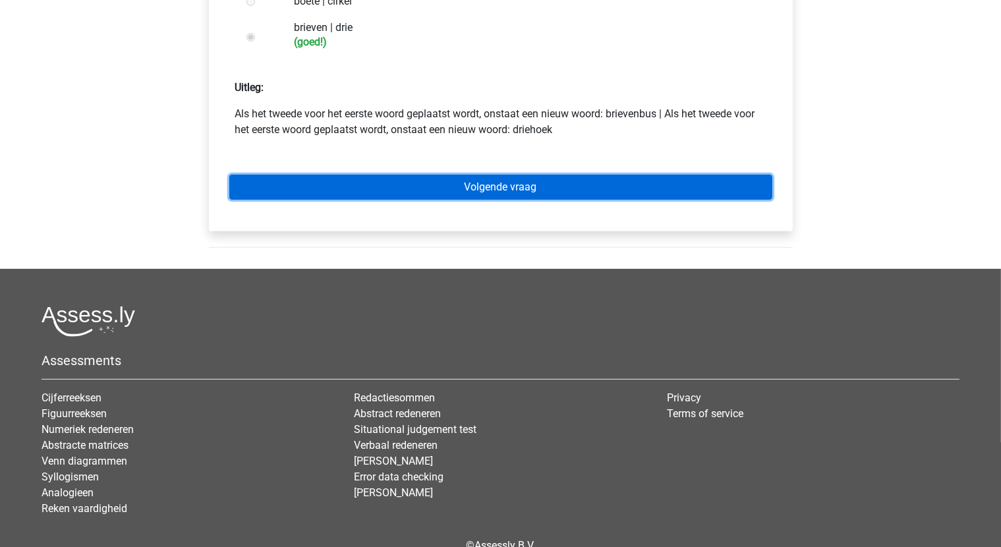
click at [475, 192] on link "Volgende vraag" at bounding box center [500, 187] width 543 height 25
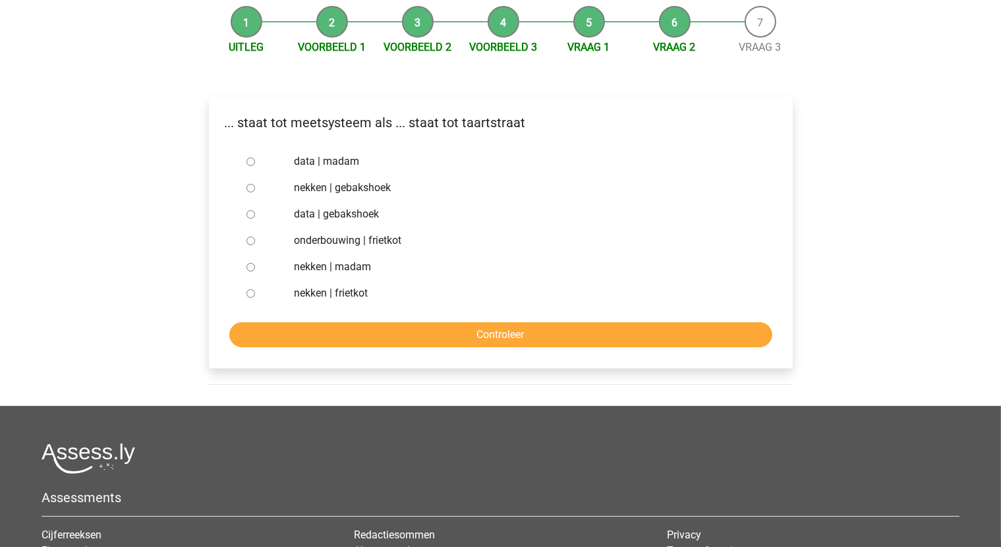
scroll to position [132, 0]
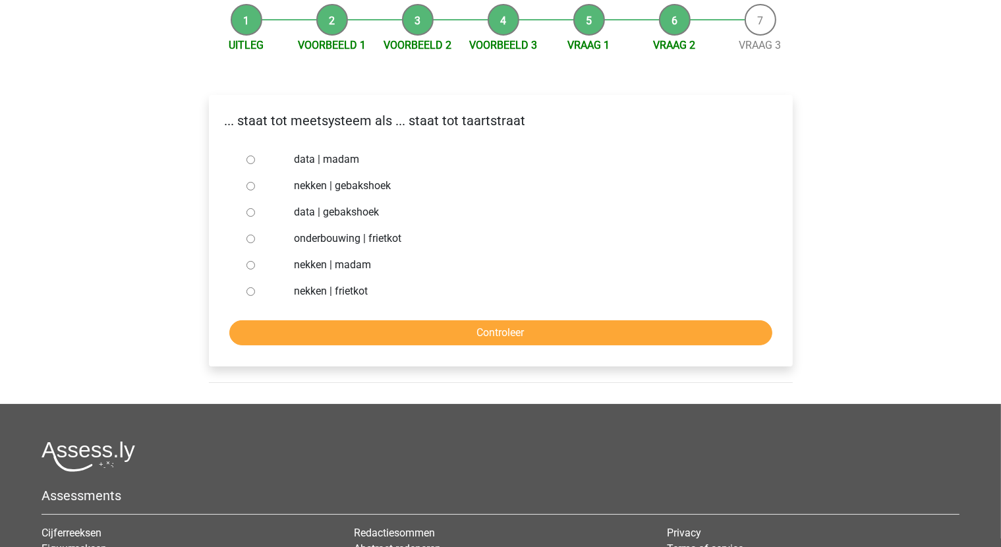
click at [250, 212] on input "data | gebakshoek" at bounding box center [250, 212] width 9 height 9
radio input "true"
click at [467, 330] on input "Controleer" at bounding box center [500, 332] width 543 height 25
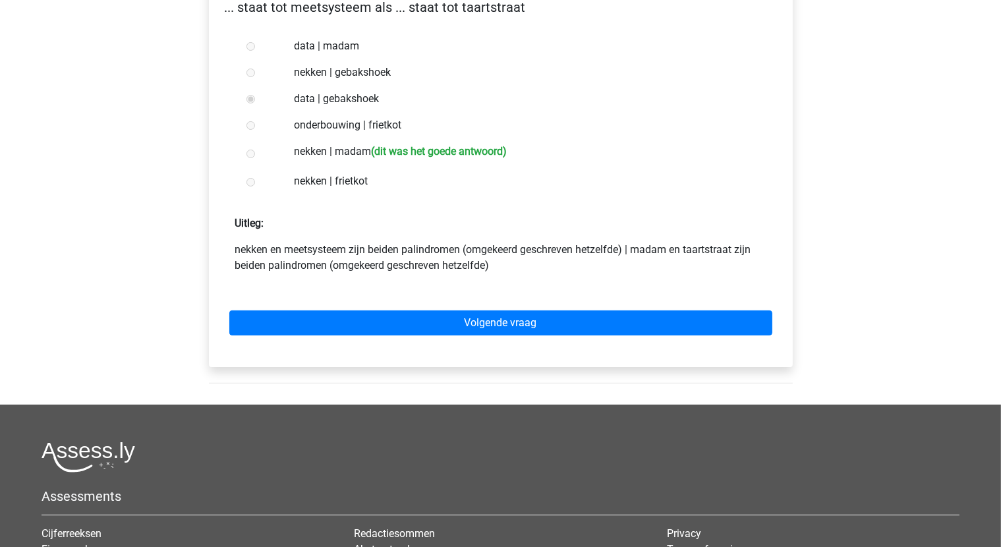
scroll to position [264, 0]
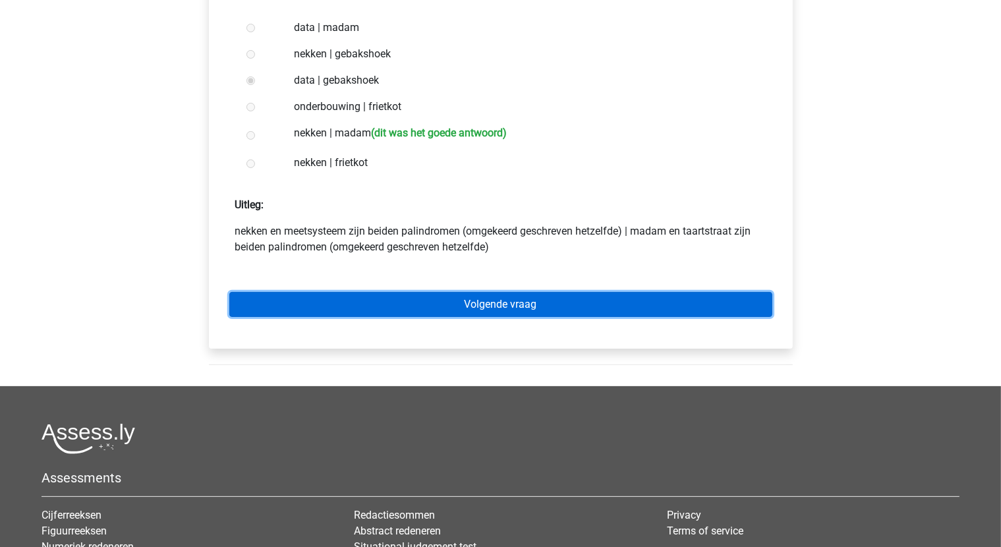
click at [536, 297] on link "Volgende vraag" at bounding box center [500, 304] width 543 height 25
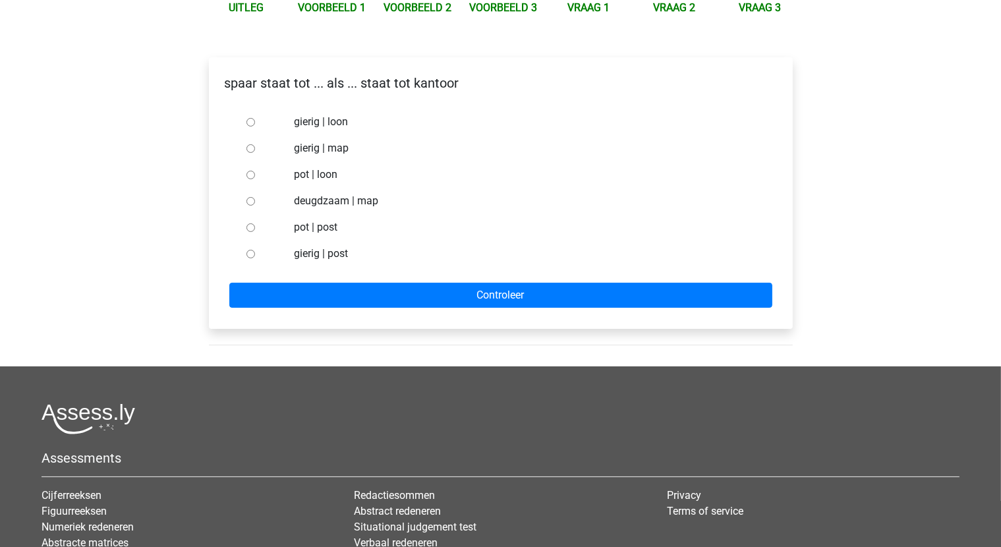
scroll to position [198, 0]
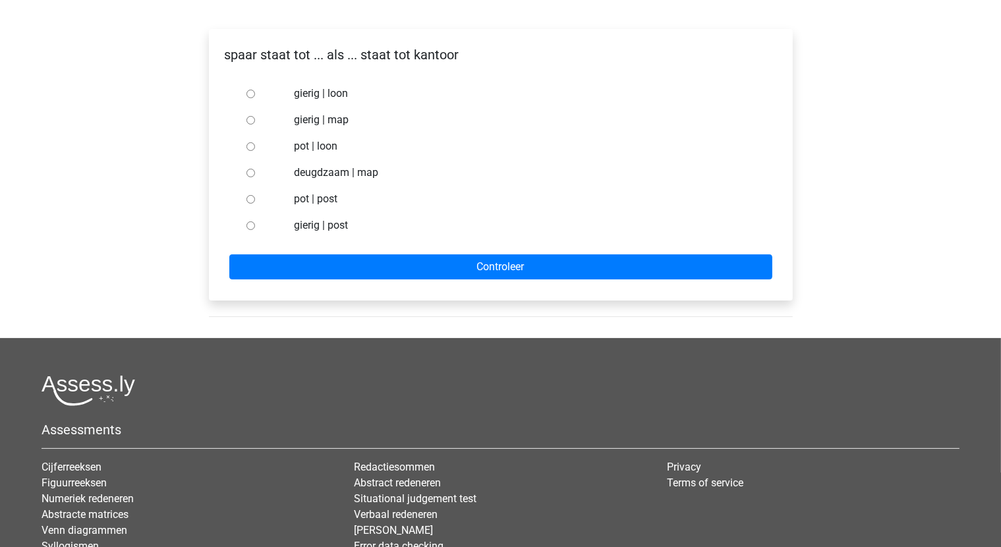
click at [250, 203] on input "pot | post" at bounding box center [250, 199] width 9 height 9
radio input "true"
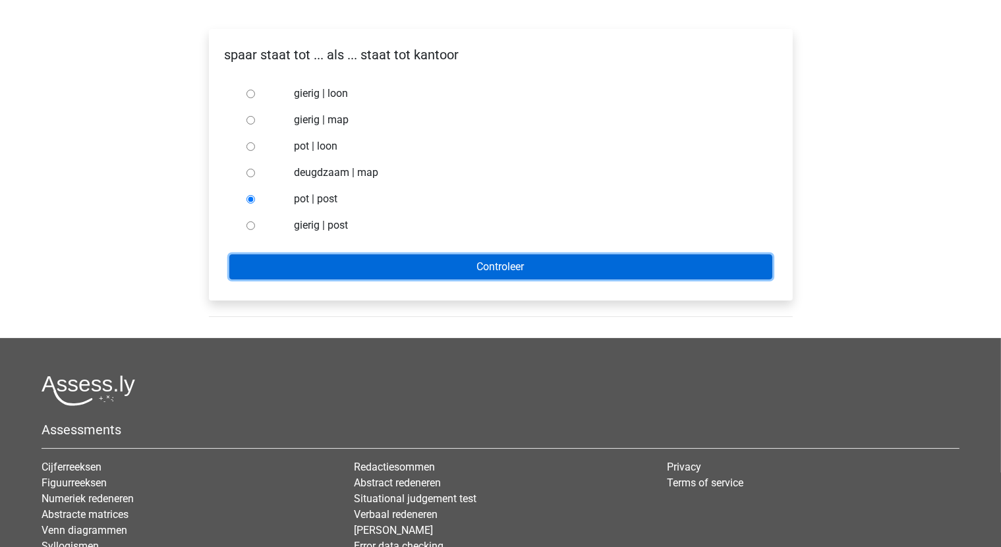
click at [387, 258] on input "Controleer" at bounding box center [500, 266] width 543 height 25
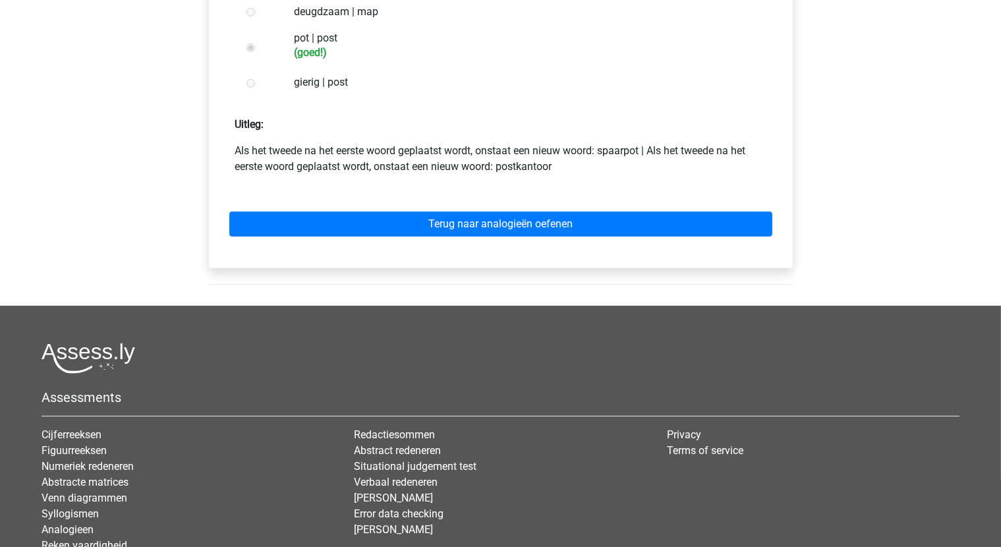
scroll to position [395, 0]
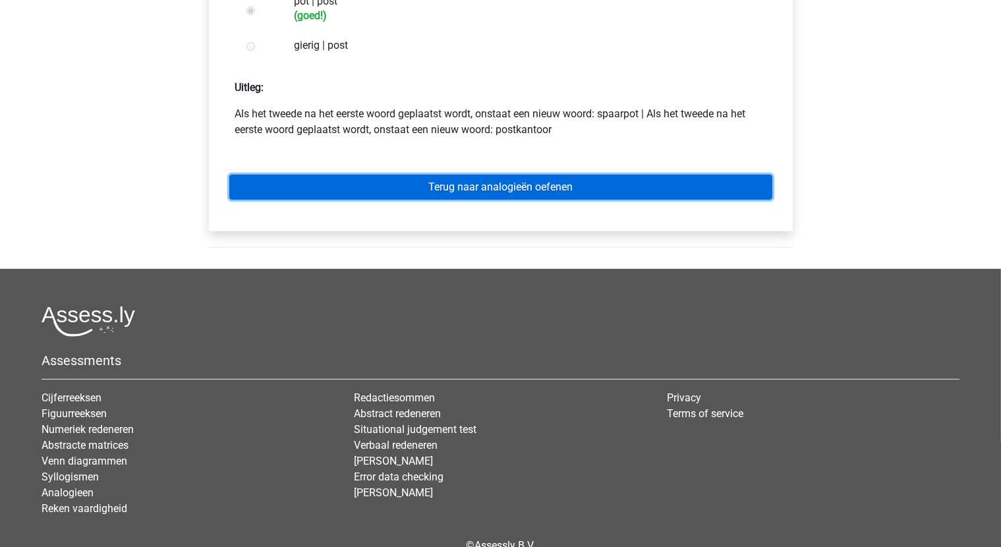
click at [526, 178] on link "Terug naar analogieën oefenen" at bounding box center [500, 187] width 543 height 25
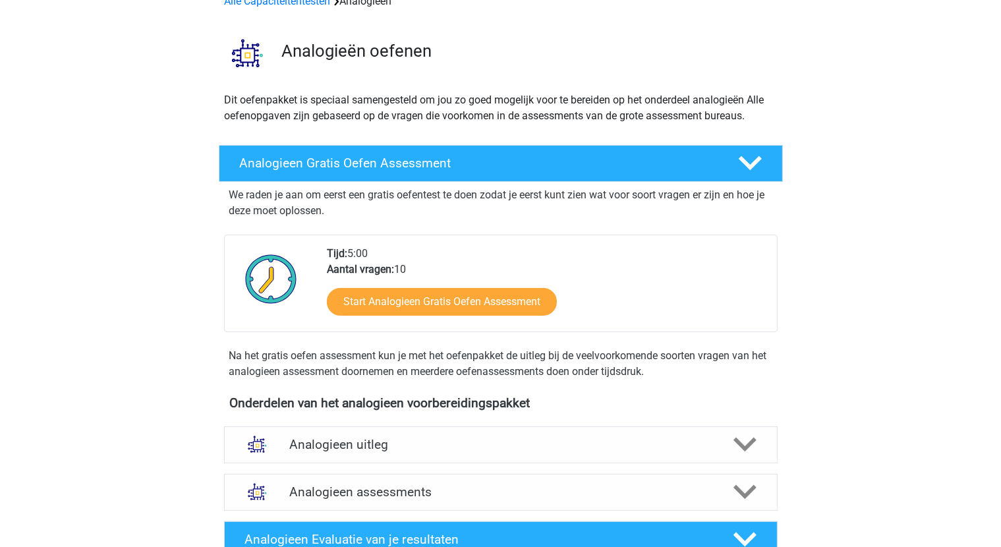
scroll to position [198, 0]
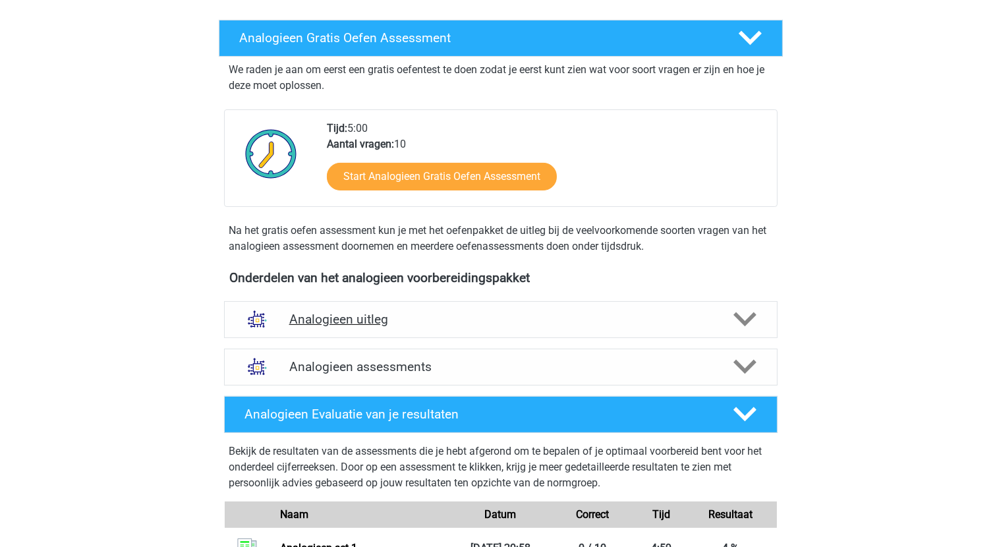
click at [755, 327] on icon at bounding box center [745, 319] width 23 height 23
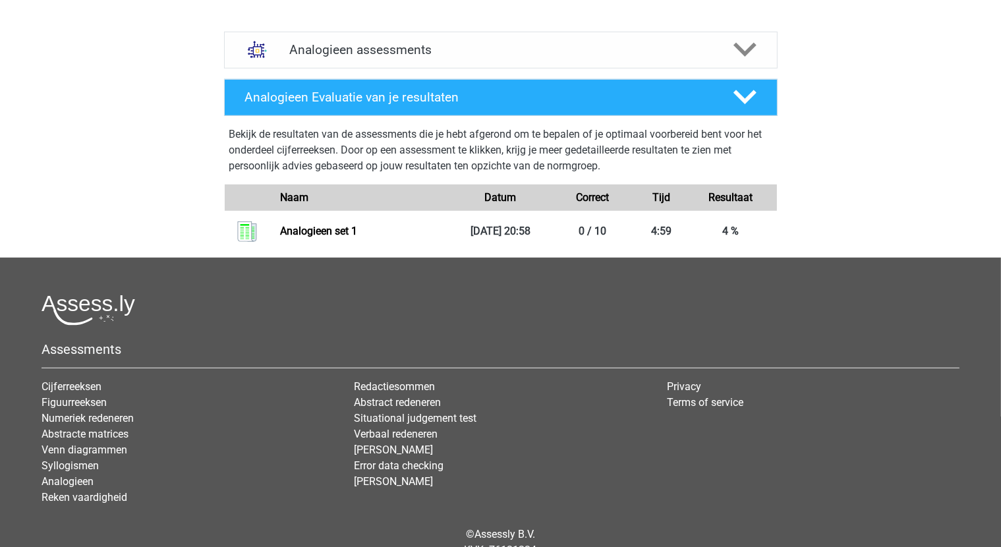
scroll to position [923, 0]
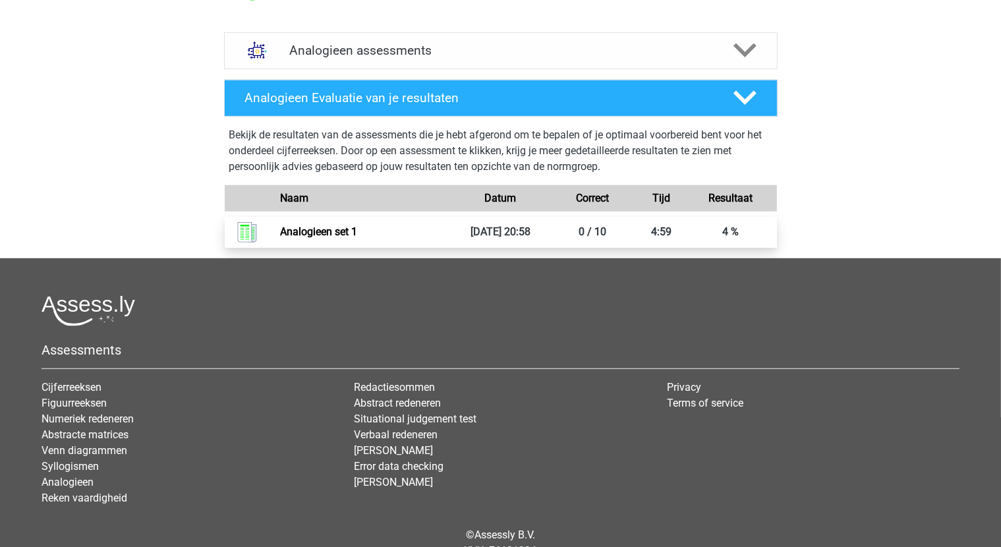
click at [311, 238] on link "Analogieen set 1" at bounding box center [318, 231] width 77 height 13
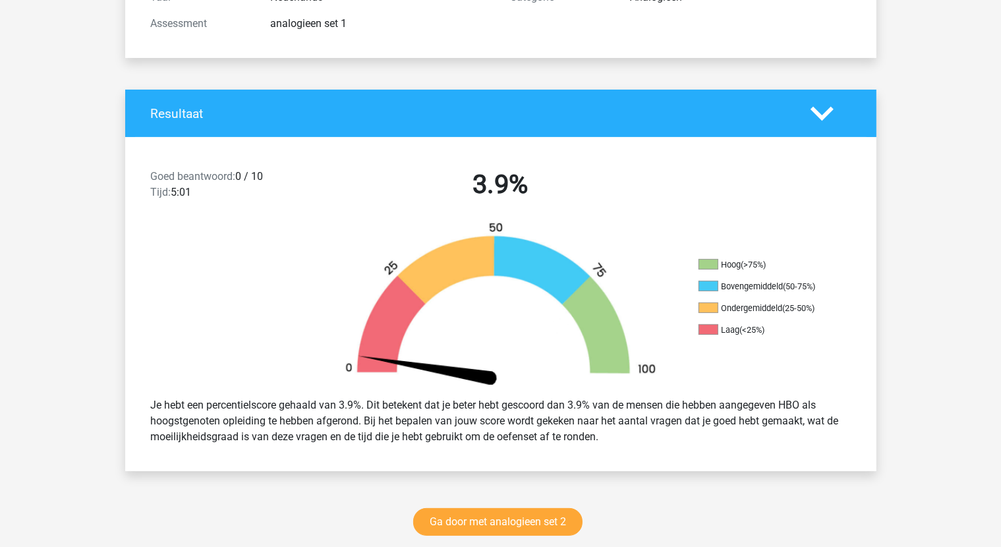
scroll to position [264, 0]
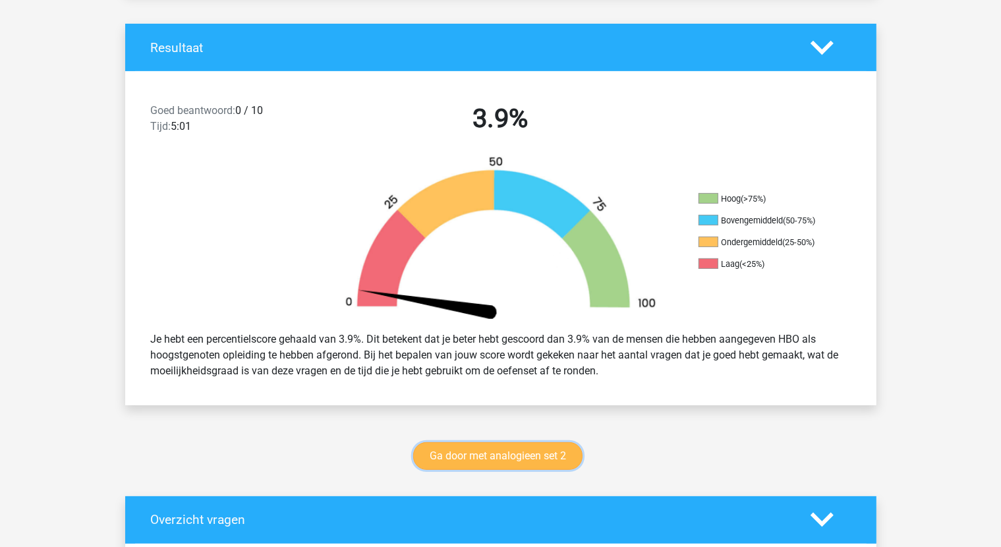
click at [548, 454] on link "Ga door met analogieen set 2" at bounding box center [497, 456] width 169 height 28
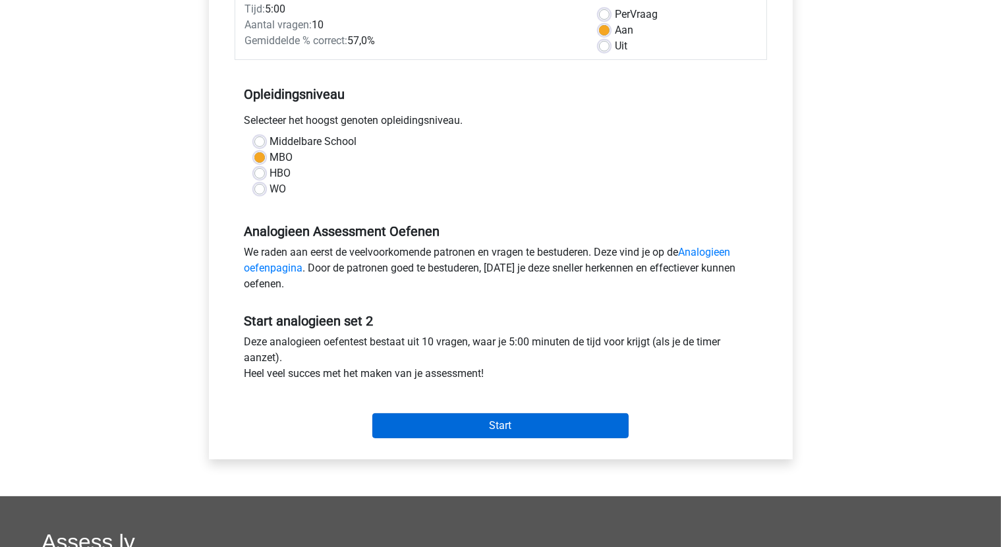
scroll to position [198, 0]
click at [542, 424] on input "Start" at bounding box center [500, 425] width 256 height 25
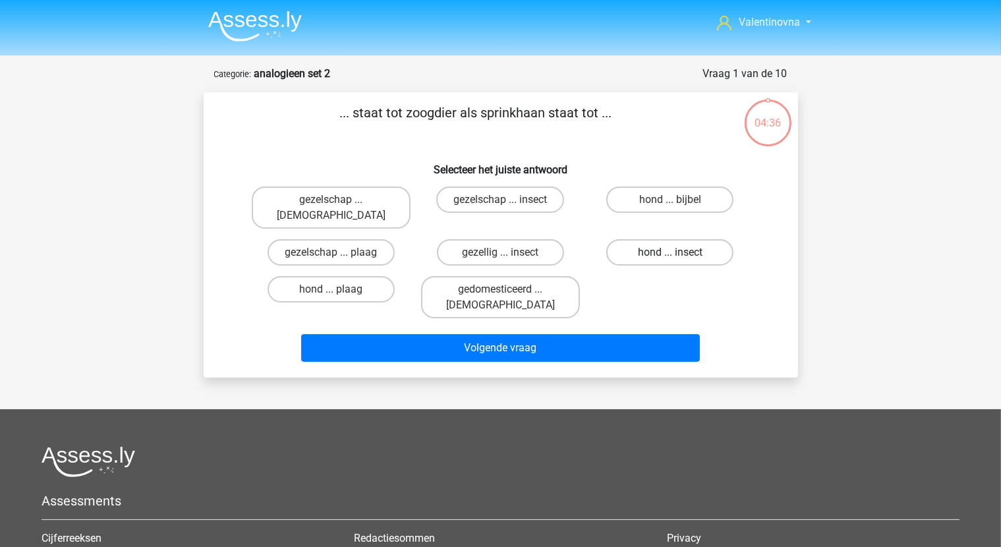
click at [685, 241] on label "hond ... insect" at bounding box center [669, 252] width 127 height 26
click at [679, 252] on input "hond ... insect" at bounding box center [674, 256] width 9 height 9
radio input "true"
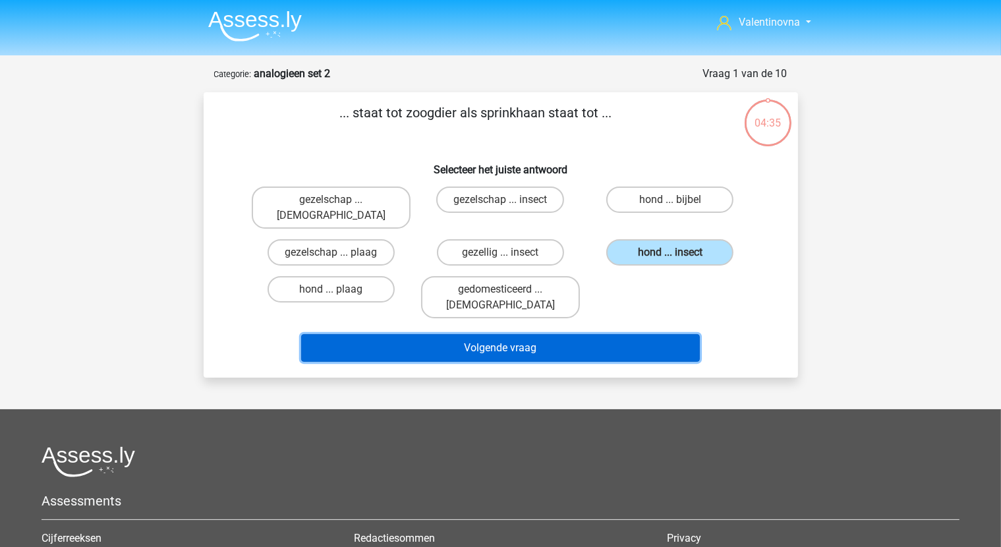
click at [593, 334] on button "Volgende vraag" at bounding box center [500, 348] width 399 height 28
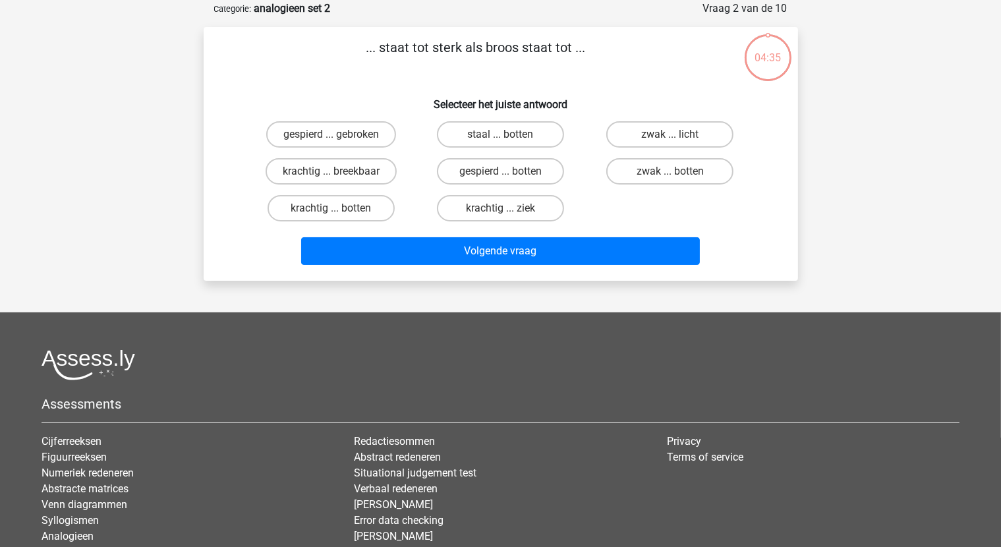
scroll to position [66, 0]
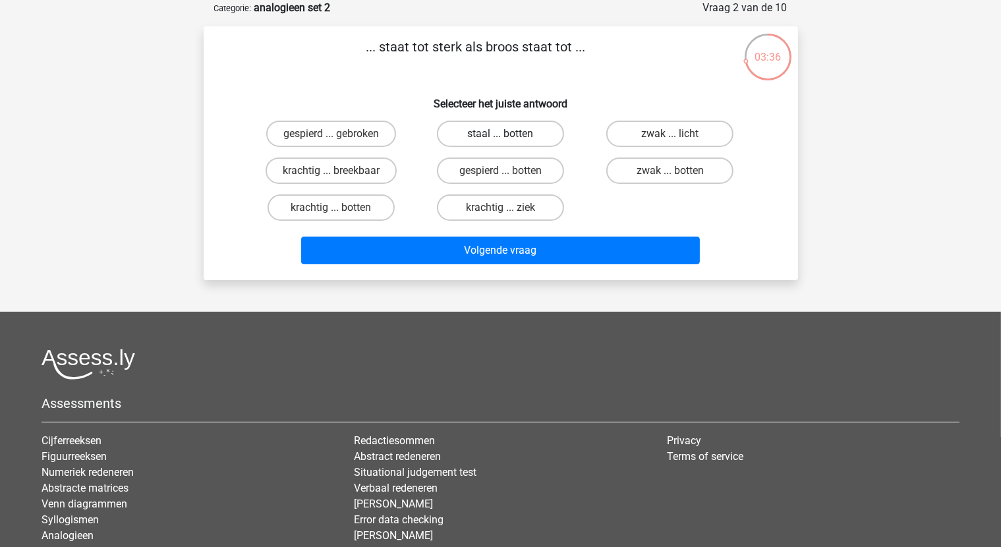
drag, startPoint x: 519, startPoint y: 134, endPoint x: 575, endPoint y: 237, distance: 116.2
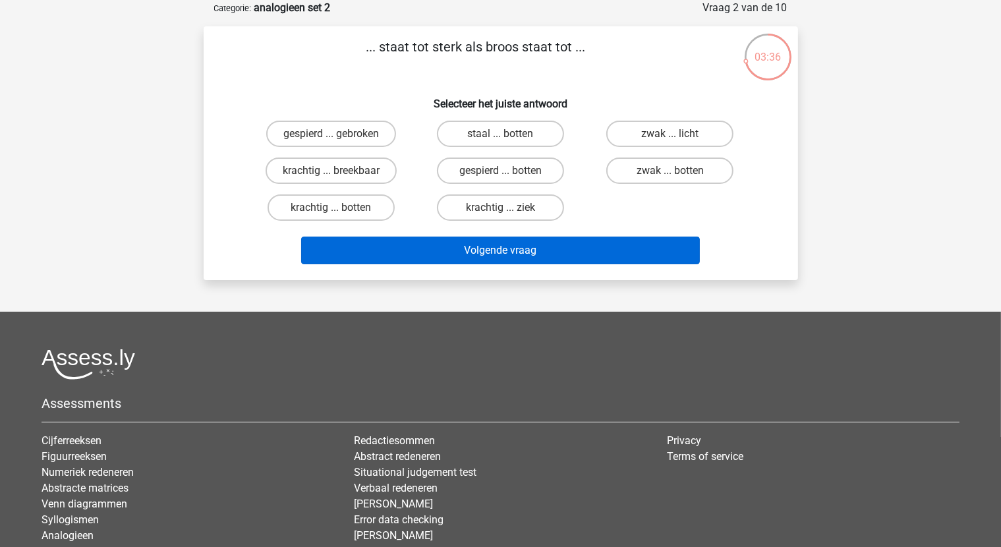
click at [519, 134] on label "staal ... botten" at bounding box center [500, 134] width 127 height 26
click at [509, 134] on input "staal ... botten" at bounding box center [504, 138] width 9 height 9
radio input "true"
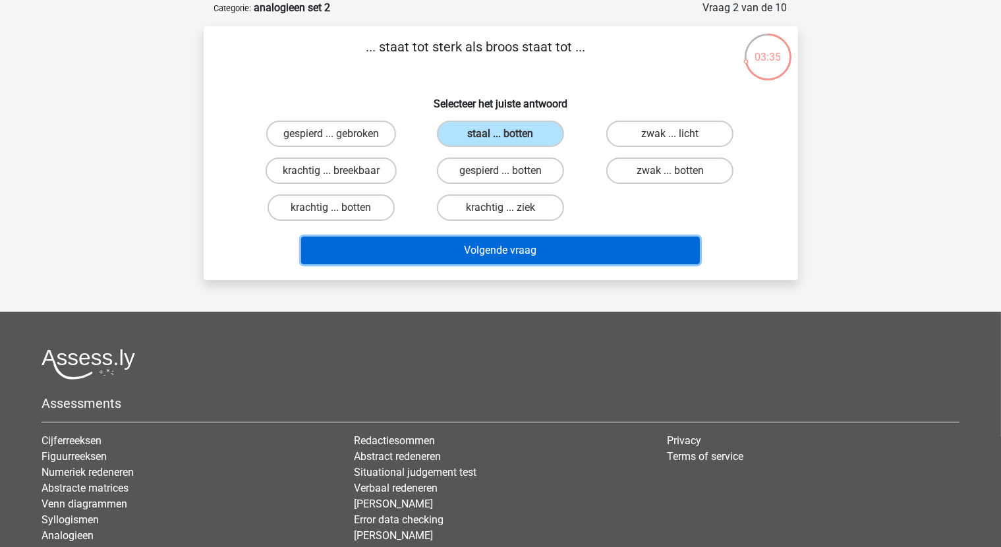
click at [570, 246] on button "Volgende vraag" at bounding box center [500, 251] width 399 height 28
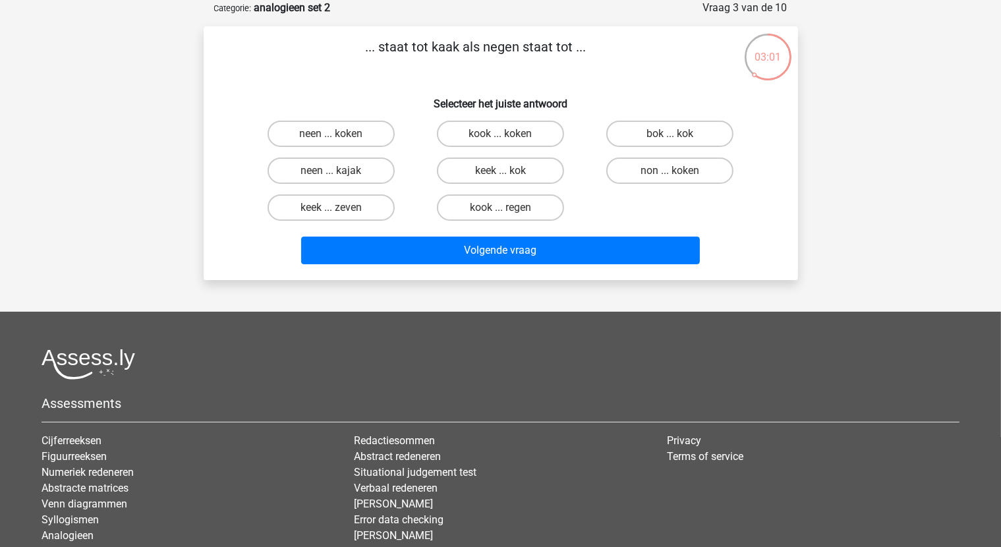
click at [509, 209] on input "kook ... regen" at bounding box center [504, 212] width 9 height 9
radio input "true"
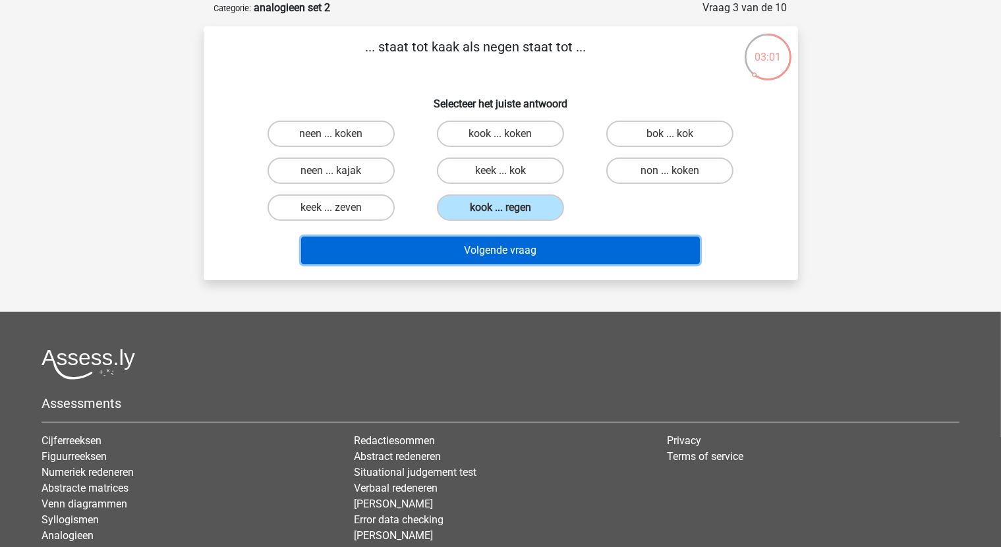
click at [511, 243] on button "Volgende vraag" at bounding box center [500, 251] width 399 height 28
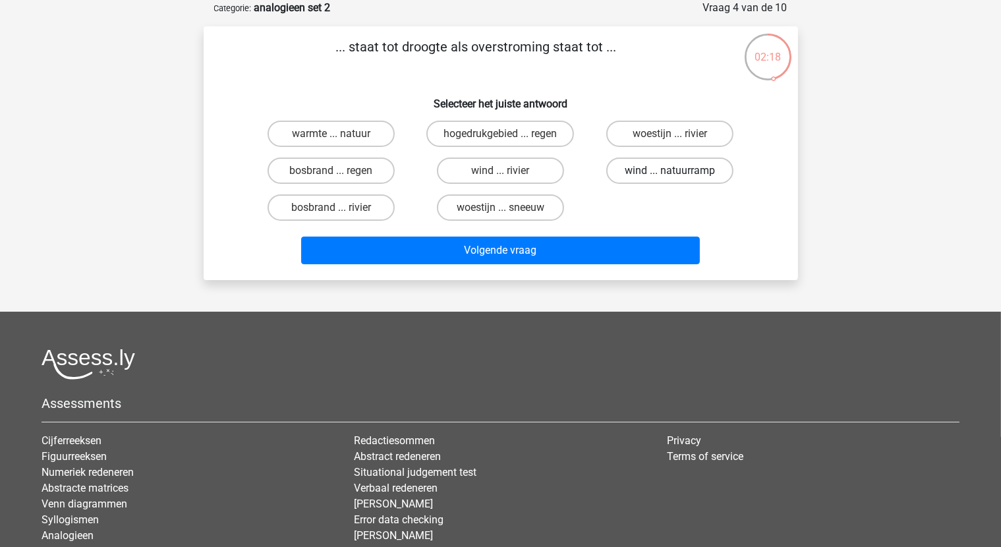
click at [701, 175] on label "wind ... natuurramp" at bounding box center [669, 171] width 127 height 26
click at [679, 175] on input "wind ... natuurramp" at bounding box center [674, 175] width 9 height 9
radio input "true"
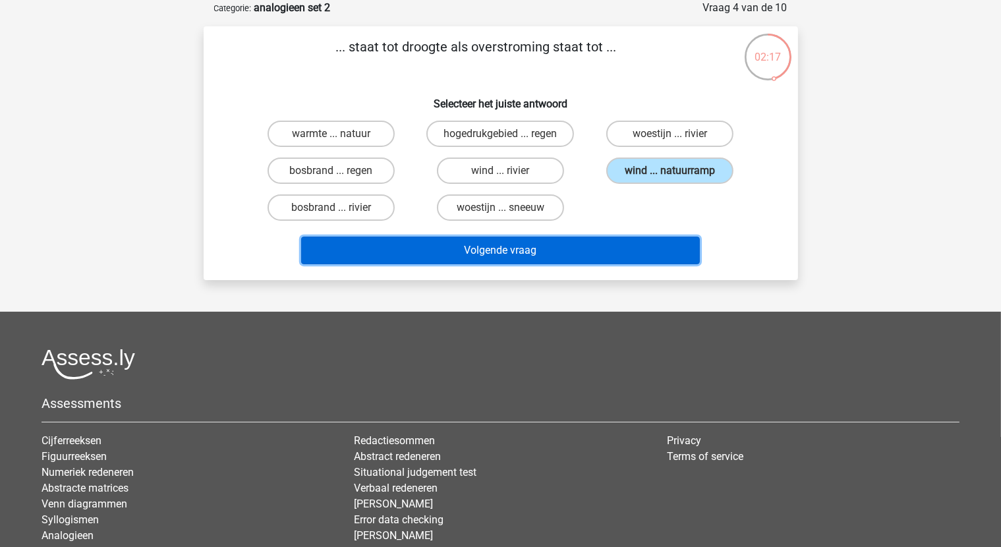
click at [564, 243] on button "Volgende vraag" at bounding box center [500, 251] width 399 height 28
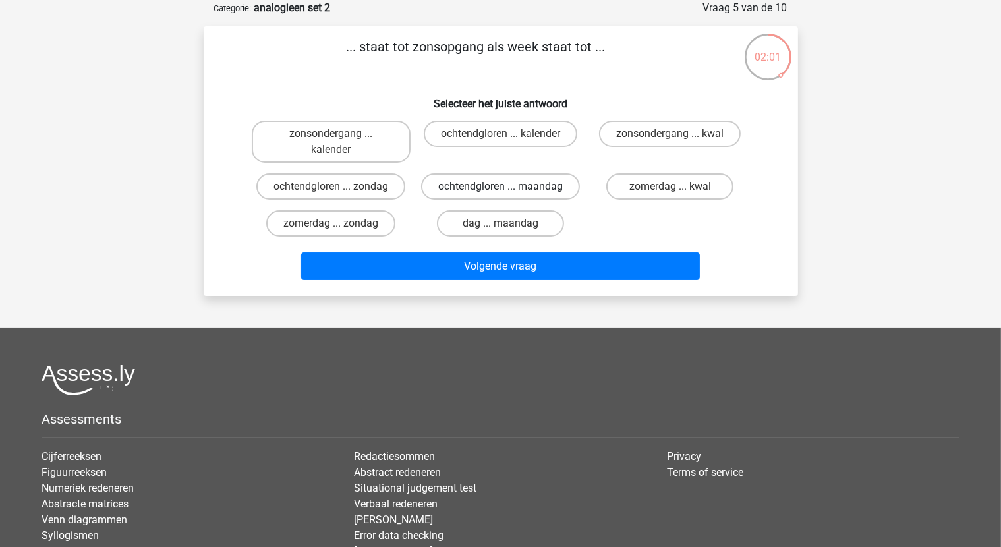
click at [552, 188] on label "ochtendgloren ... maandag" at bounding box center [500, 186] width 159 height 26
click at [509, 188] on input "ochtendgloren ... maandag" at bounding box center [504, 191] width 9 height 9
radio input "true"
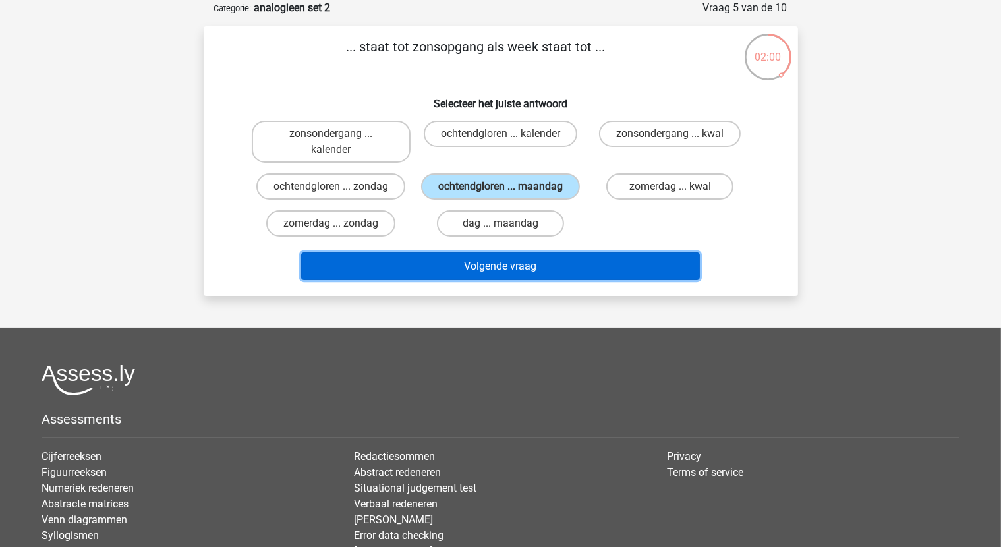
click at [507, 272] on button "Volgende vraag" at bounding box center [500, 266] width 399 height 28
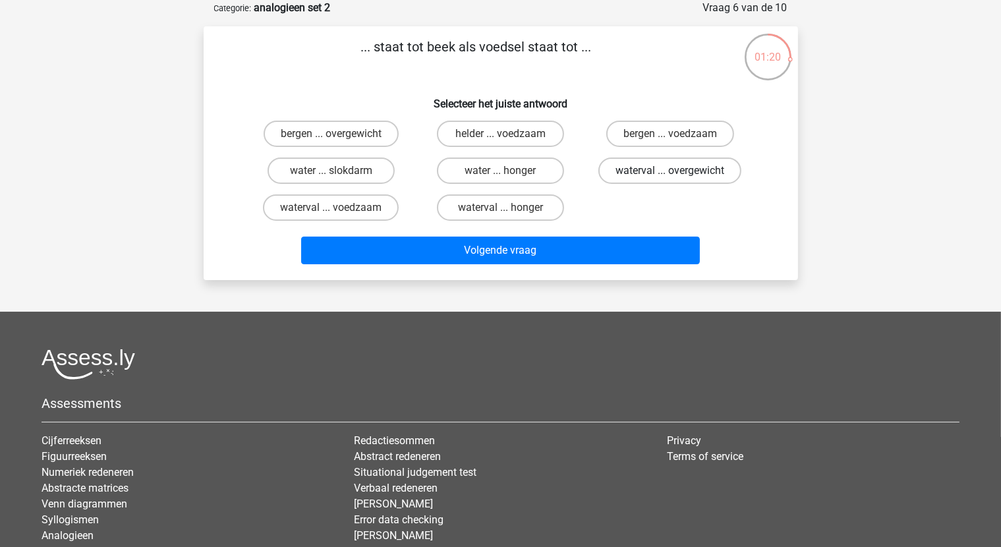
click at [684, 167] on label "waterval ... overgewicht" at bounding box center [669, 171] width 143 height 26
click at [679, 171] on input "waterval ... overgewicht" at bounding box center [674, 175] width 9 height 9
radio input "true"
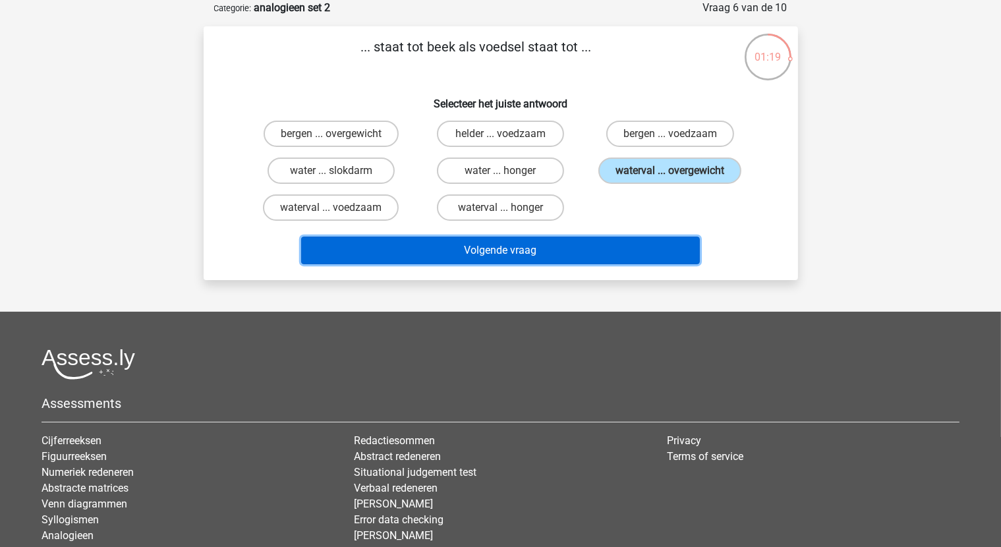
click at [496, 246] on button "Volgende vraag" at bounding box center [500, 251] width 399 height 28
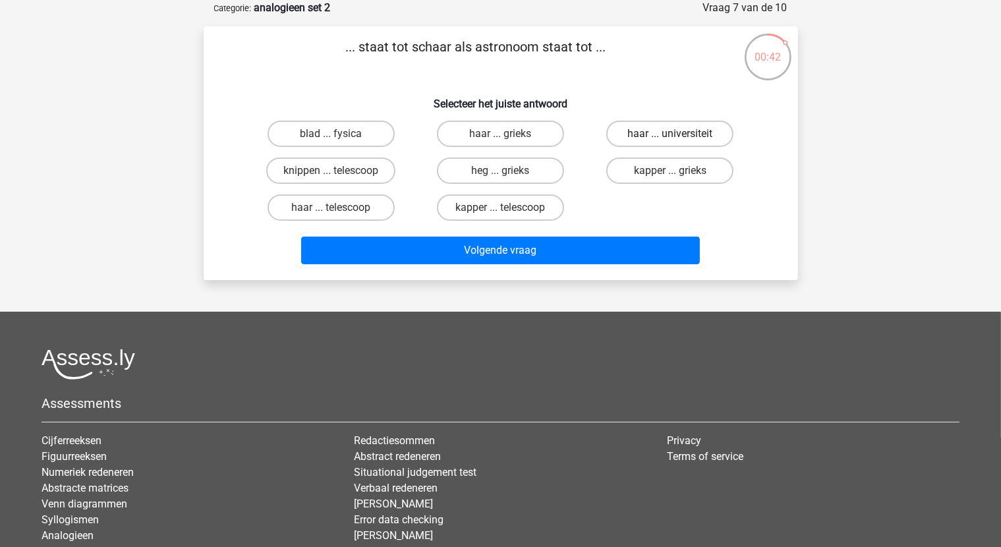
click at [663, 136] on label "haar ... universiteit" at bounding box center [669, 134] width 127 height 26
click at [670, 136] on input "haar ... universiteit" at bounding box center [674, 138] width 9 height 9
radio input "true"
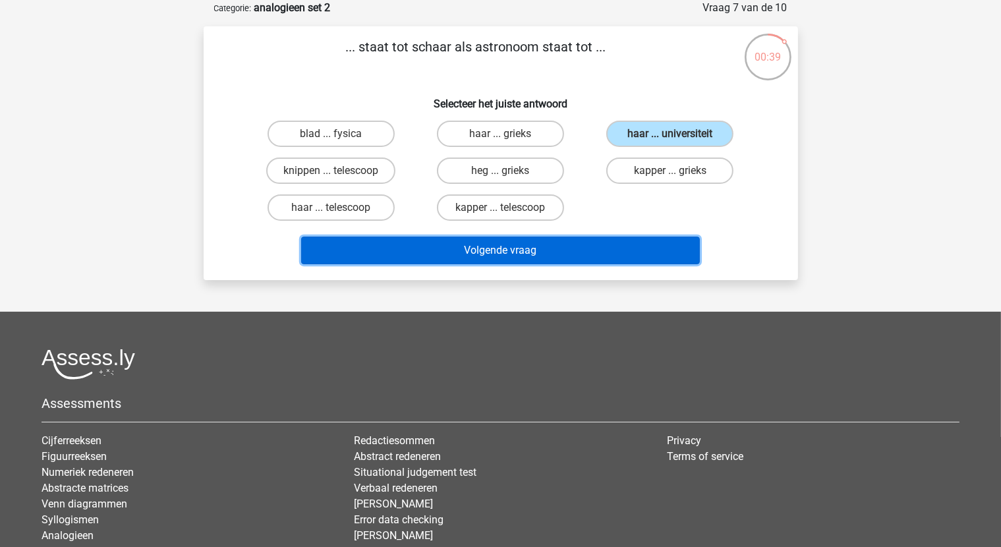
click at [517, 246] on button "Volgende vraag" at bounding box center [500, 251] width 399 height 28
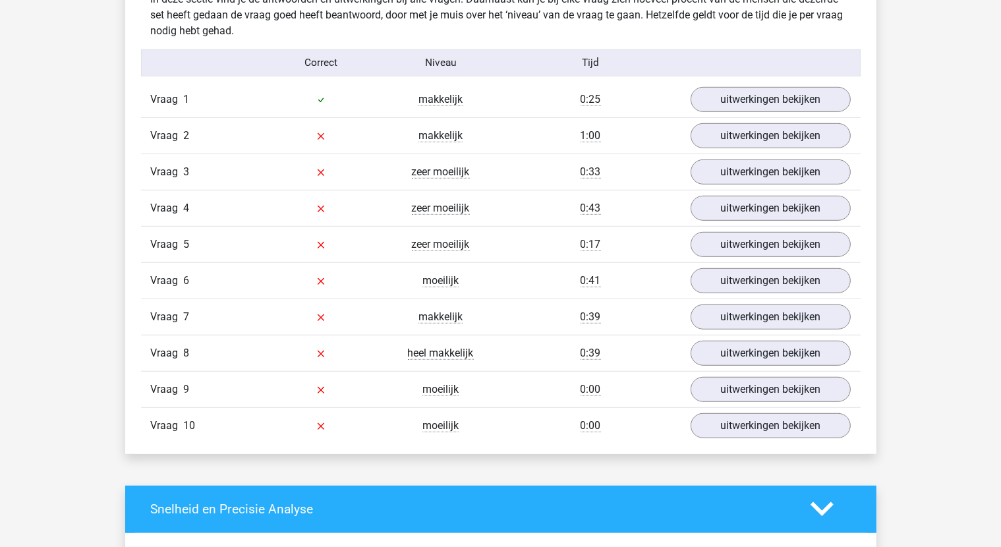
scroll to position [857, 0]
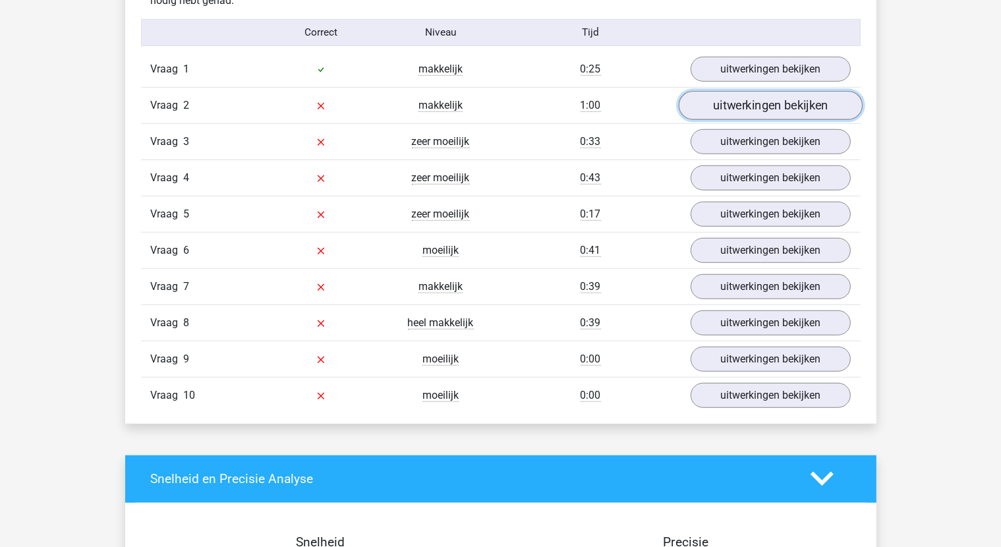
click at [751, 106] on link "uitwerkingen bekijken" at bounding box center [770, 105] width 184 height 29
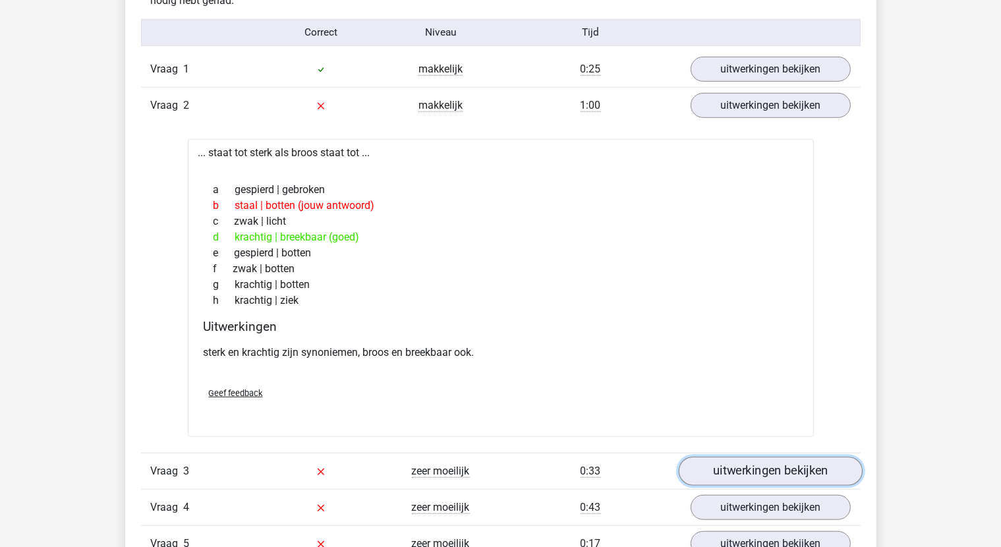
click at [755, 466] on link "uitwerkingen bekijken" at bounding box center [770, 471] width 184 height 29
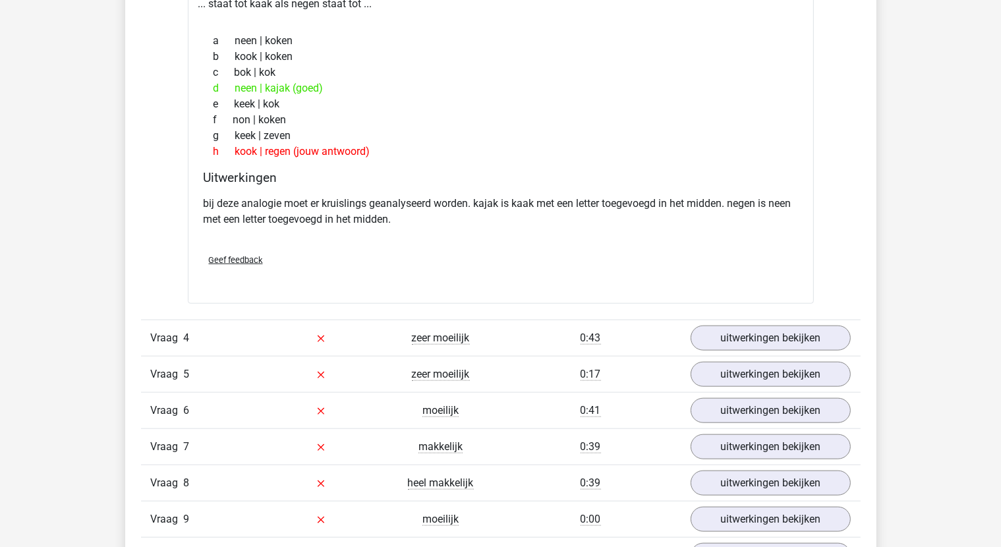
scroll to position [1384, 0]
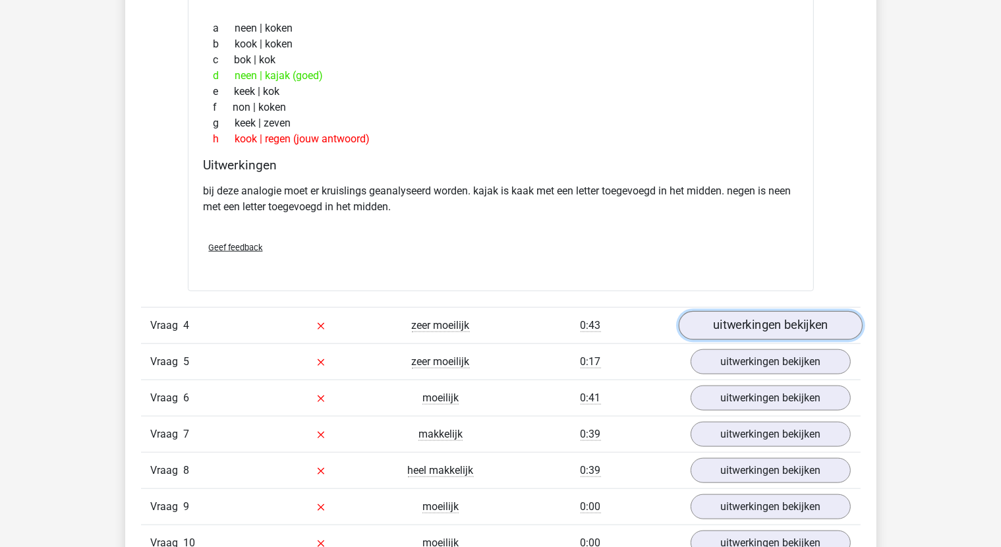
click at [817, 326] on link "uitwerkingen bekijken" at bounding box center [770, 326] width 184 height 29
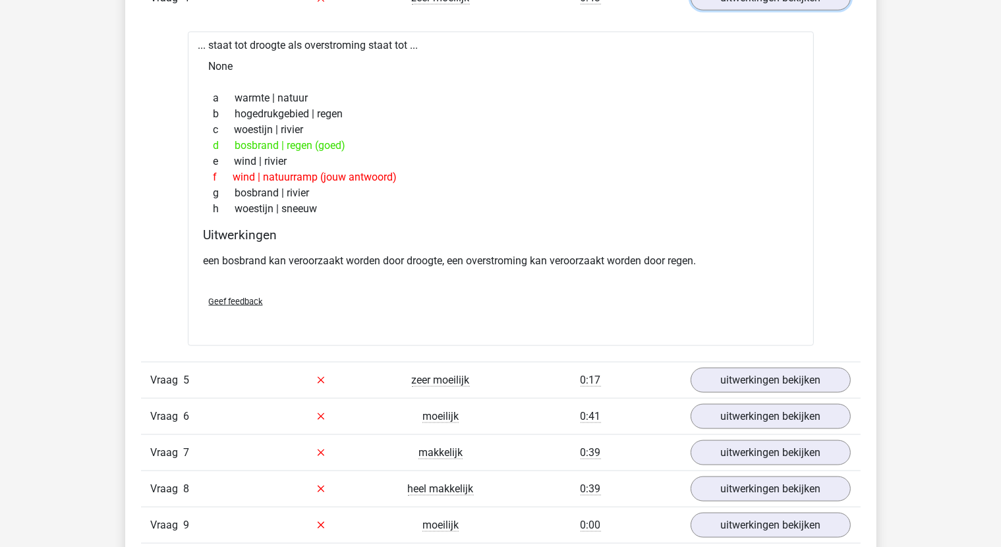
scroll to position [1714, 0]
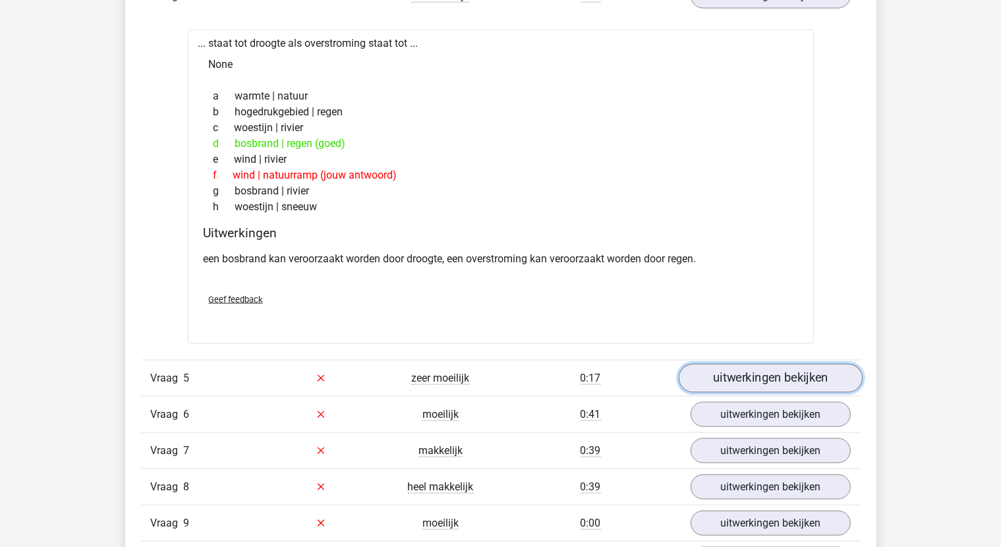
click at [810, 372] on link "uitwerkingen bekijken" at bounding box center [770, 378] width 184 height 29
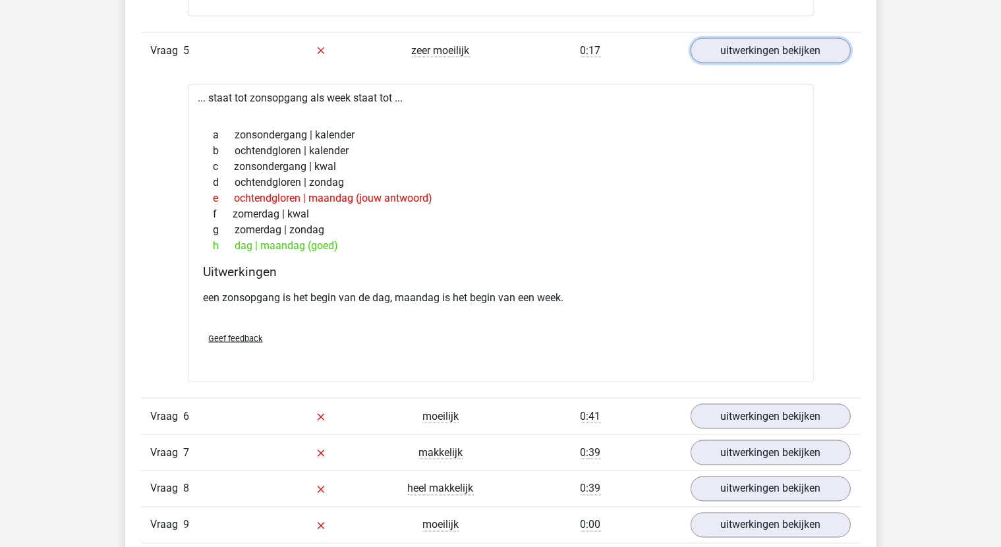
scroll to position [2043, 0]
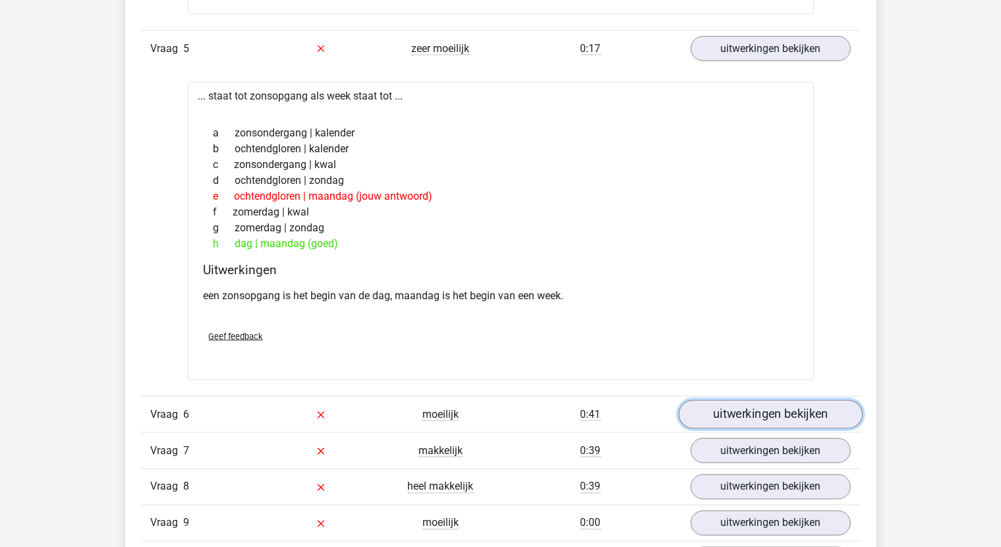
click at [817, 408] on link "uitwerkingen bekijken" at bounding box center [770, 414] width 184 height 29
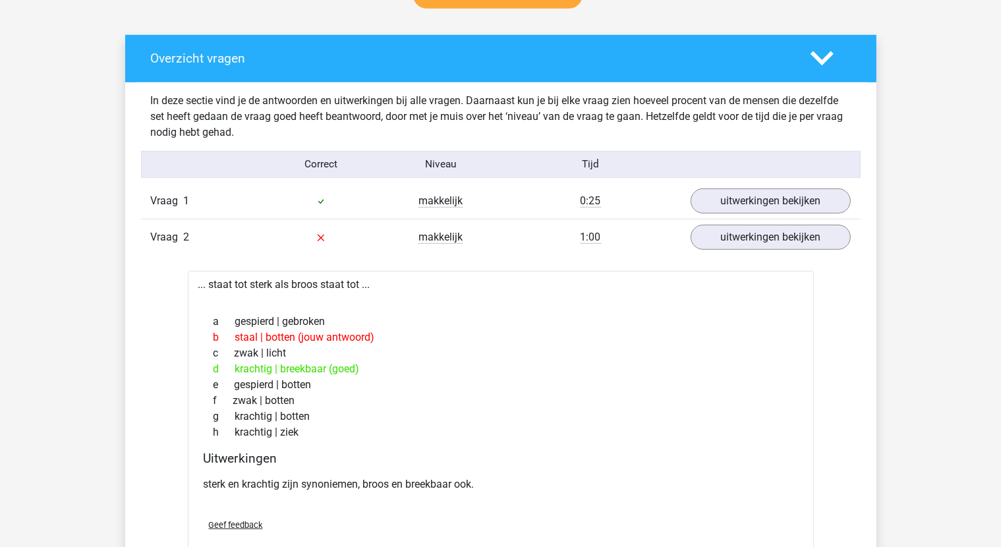
scroll to position [395, 0]
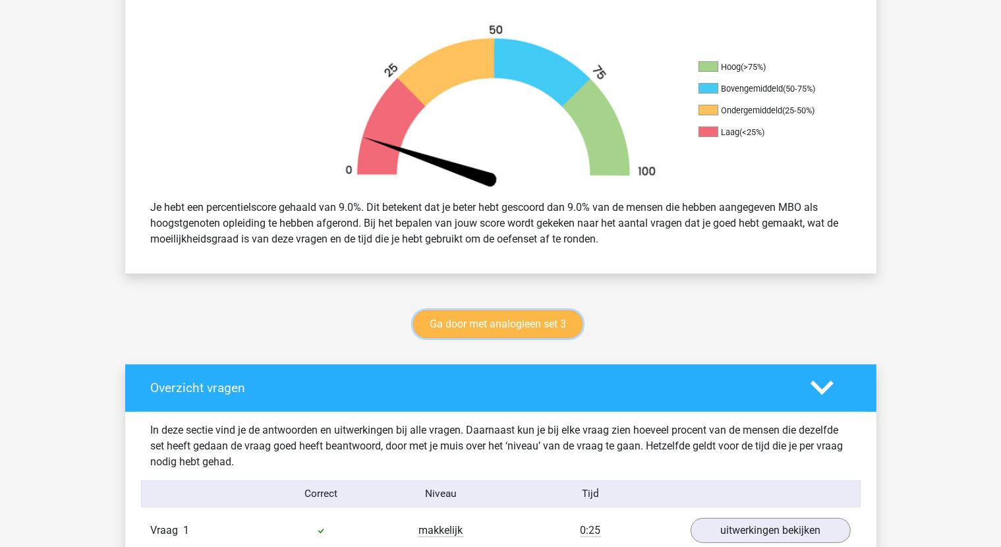
click at [567, 322] on link "Ga door met analogieen set 3" at bounding box center [497, 324] width 169 height 28
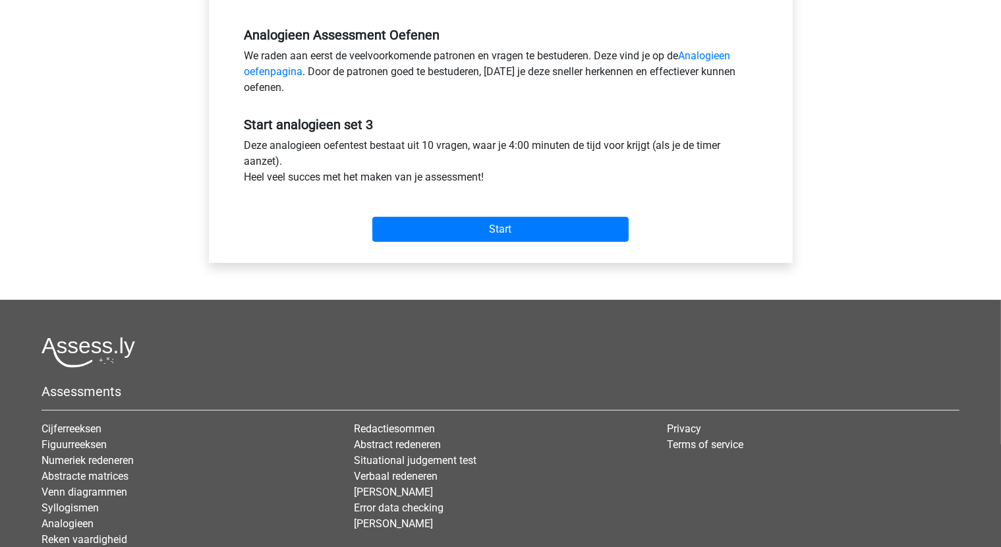
scroll to position [395, 0]
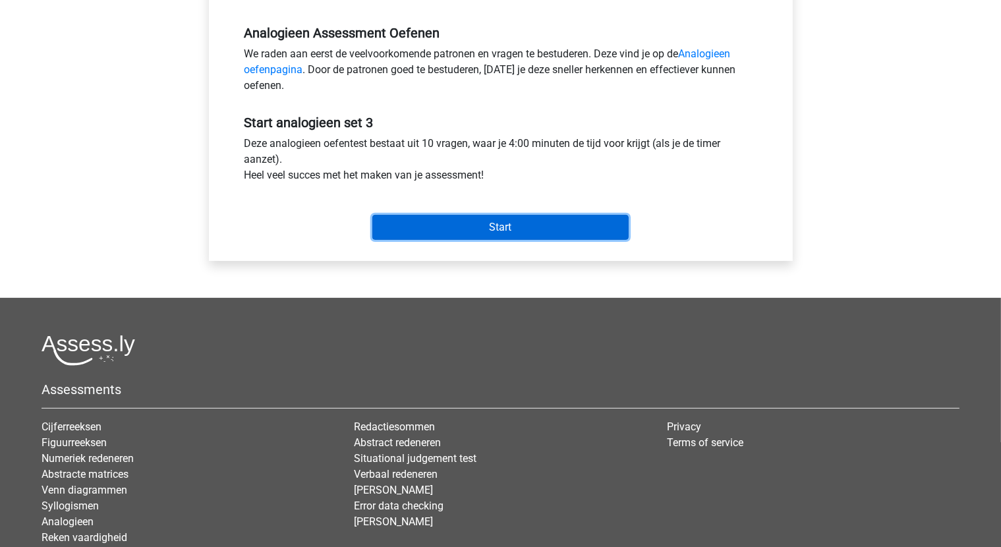
click at [522, 225] on input "Start" at bounding box center [500, 227] width 256 height 25
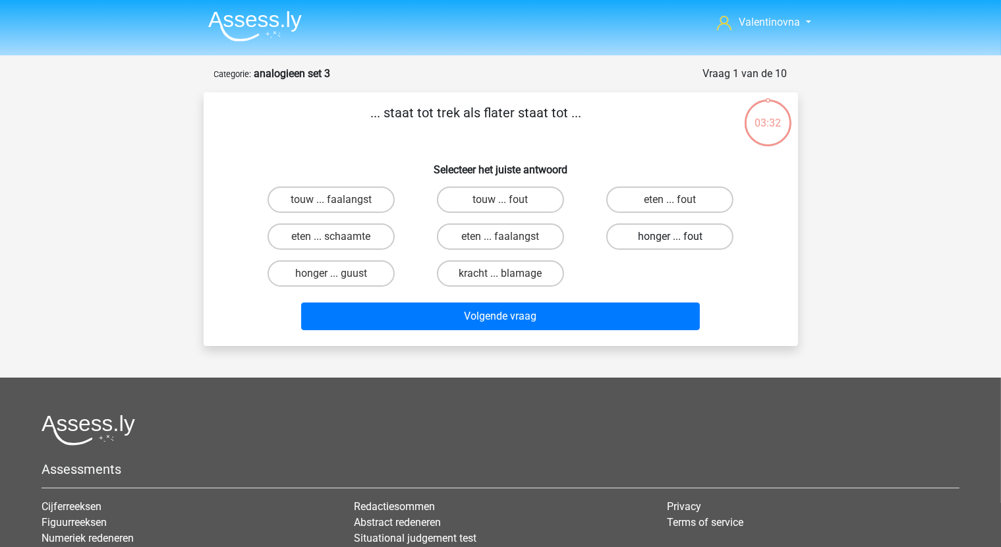
click at [699, 241] on label "honger ... fout" at bounding box center [669, 236] width 127 height 26
click at [679, 241] on input "honger ... fout" at bounding box center [674, 241] width 9 height 9
radio input "true"
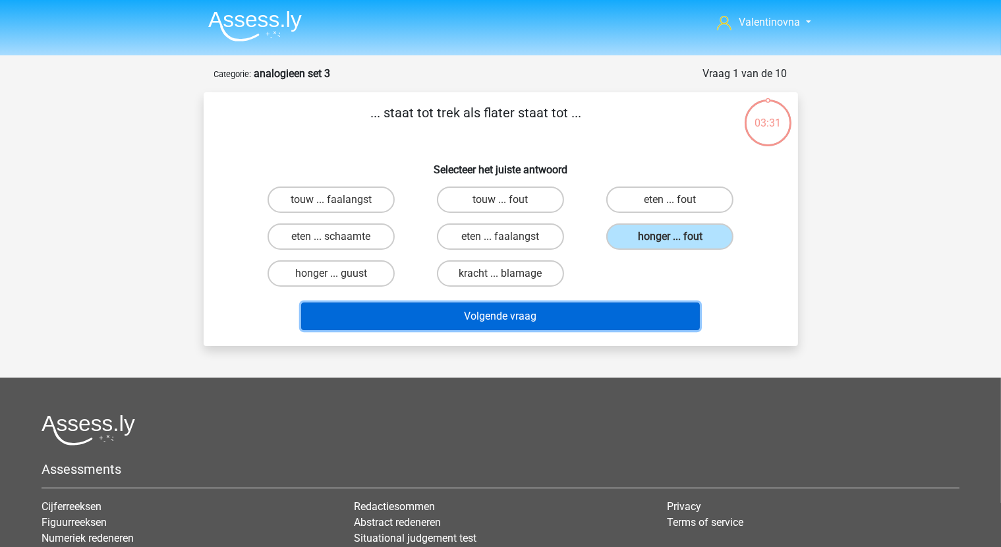
click at [572, 306] on button "Volgende vraag" at bounding box center [500, 317] width 399 height 28
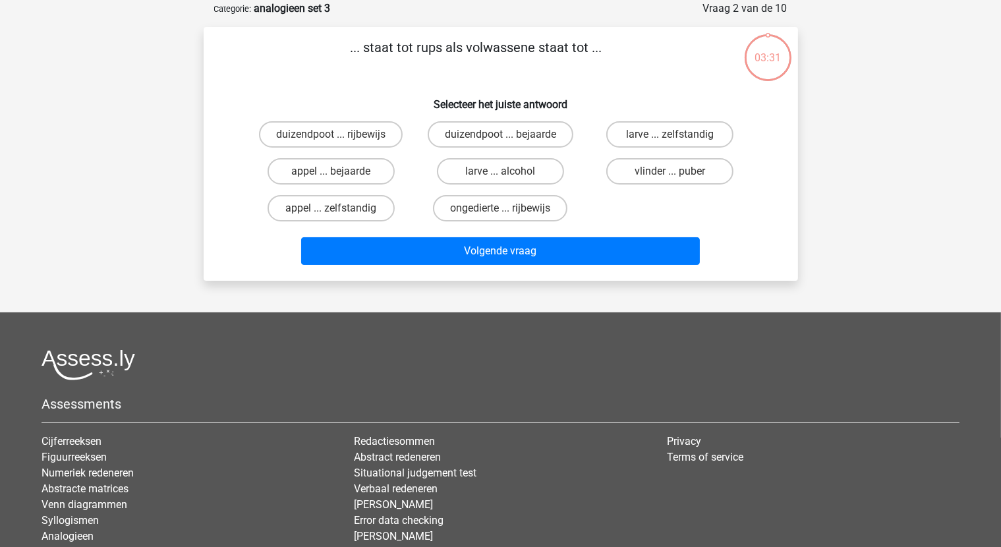
scroll to position [66, 0]
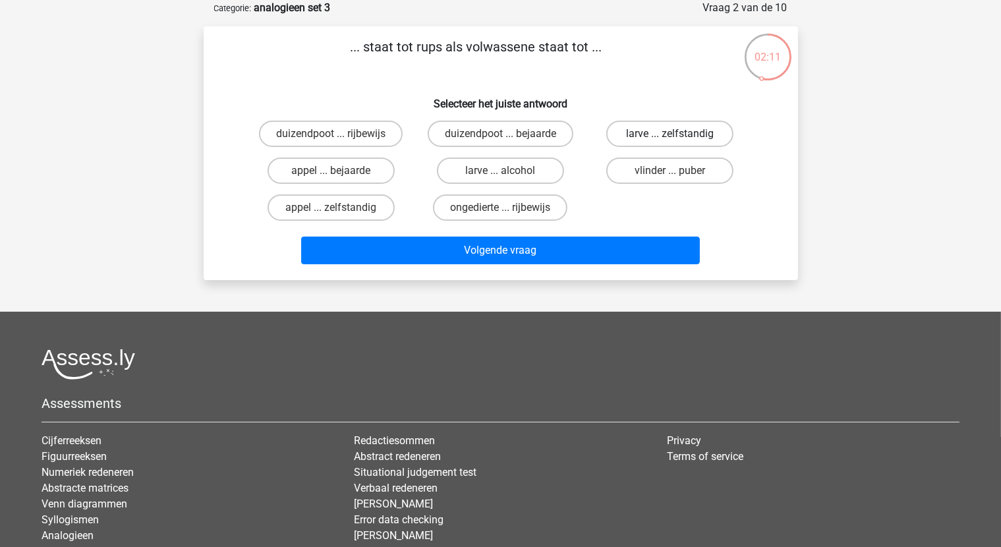
click at [659, 138] on label "larve ... zelfstandig" at bounding box center [669, 134] width 127 height 26
click at [670, 138] on input "larve ... zelfstandig" at bounding box center [674, 138] width 9 height 9
radio input "true"
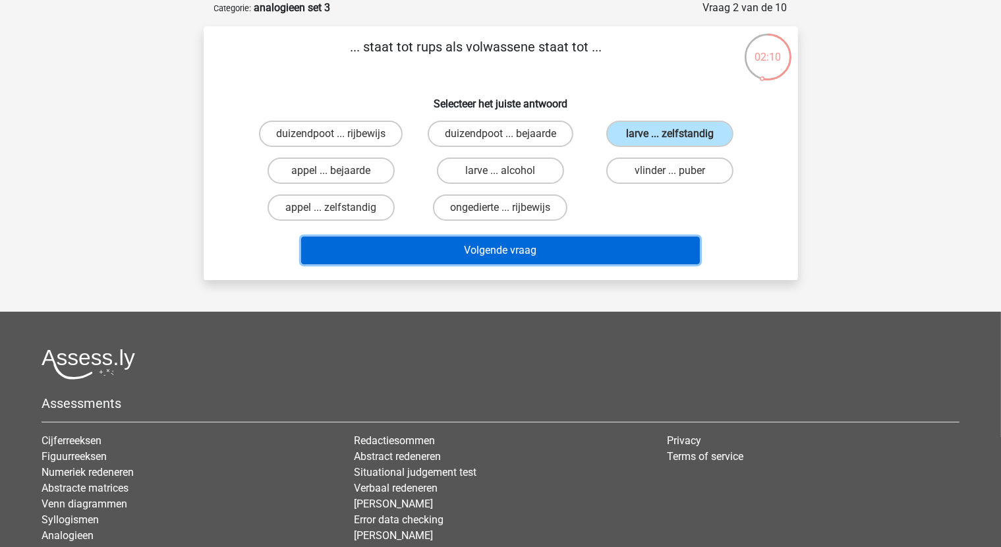
click at [550, 249] on button "Volgende vraag" at bounding box center [500, 251] width 399 height 28
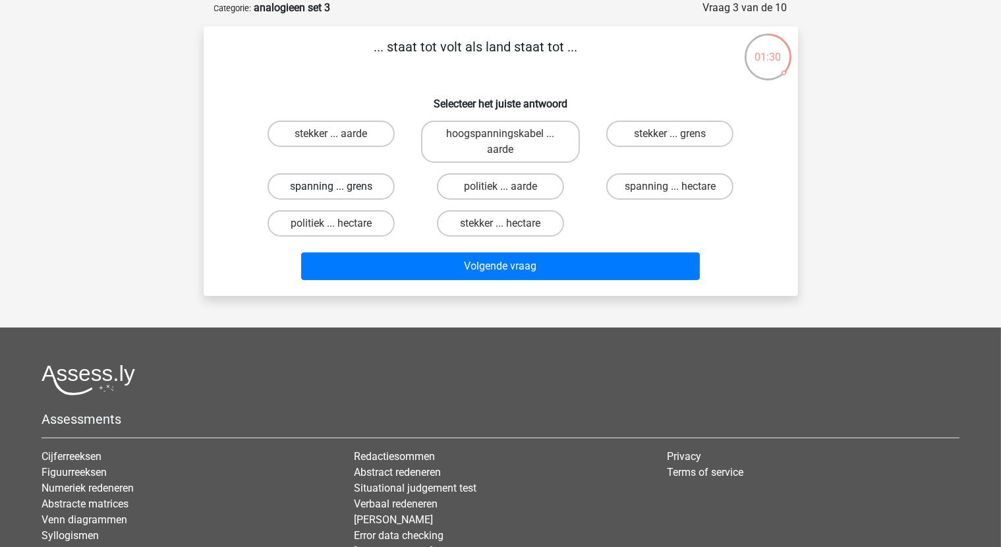
click at [375, 187] on label "spanning ... grens" at bounding box center [331, 186] width 127 height 26
click at [339, 187] on input "spanning ... grens" at bounding box center [335, 191] width 9 height 9
radio input "true"
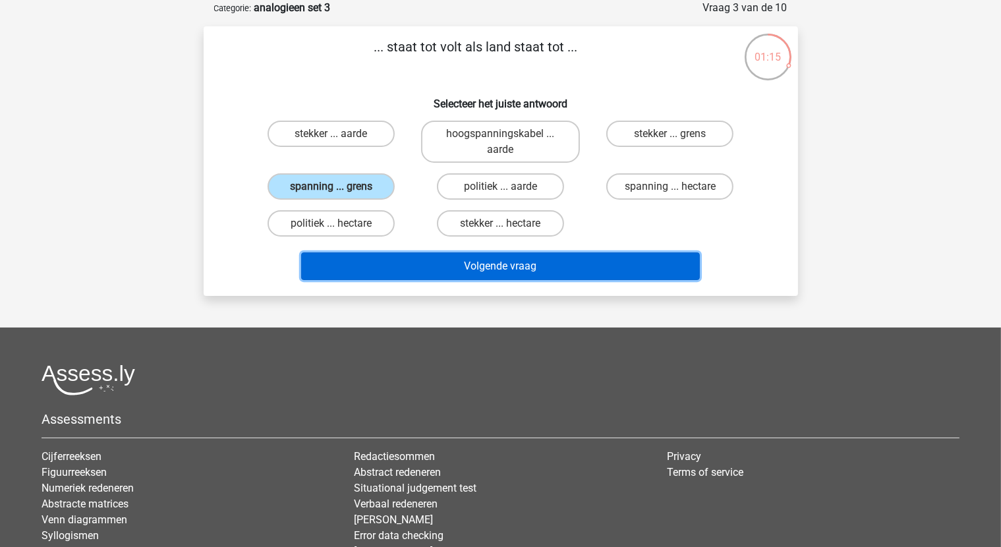
click at [585, 262] on button "Volgende vraag" at bounding box center [500, 266] width 399 height 28
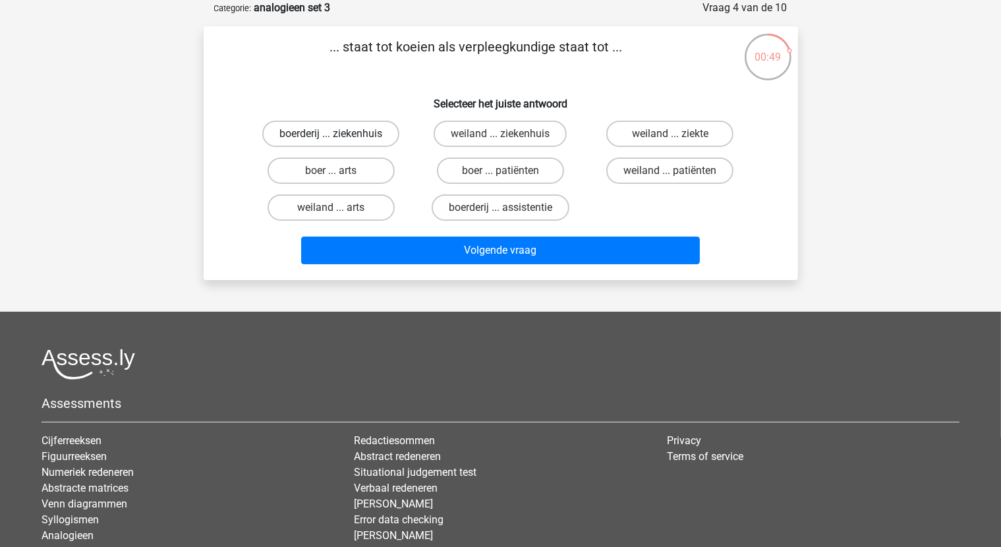
click at [360, 142] on label "boerderij ... ziekenhuis" at bounding box center [330, 134] width 137 height 26
click at [339, 142] on input "boerderij ... ziekenhuis" at bounding box center [335, 138] width 9 height 9
radio input "true"
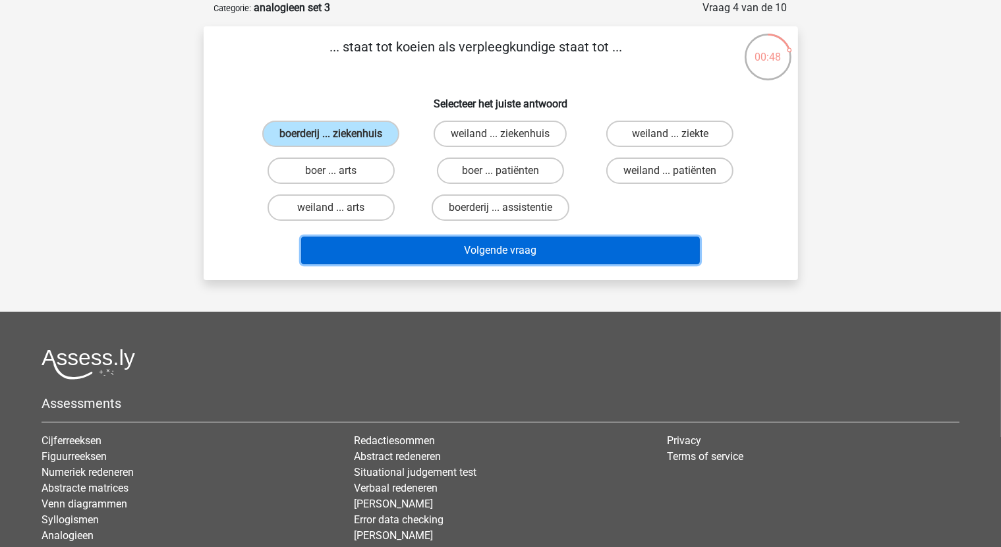
click at [560, 239] on button "Volgende vraag" at bounding box center [500, 251] width 399 height 28
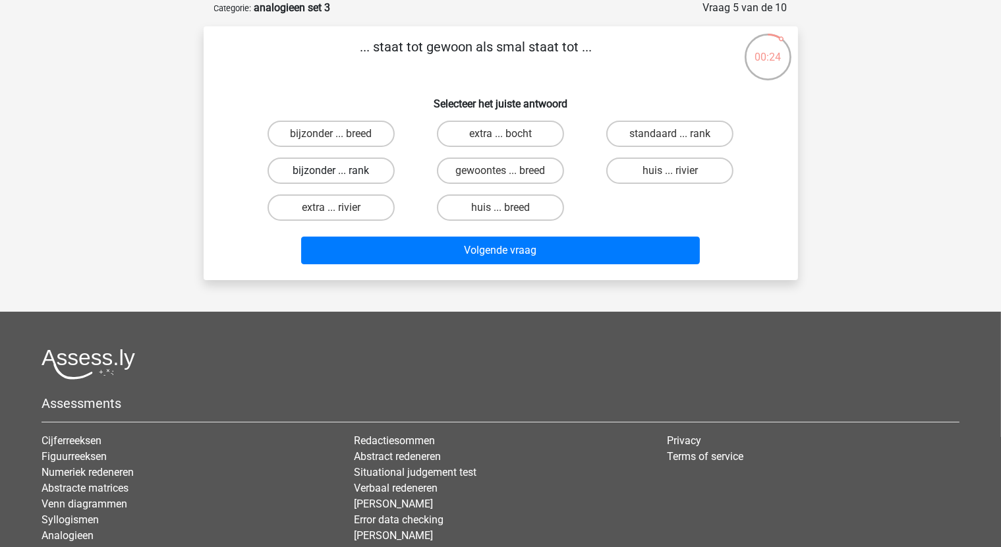
click at [357, 175] on label "bijzonder ... rank" at bounding box center [331, 171] width 127 height 26
click at [339, 175] on input "bijzonder ... rank" at bounding box center [335, 175] width 9 height 9
radio input "true"
click at [518, 172] on label "gewoontes ... breed" at bounding box center [500, 171] width 127 height 26
click at [509, 172] on input "gewoontes ... breed" at bounding box center [504, 175] width 9 height 9
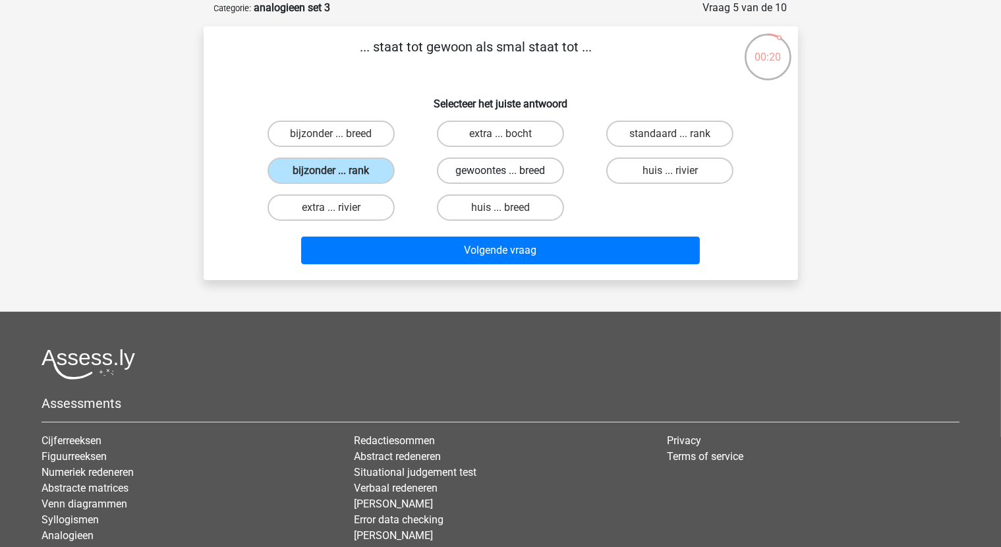
radio input "true"
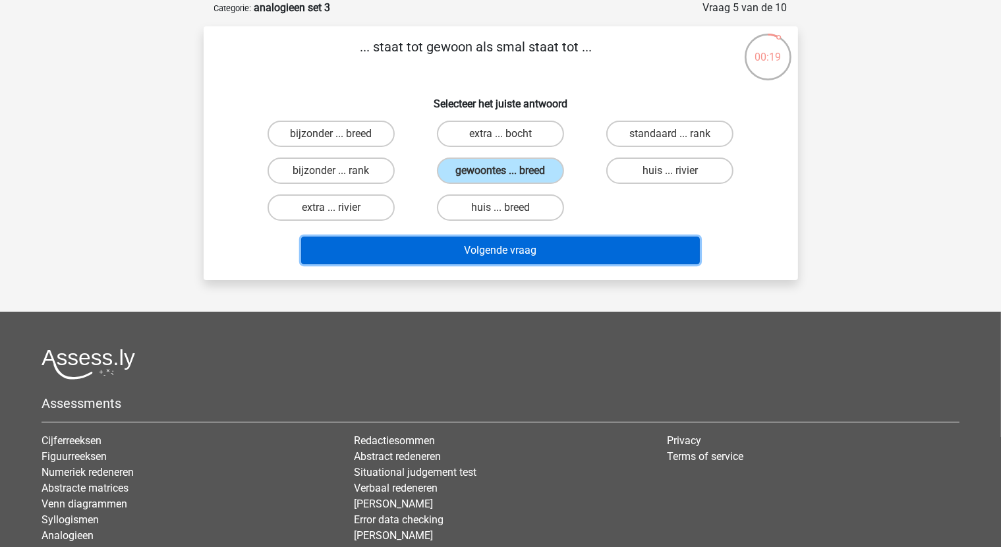
click at [548, 248] on button "Volgende vraag" at bounding box center [500, 251] width 399 height 28
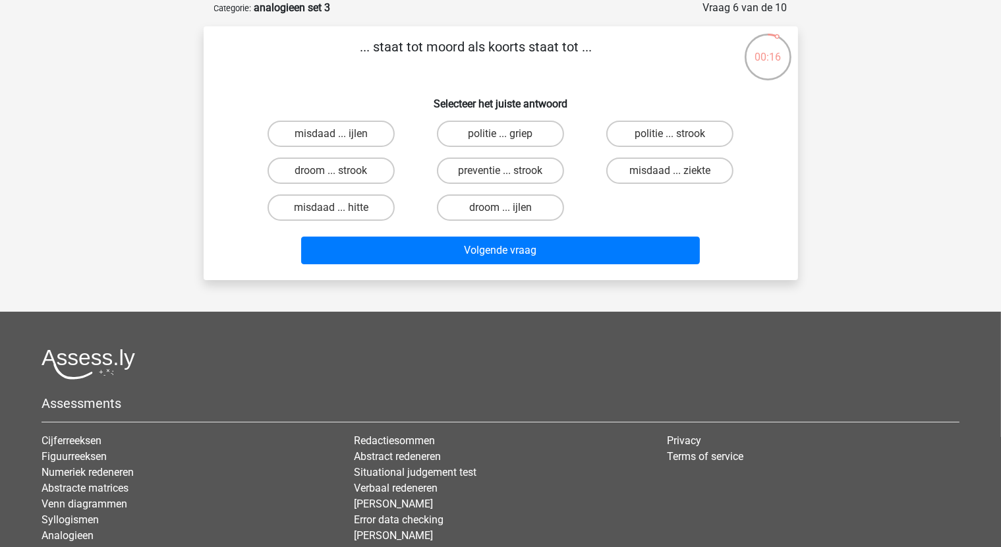
drag, startPoint x: 469, startPoint y: 53, endPoint x: 479, endPoint y: 52, distance: 10.6
drag, startPoint x: 479, startPoint y: 52, endPoint x: 399, endPoint y: 95, distance: 91.1
click at [399, 95] on h6 "Selecteer het juiste antwoord" at bounding box center [501, 98] width 552 height 23
click at [689, 174] on label "misdaad ... ziekte" at bounding box center [669, 171] width 127 height 26
click at [679, 174] on input "misdaad ... ziekte" at bounding box center [674, 175] width 9 height 9
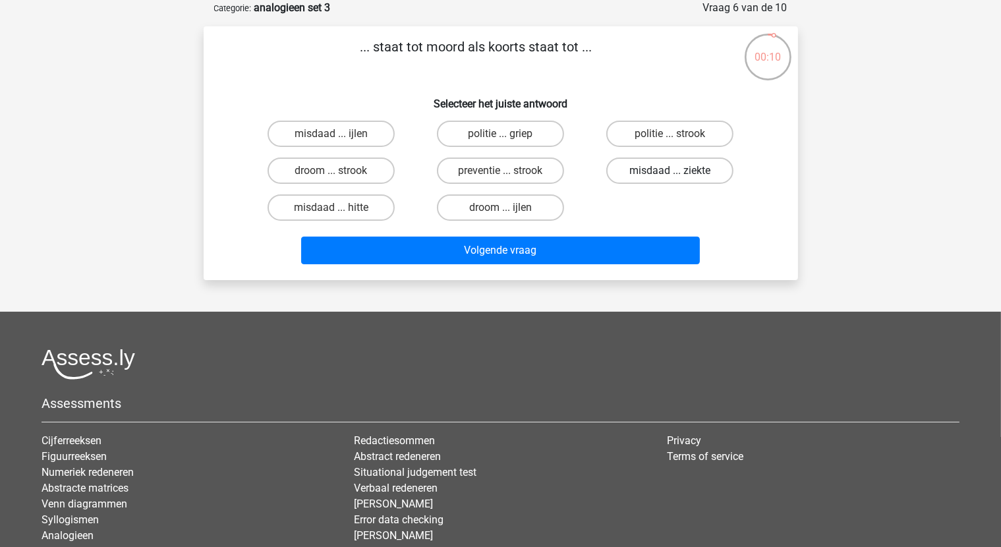
radio input "true"
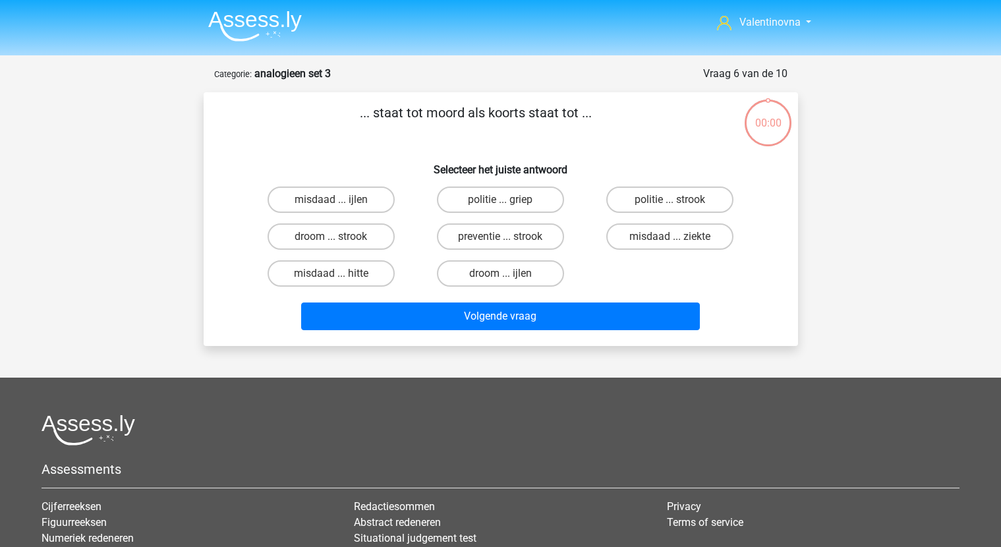
scroll to position [66, 0]
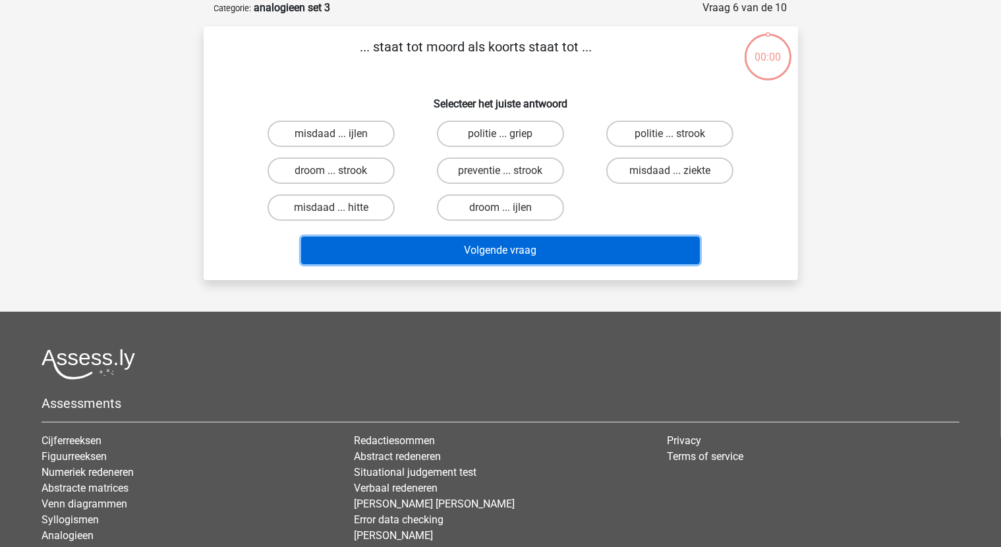
click at [636, 248] on button "Volgende vraag" at bounding box center [500, 251] width 399 height 28
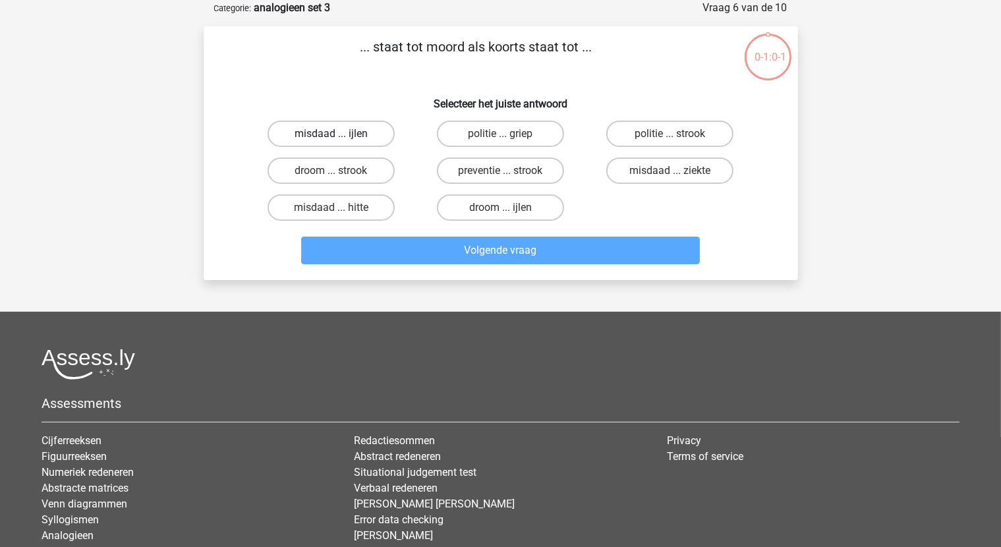
click at [307, 132] on label "misdaad ... ijlen" at bounding box center [331, 134] width 127 height 26
click at [331, 134] on input "misdaad ... ijlen" at bounding box center [335, 138] width 9 height 9
radio input "true"
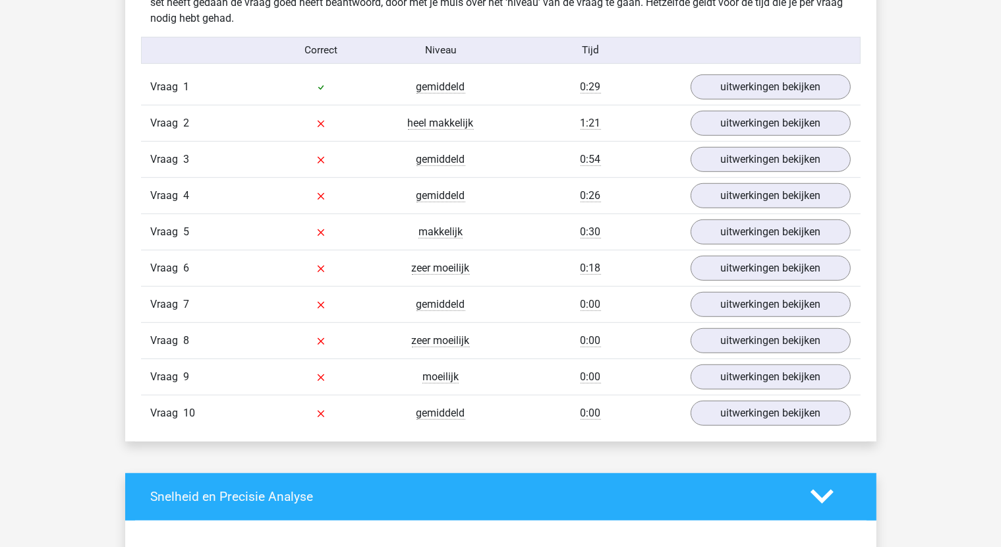
scroll to position [857, 0]
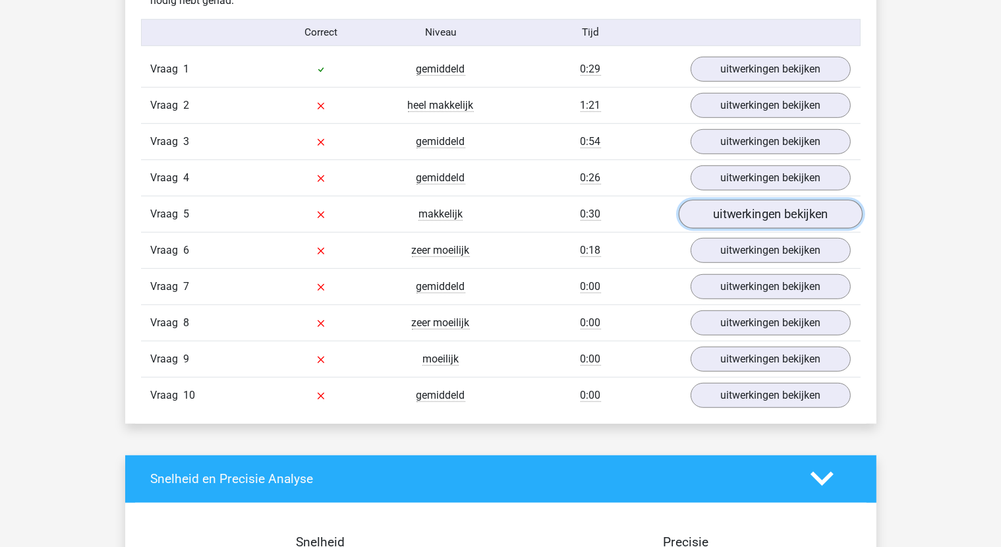
click at [766, 215] on link "uitwerkingen bekijken" at bounding box center [770, 214] width 184 height 29
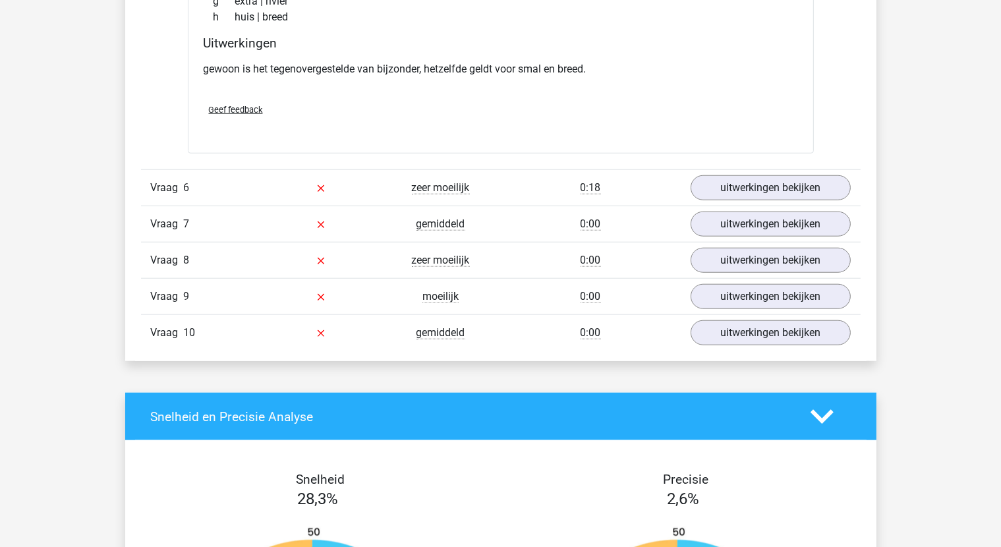
scroll to position [1252, 0]
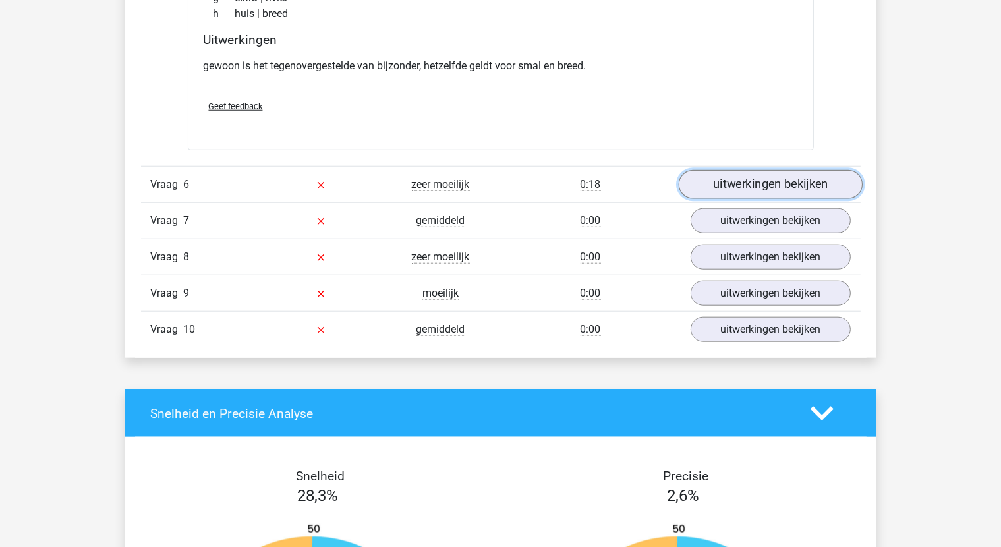
click at [759, 183] on link "uitwerkingen bekijken" at bounding box center [770, 184] width 184 height 29
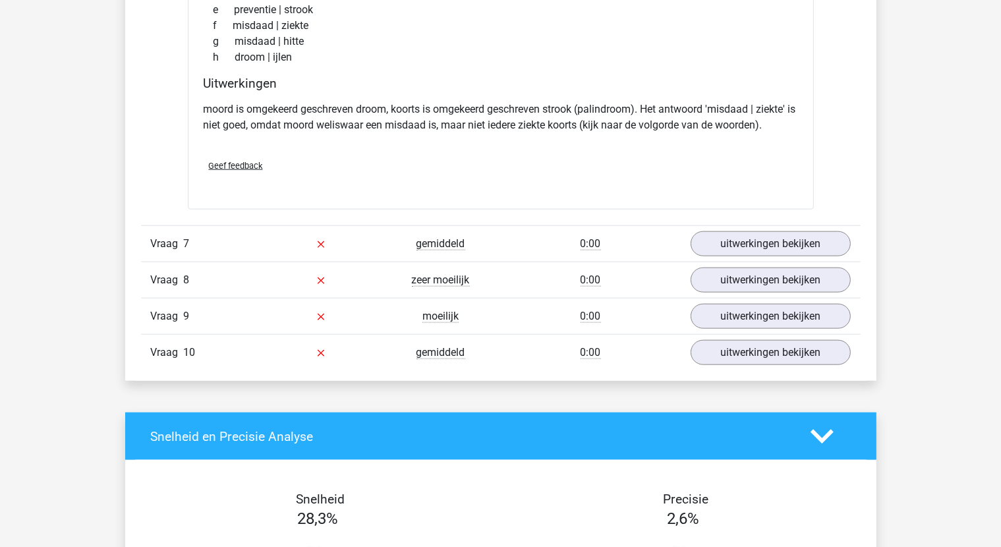
scroll to position [1582, 0]
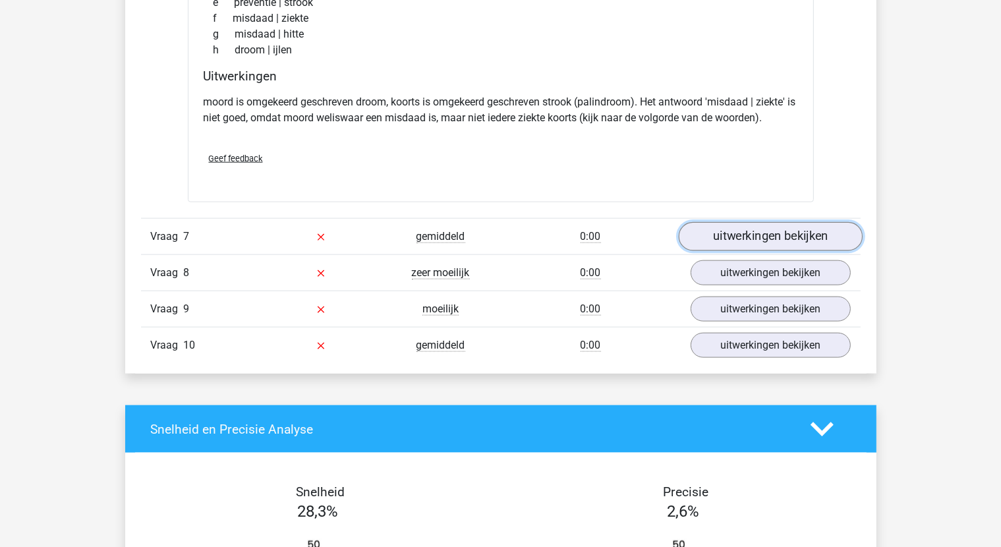
click at [764, 234] on link "uitwerkingen bekijken" at bounding box center [770, 237] width 184 height 29
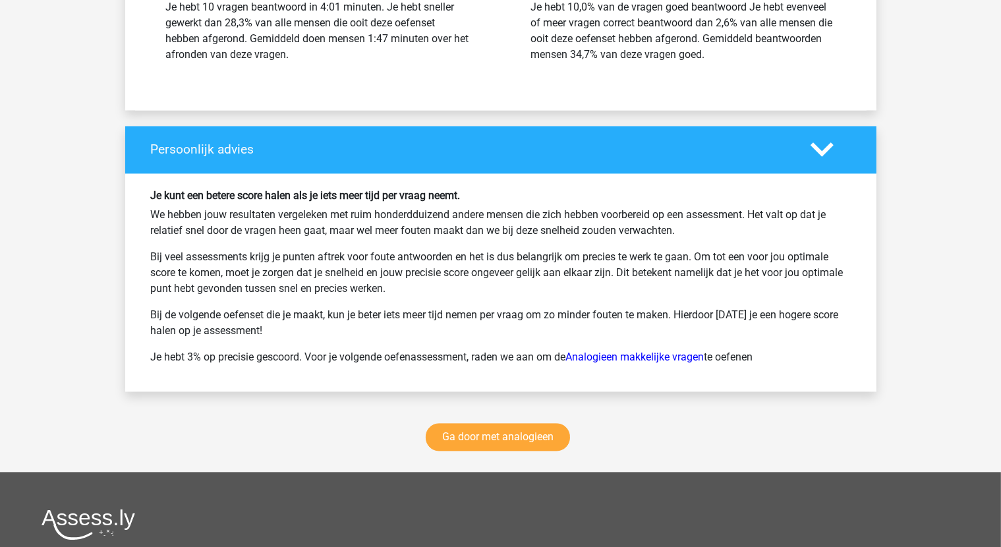
scroll to position [2636, 0]
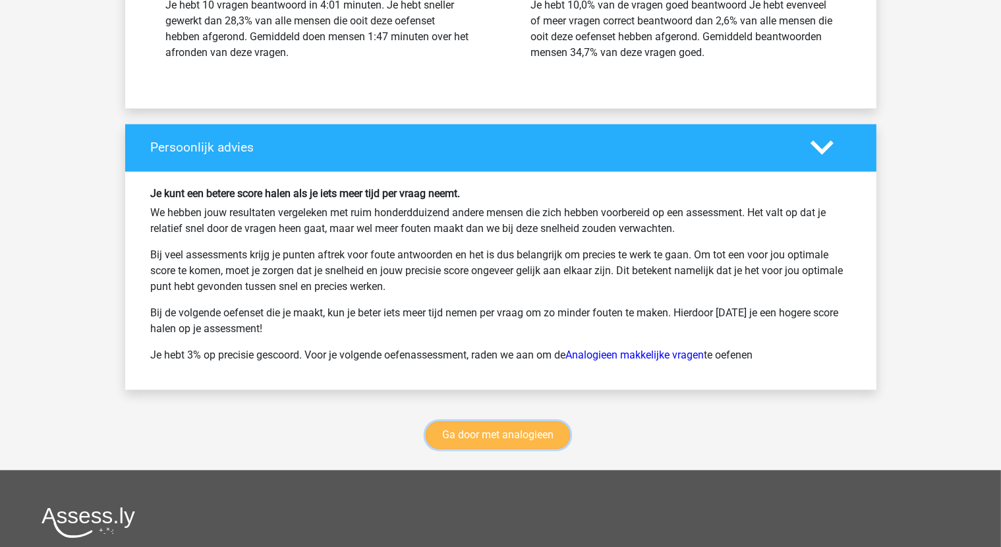
click at [546, 432] on link "Ga door met analogieen" at bounding box center [498, 435] width 144 height 28
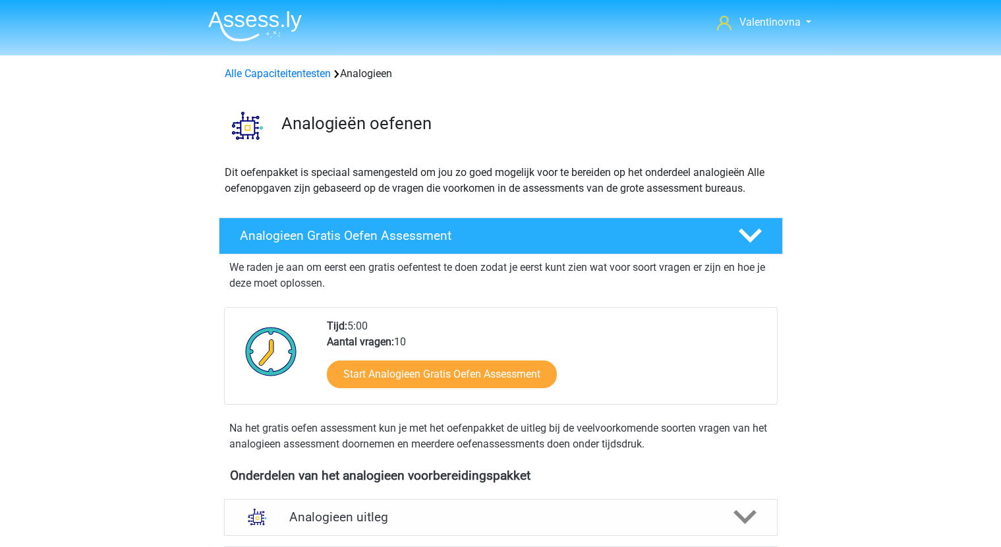
scroll to position [540, 0]
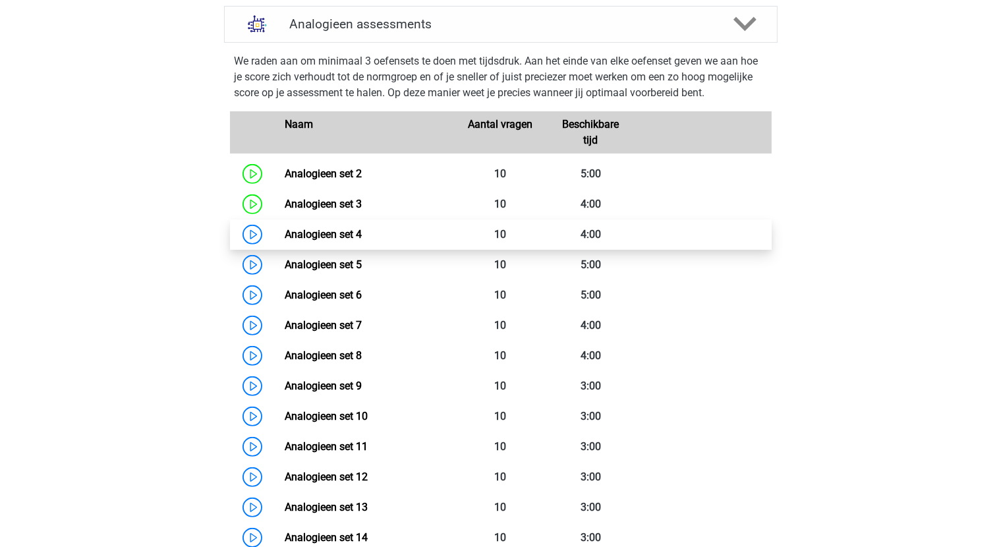
click at [326, 235] on link "Analogieen set 4" at bounding box center [323, 234] width 77 height 13
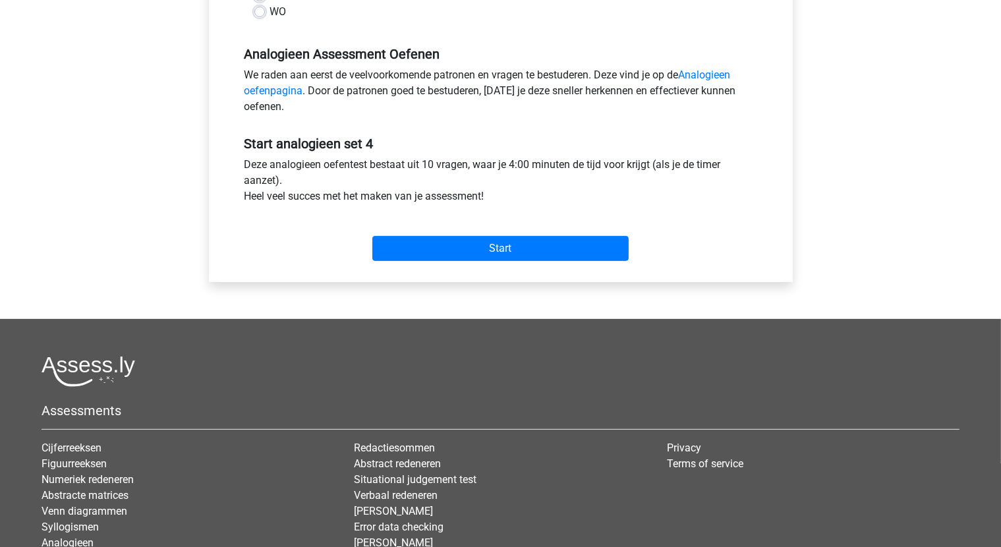
scroll to position [395, 0]
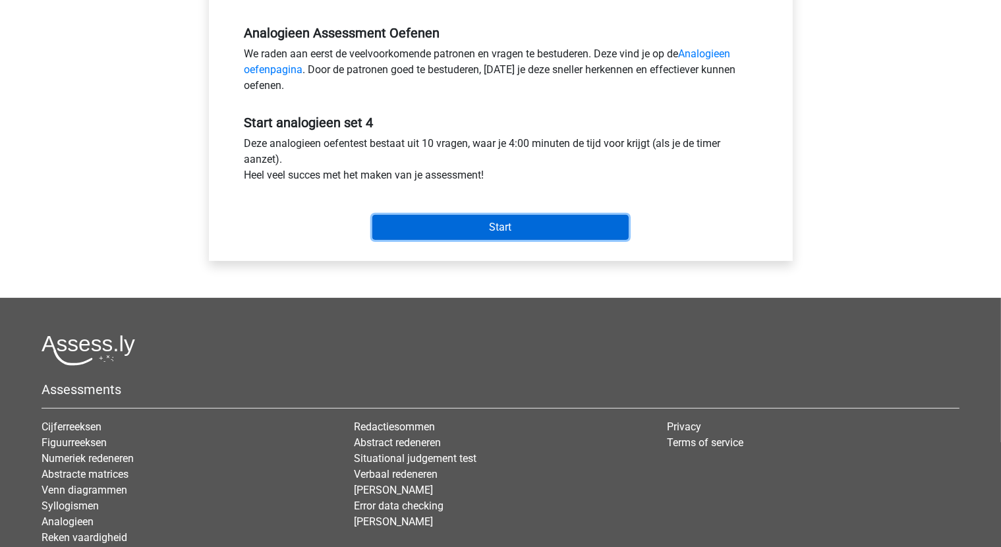
click at [525, 224] on input "Start" at bounding box center [500, 227] width 256 height 25
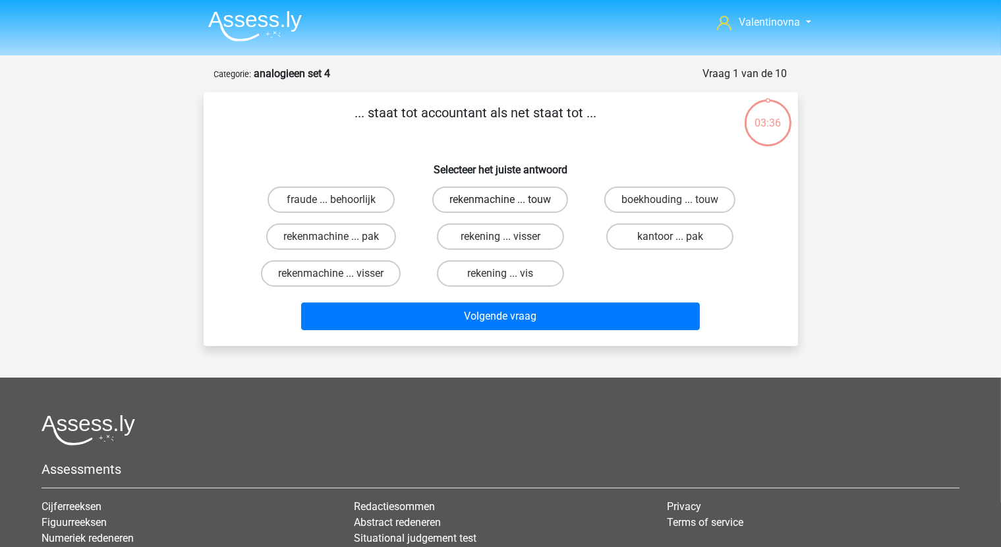
click at [522, 199] on label "rekenmachine ... touw" at bounding box center [500, 200] width 136 height 26
click at [509, 200] on input "rekenmachine ... touw" at bounding box center [504, 204] width 9 height 9
radio input "true"
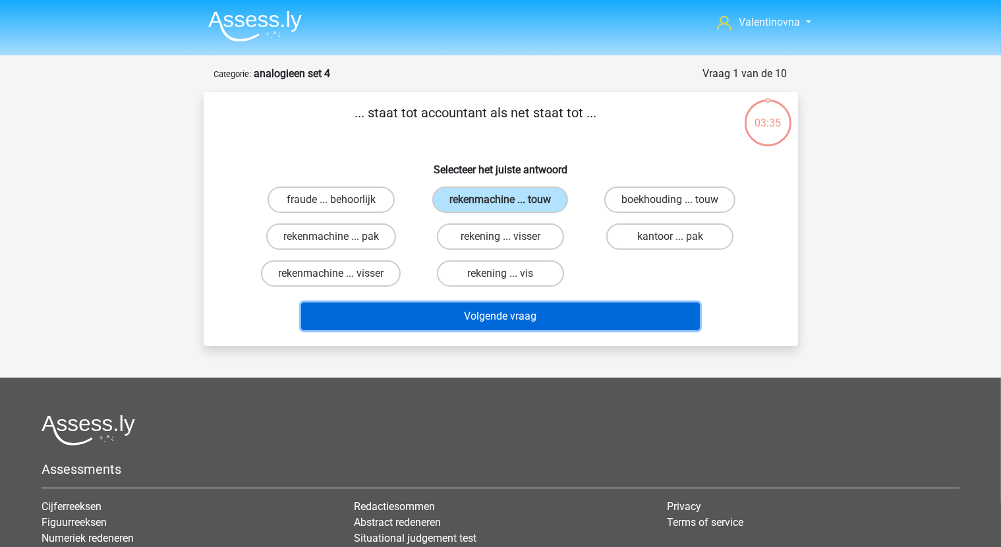
click at [546, 310] on button "Volgende vraag" at bounding box center [500, 317] width 399 height 28
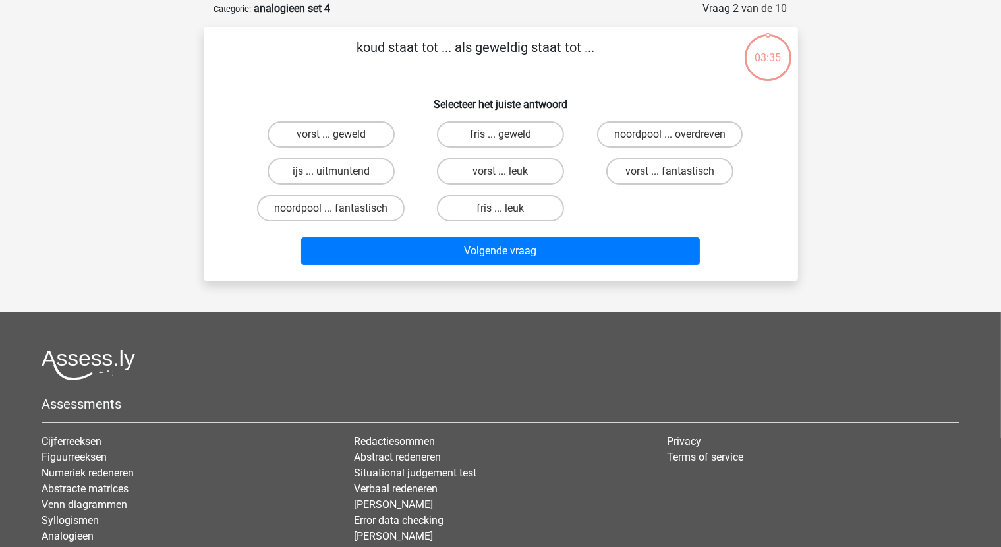
scroll to position [66, 0]
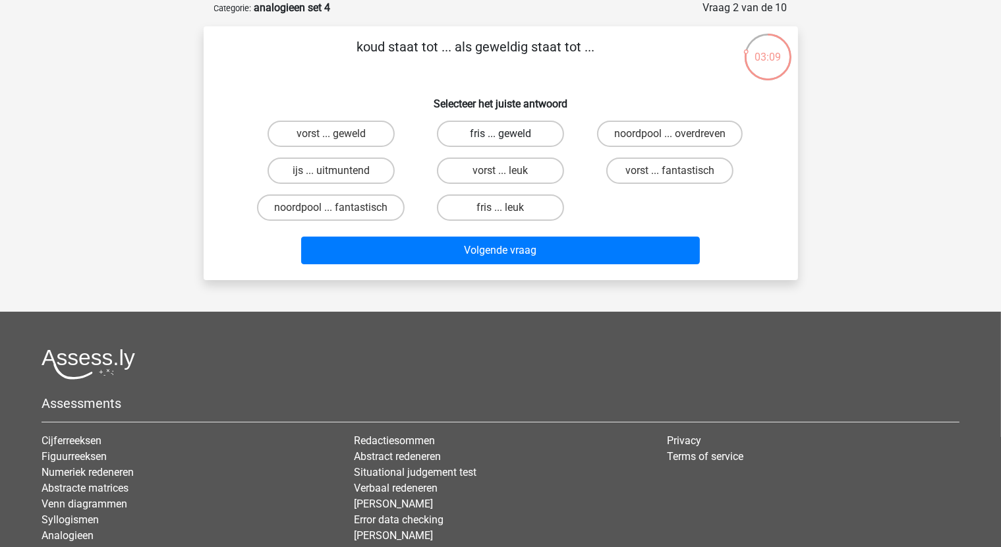
click at [530, 135] on label "fris ... geweld" at bounding box center [500, 134] width 127 height 26
click at [509, 135] on input "fris ... geweld" at bounding box center [504, 138] width 9 height 9
radio input "true"
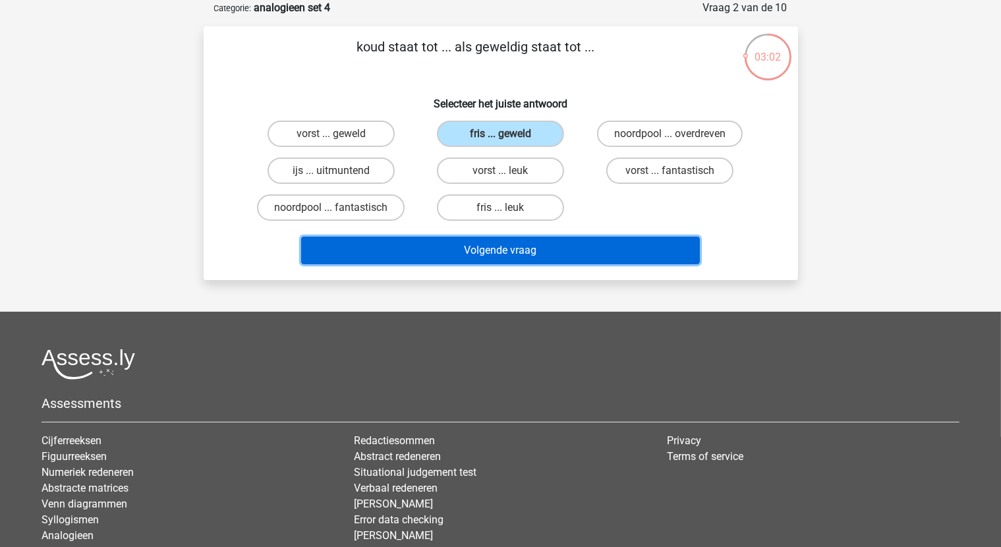
click at [542, 249] on button "Volgende vraag" at bounding box center [500, 251] width 399 height 28
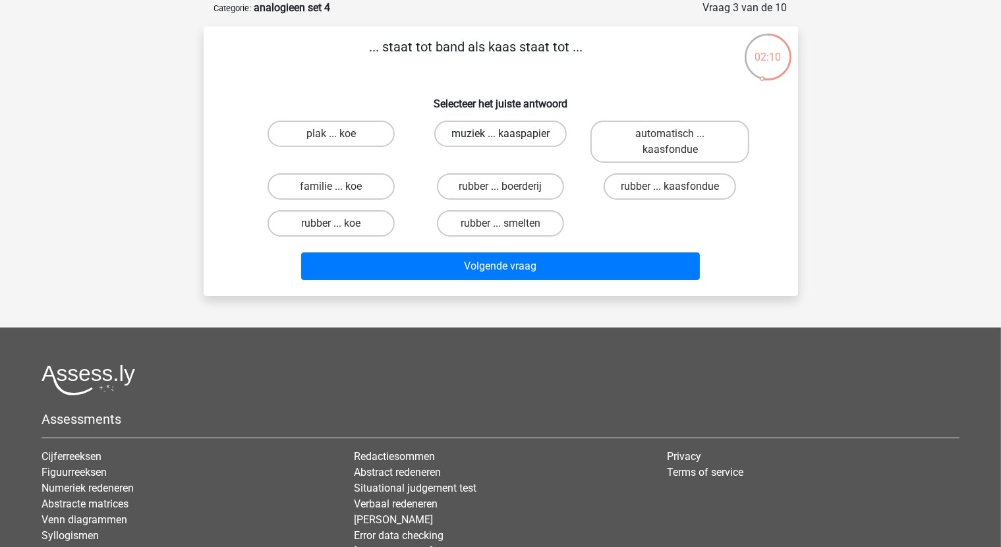
click at [498, 135] on label "muziek ... kaaspapier" at bounding box center [500, 134] width 132 height 26
click at [500, 135] on input "muziek ... kaaspapier" at bounding box center [504, 138] width 9 height 9
radio input "true"
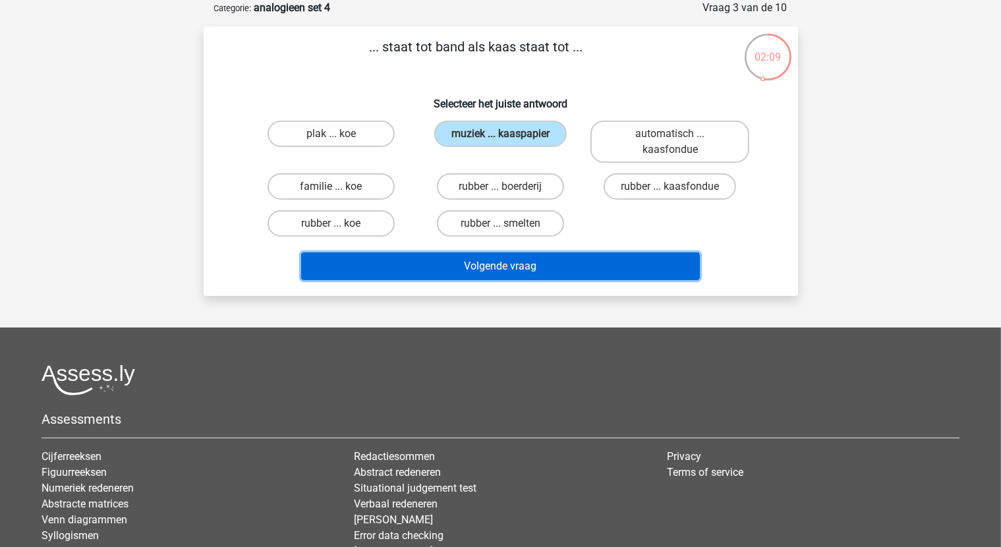
click at [509, 256] on button "Volgende vraag" at bounding box center [500, 266] width 399 height 28
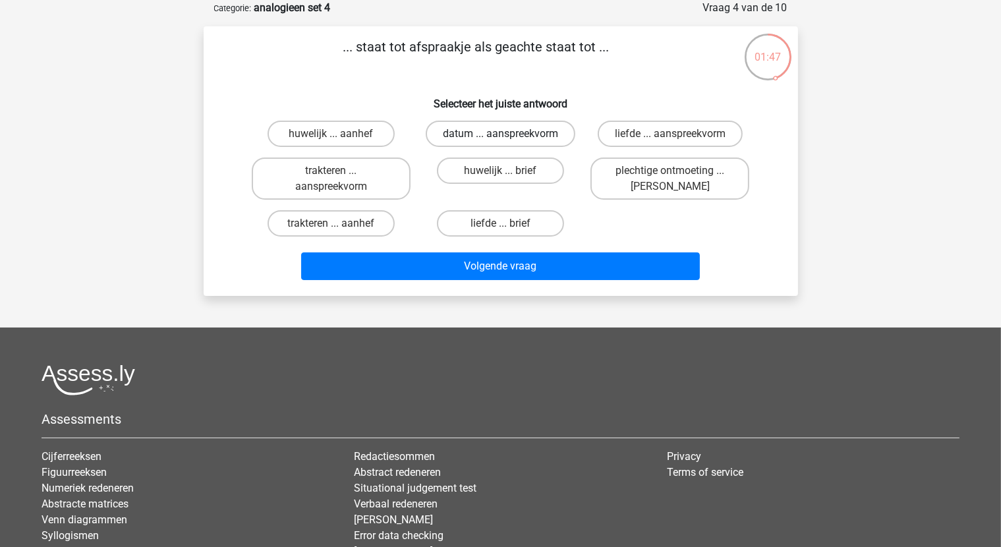
click at [493, 130] on label "datum ... aanspreekvorm" at bounding box center [501, 134] width 150 height 26
click at [500, 134] on input "datum ... aanspreekvorm" at bounding box center [504, 138] width 9 height 9
radio input "true"
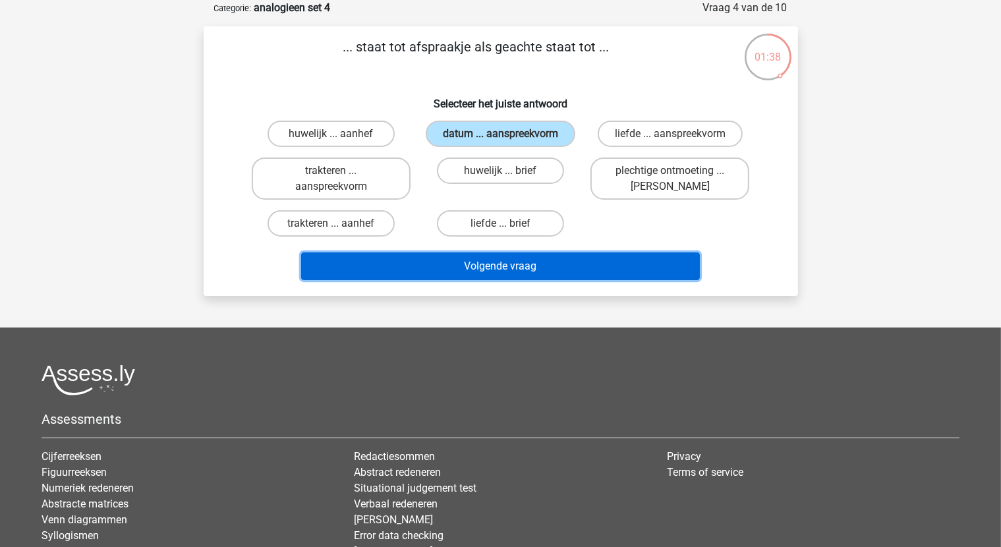
click at [622, 268] on button "Volgende vraag" at bounding box center [500, 266] width 399 height 28
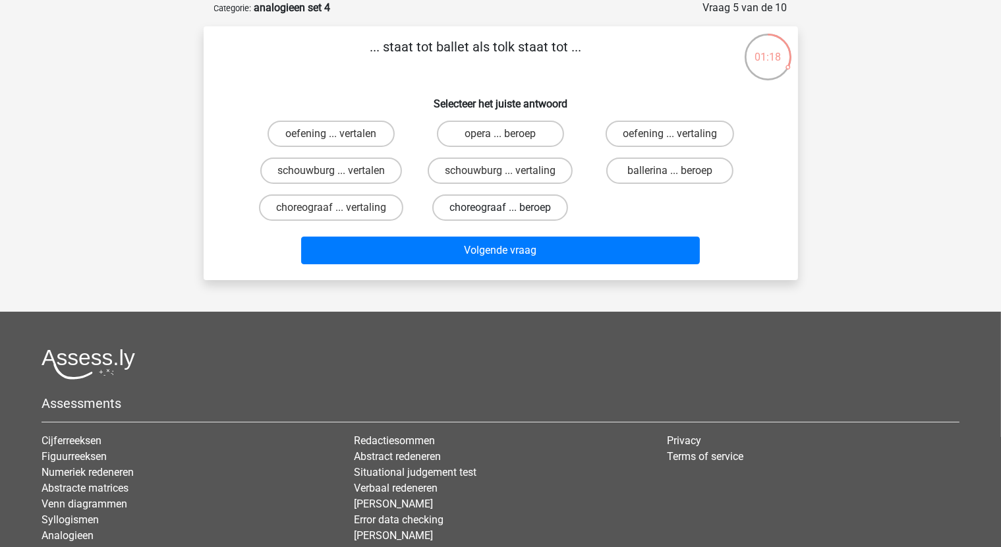
click at [542, 212] on label "choreograaf ... beroep" at bounding box center [500, 207] width 136 height 26
click at [509, 212] on input "choreograaf ... beroep" at bounding box center [504, 212] width 9 height 9
radio input "true"
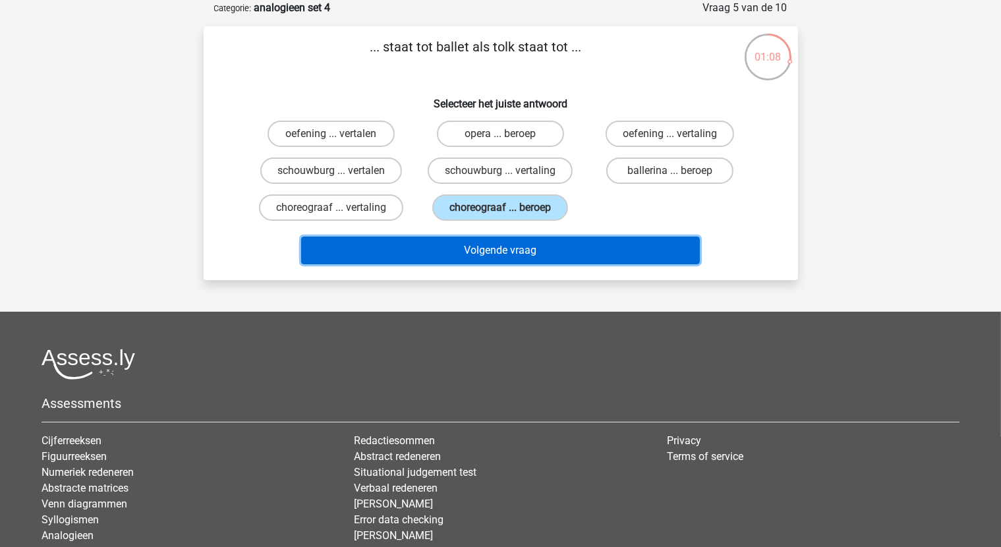
click at [523, 251] on button "Volgende vraag" at bounding box center [500, 251] width 399 height 28
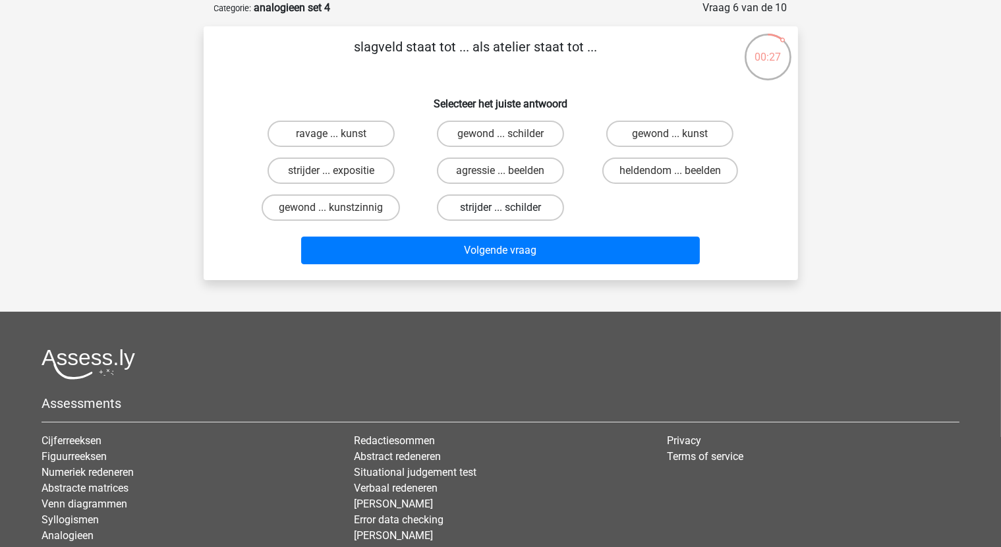
click at [493, 197] on label "strijder ... schilder" at bounding box center [500, 207] width 127 height 26
click at [500, 208] on input "strijder ... schilder" at bounding box center [504, 212] width 9 height 9
radio input "true"
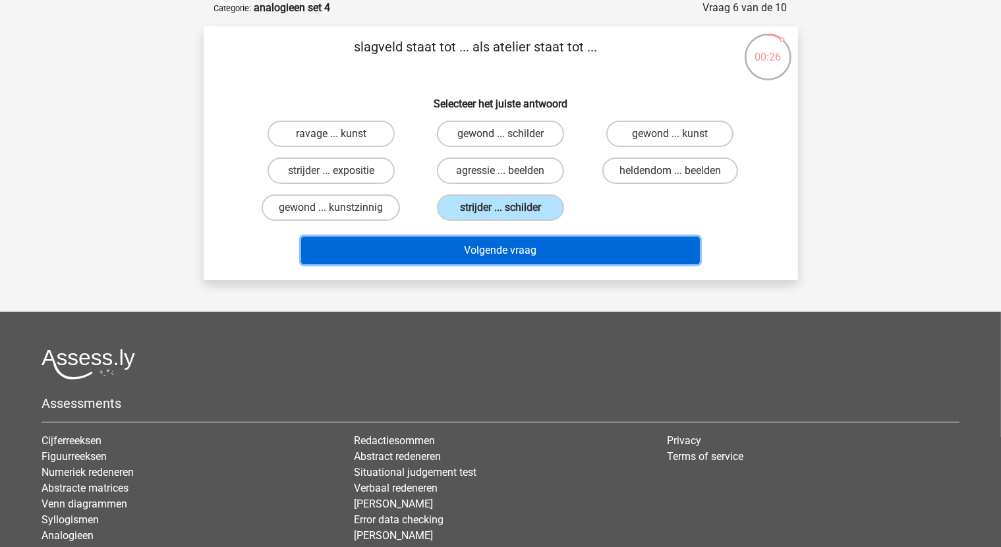
click at [511, 250] on button "Volgende vraag" at bounding box center [500, 251] width 399 height 28
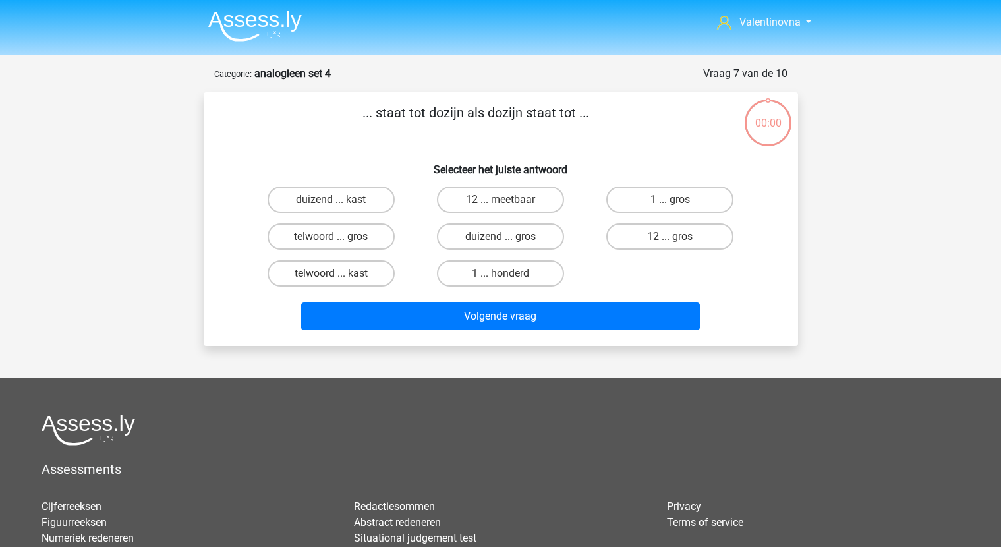
scroll to position [66, 0]
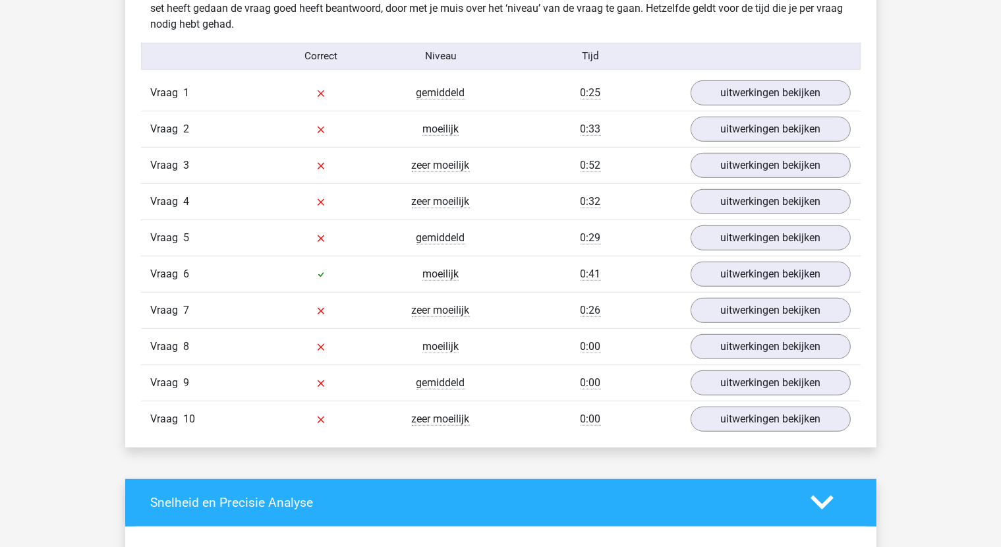
scroll to position [989, 0]
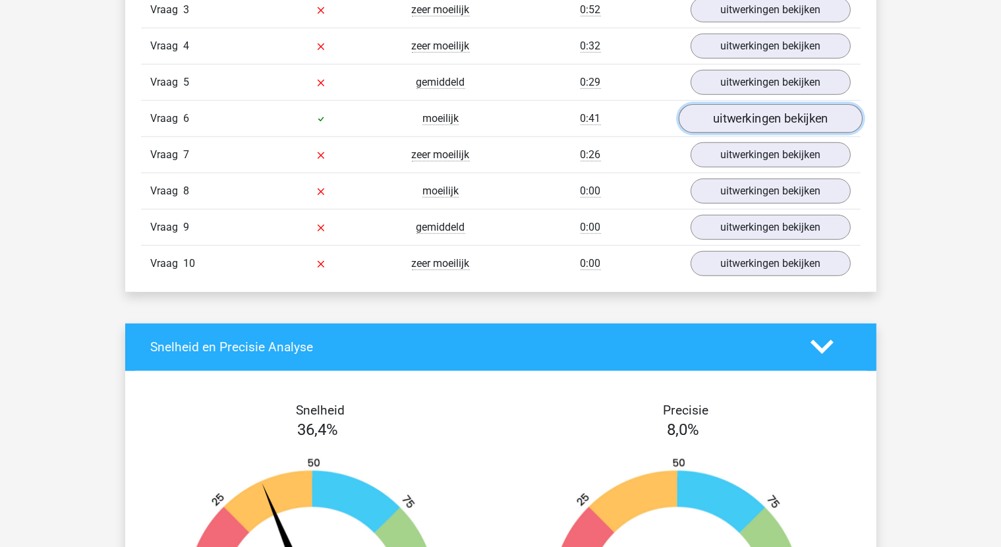
click at [726, 117] on link "uitwerkingen bekijken" at bounding box center [770, 118] width 184 height 29
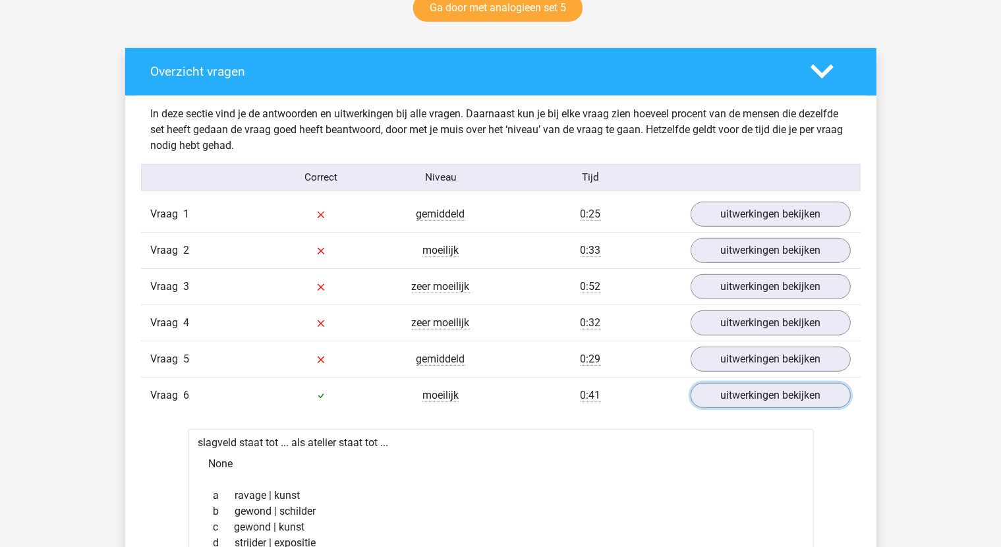
scroll to position [725, 0]
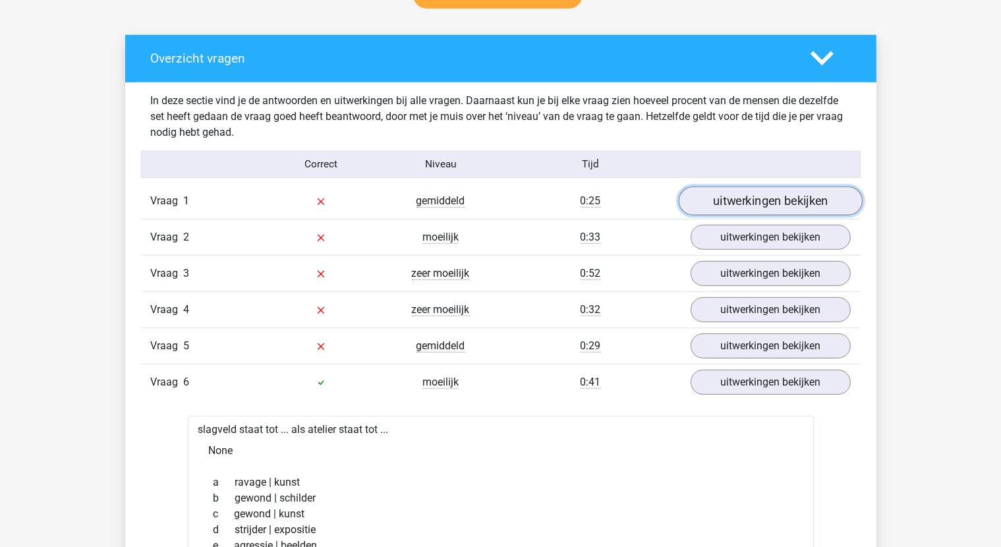
click at [763, 200] on link "uitwerkingen bekijken" at bounding box center [770, 201] width 184 height 29
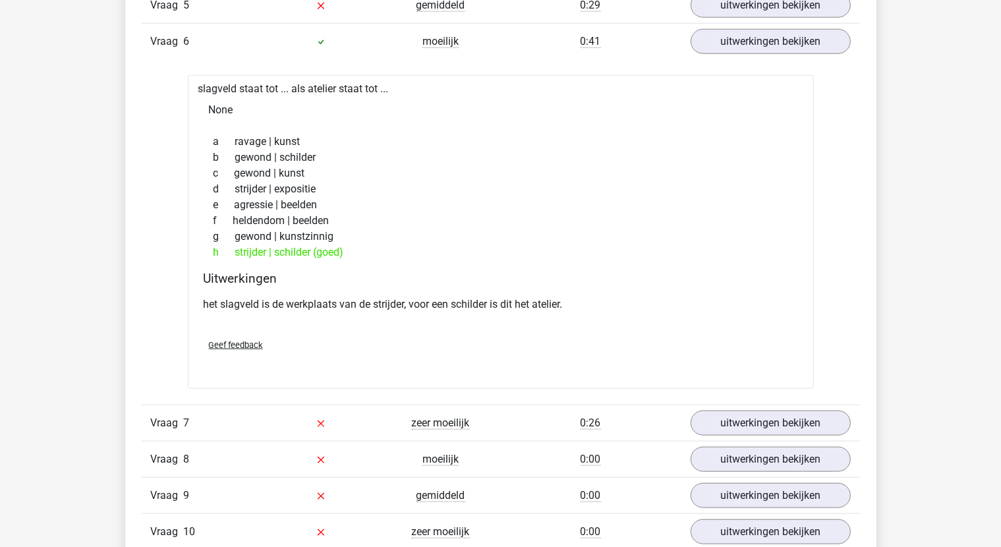
scroll to position [1186, 0]
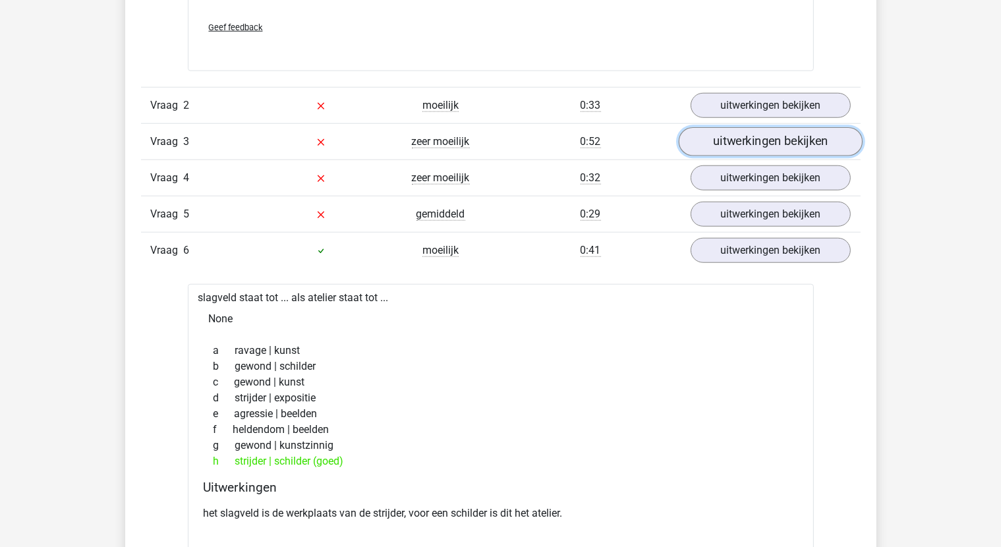
click at [732, 146] on link "uitwerkingen bekijken" at bounding box center [770, 141] width 184 height 29
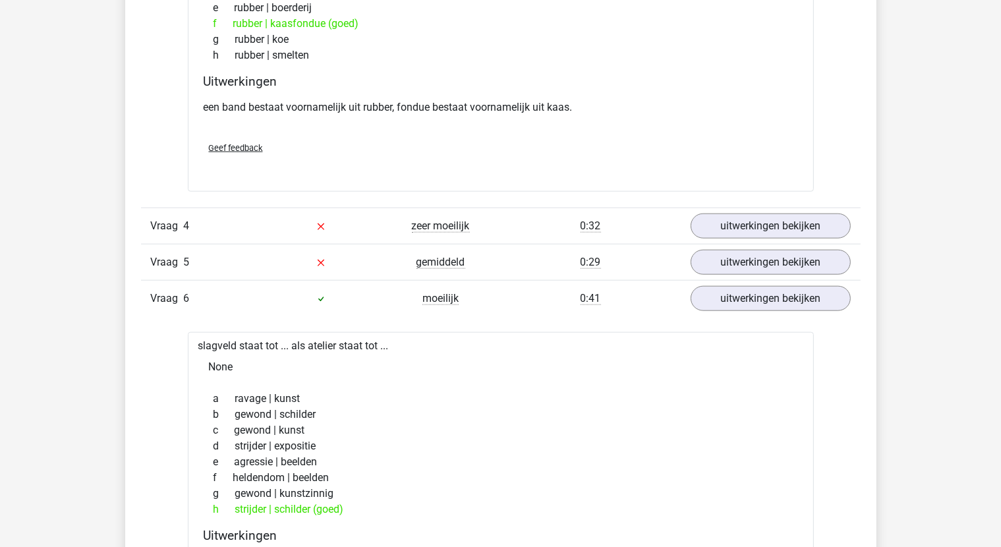
scroll to position [1516, 0]
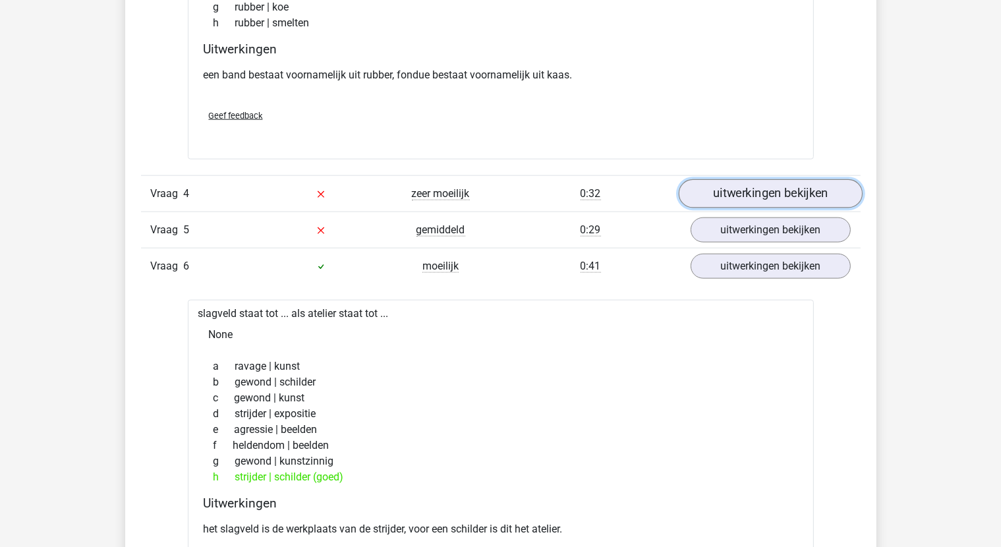
click at [785, 190] on link "uitwerkingen bekijken" at bounding box center [770, 194] width 184 height 29
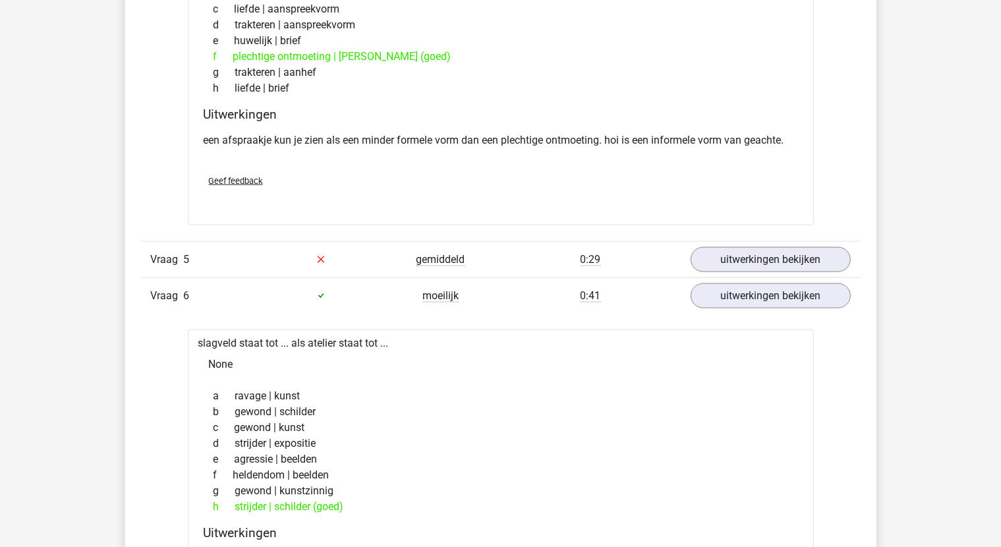
scroll to position [1845, 0]
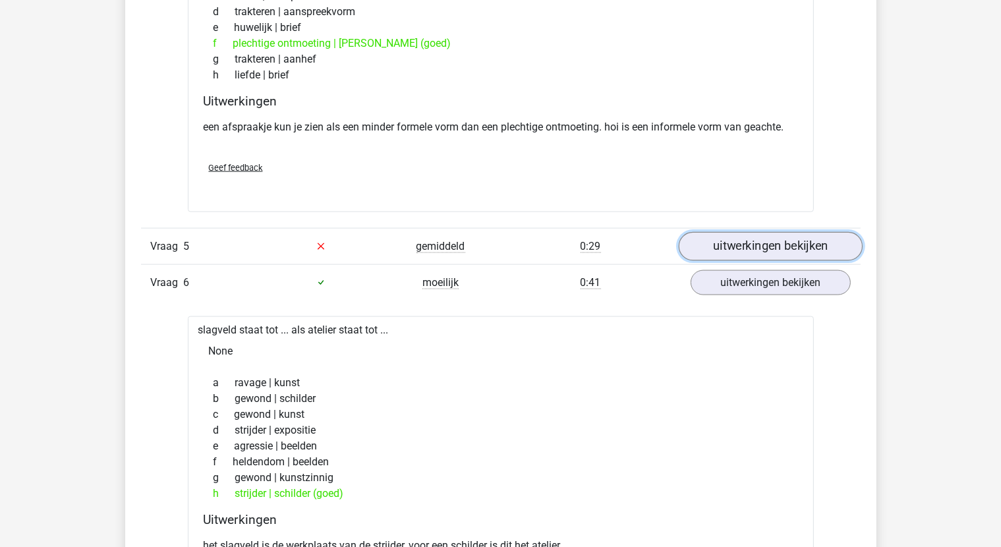
click at [754, 244] on link "uitwerkingen bekijken" at bounding box center [770, 246] width 184 height 29
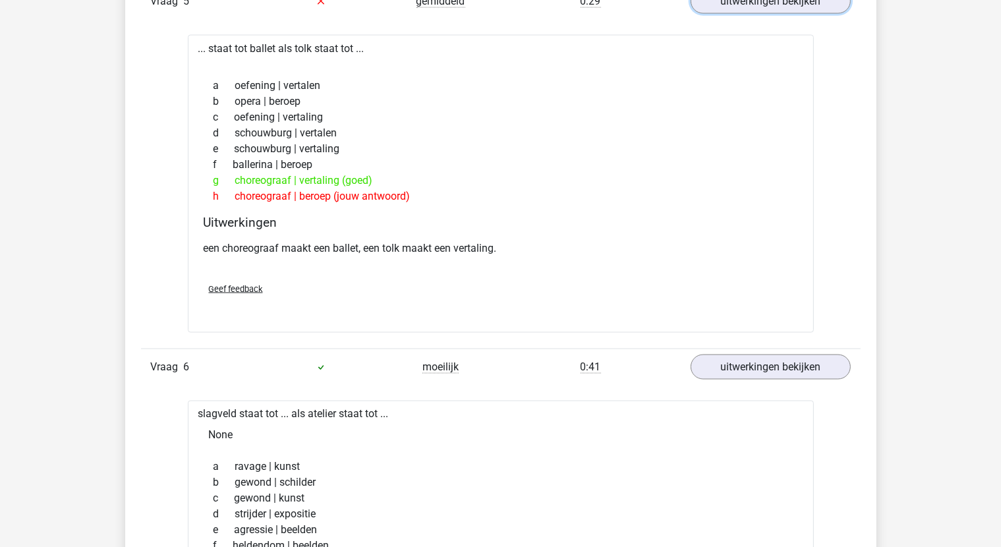
scroll to position [2109, 0]
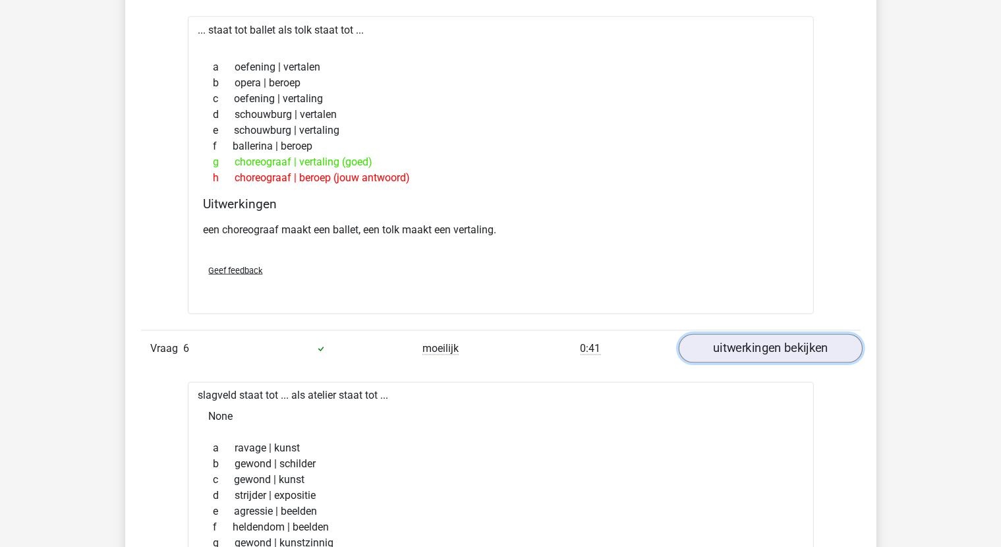
click at [798, 347] on link "uitwerkingen bekijken" at bounding box center [770, 348] width 184 height 29
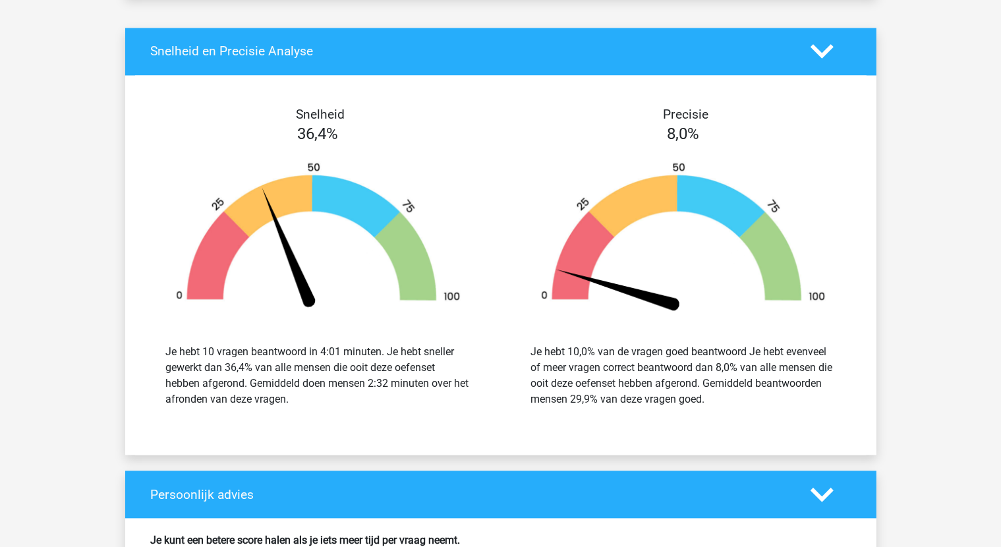
scroll to position [2439, 0]
